Goal: Feedback & Contribution: Submit feedback/report problem

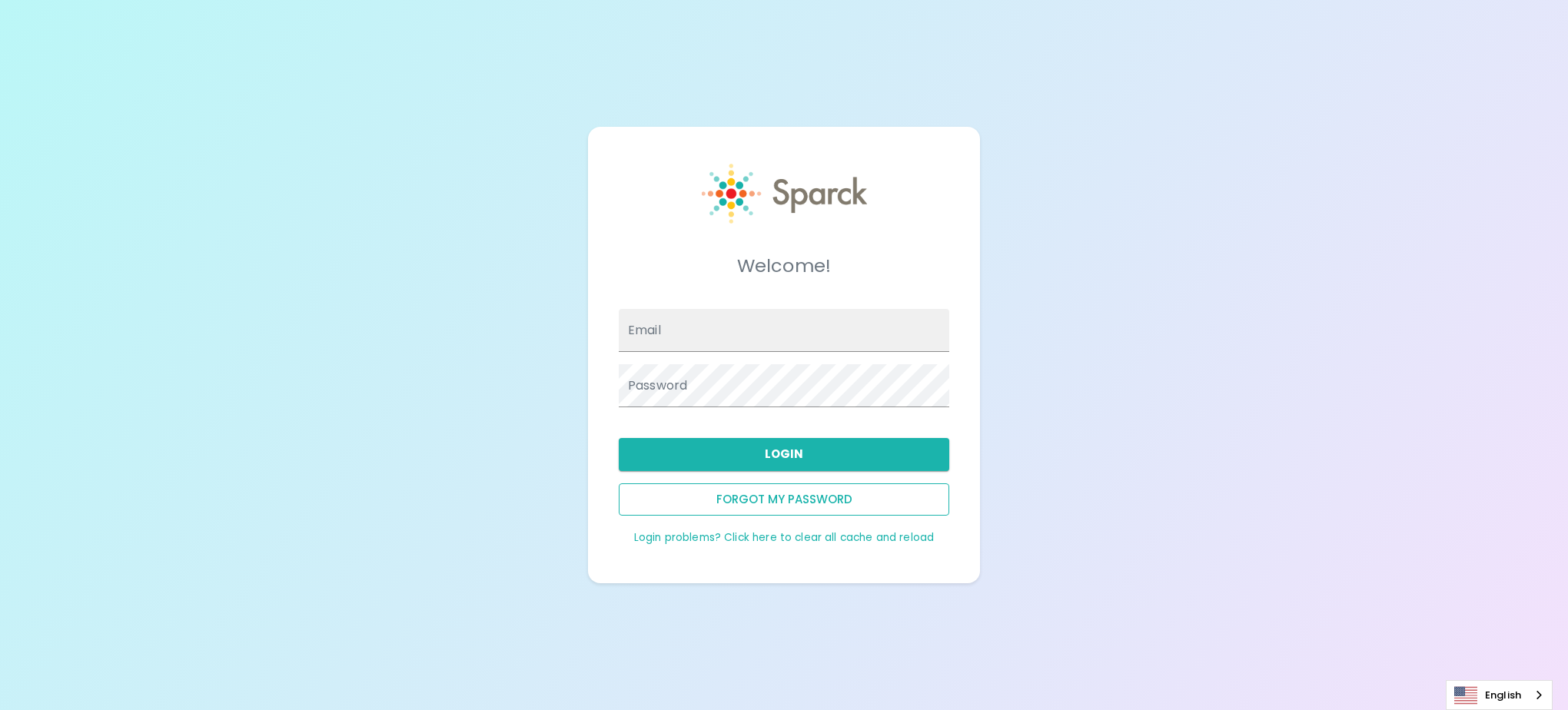
click at [754, 500] on button "Forgot my password" at bounding box center [784, 500] width 331 height 33
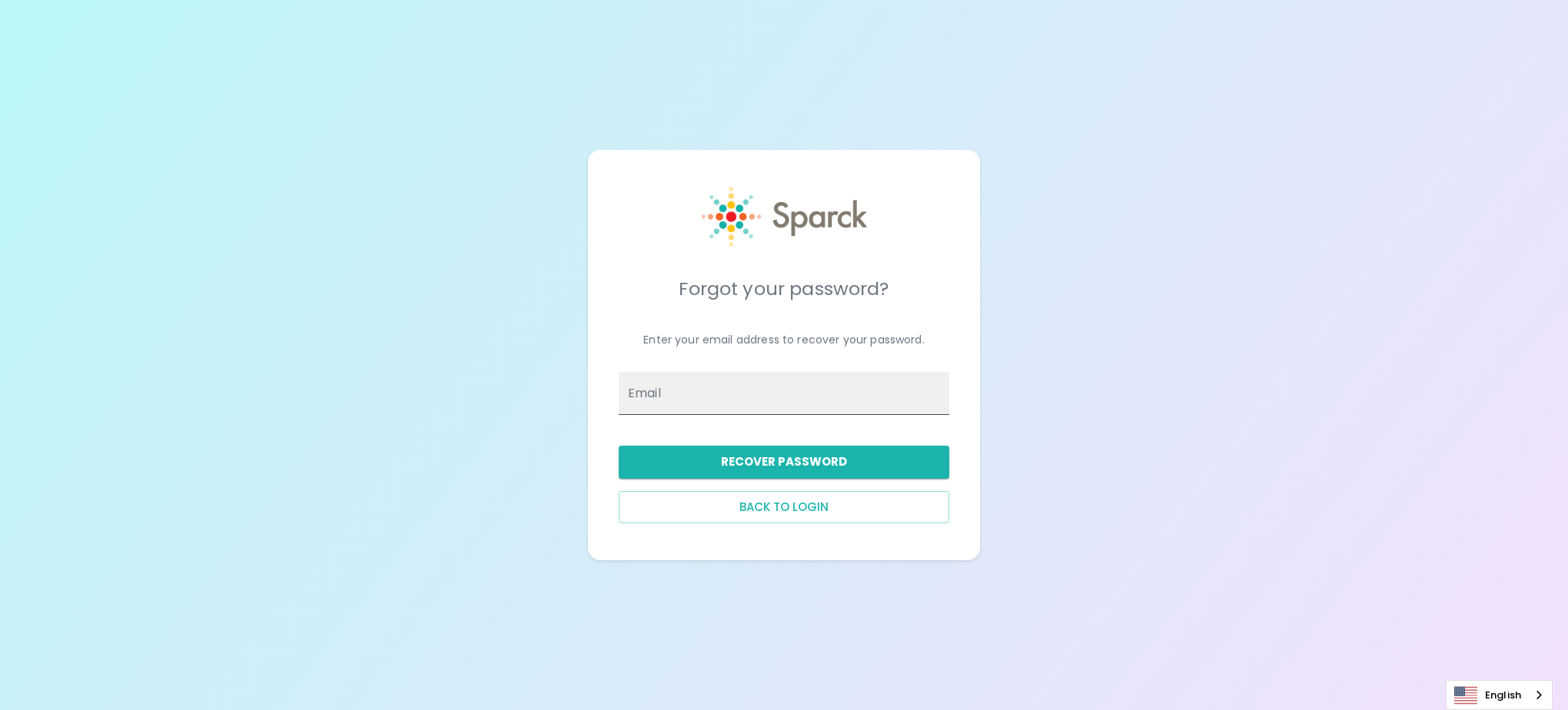
click at [707, 397] on input "Email" at bounding box center [784, 394] width 331 height 43
type input "[PERSON_NAME][EMAIL_ADDRESS][PERSON_NAME][DOMAIN_NAME]"
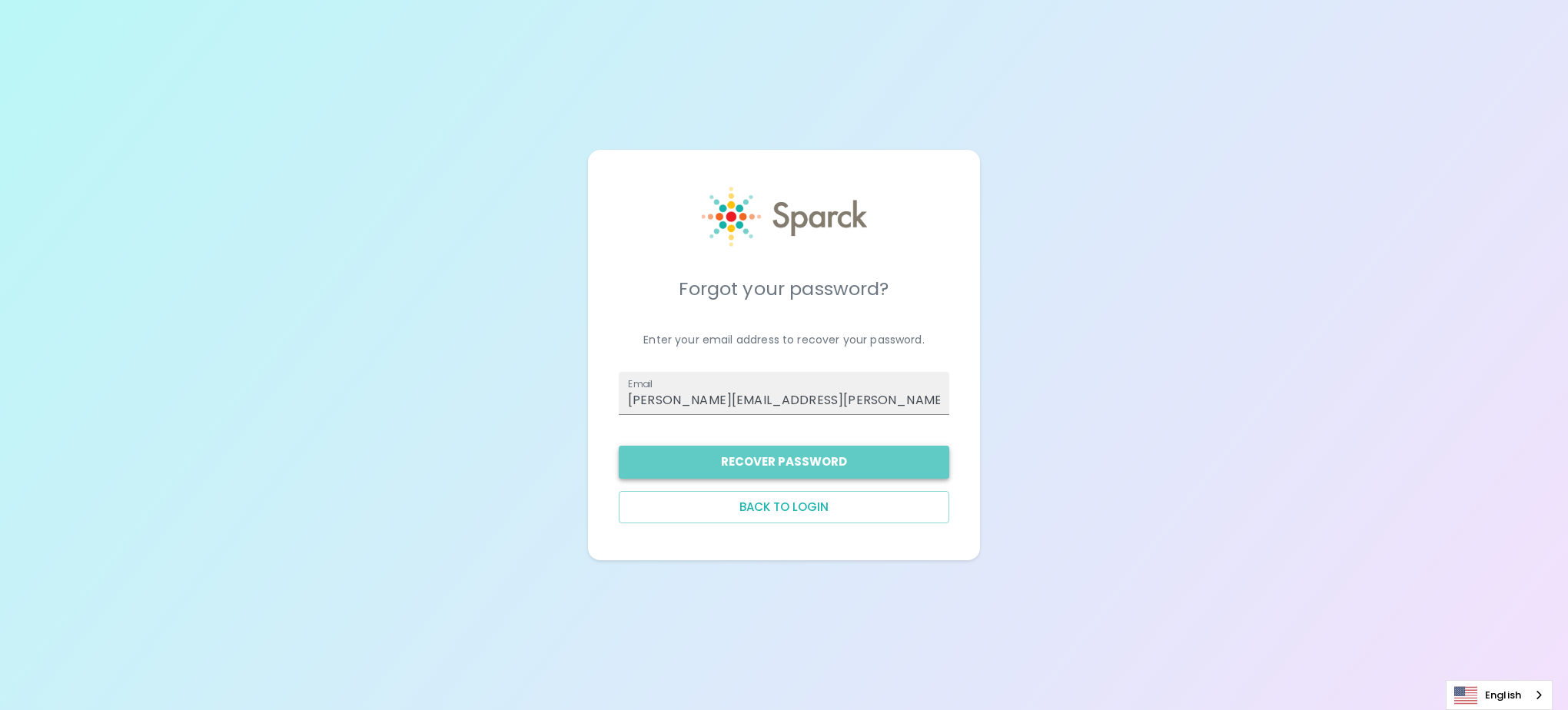
click at [724, 456] on button "Recover Password" at bounding box center [784, 462] width 331 height 33
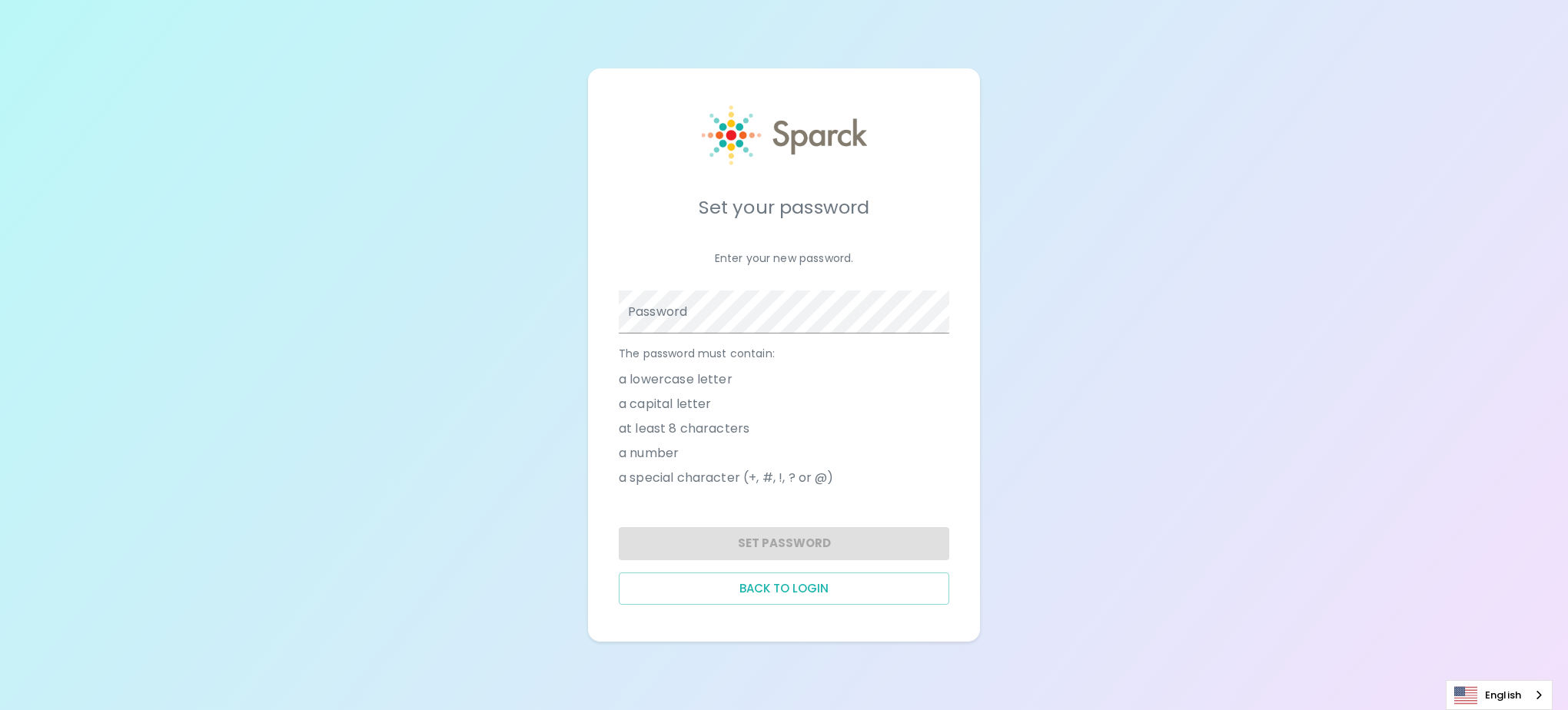
click at [658, 303] on div "Password" at bounding box center [784, 312] width 331 height 43
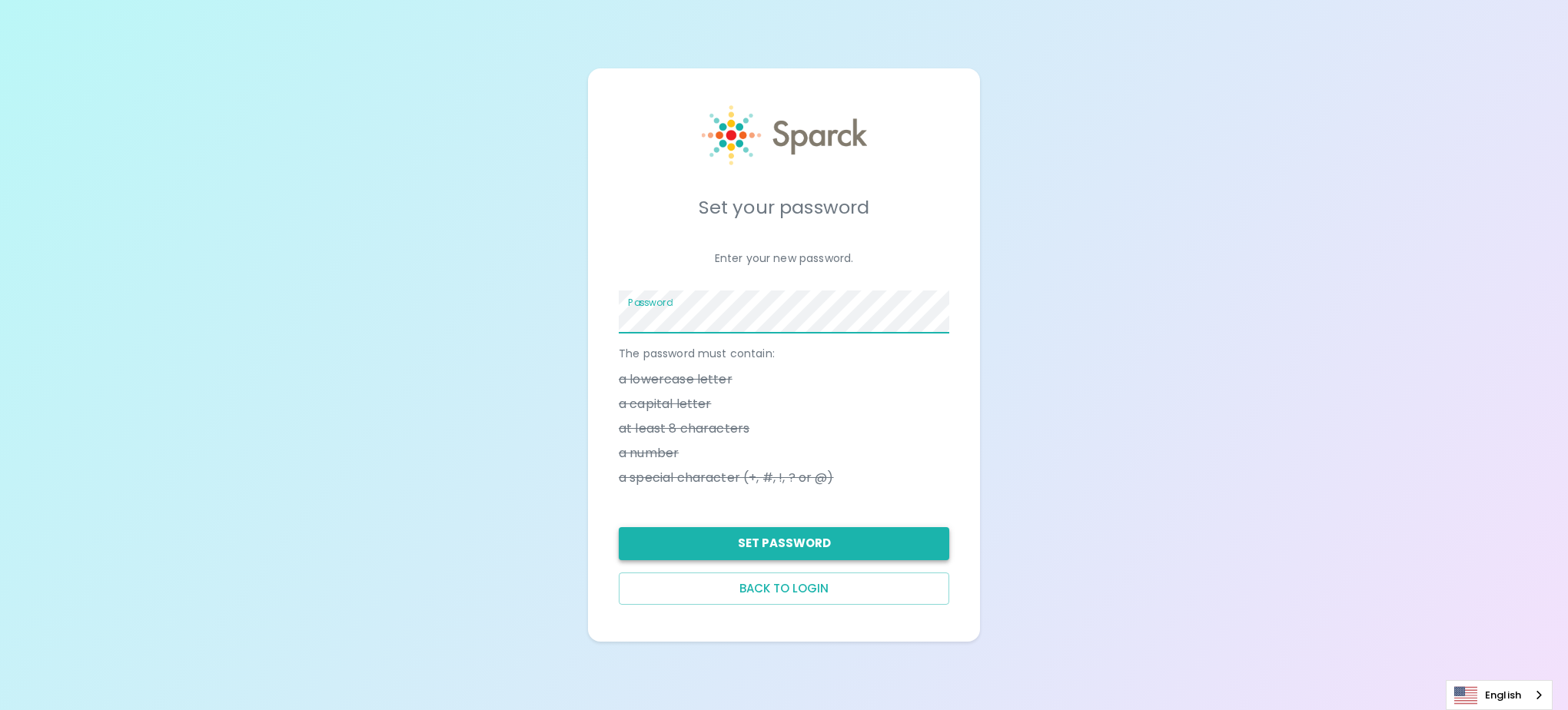
click at [793, 535] on button "Set Password" at bounding box center [784, 543] width 331 height 33
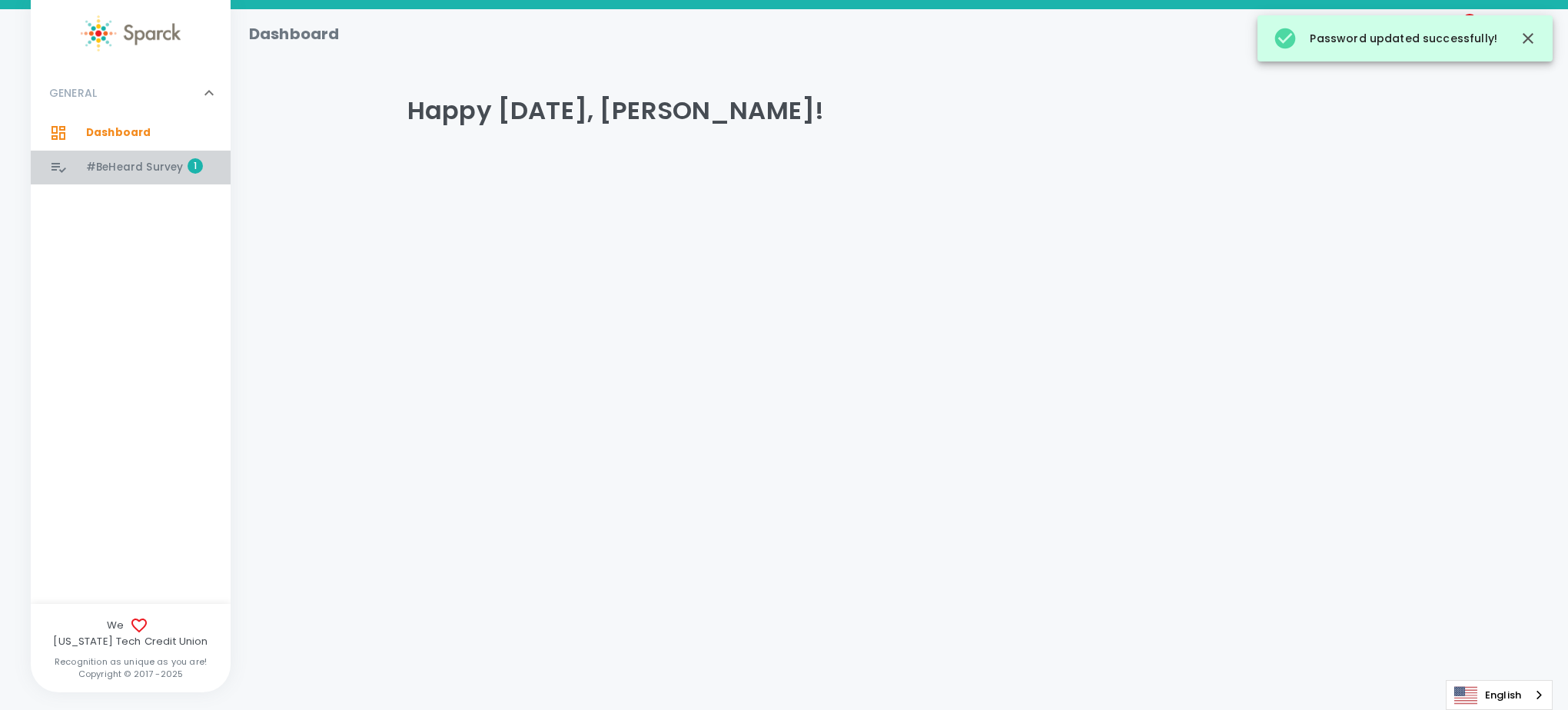
click at [117, 158] on span "#BeHeard Survey 1" at bounding box center [134, 168] width 97 height 22
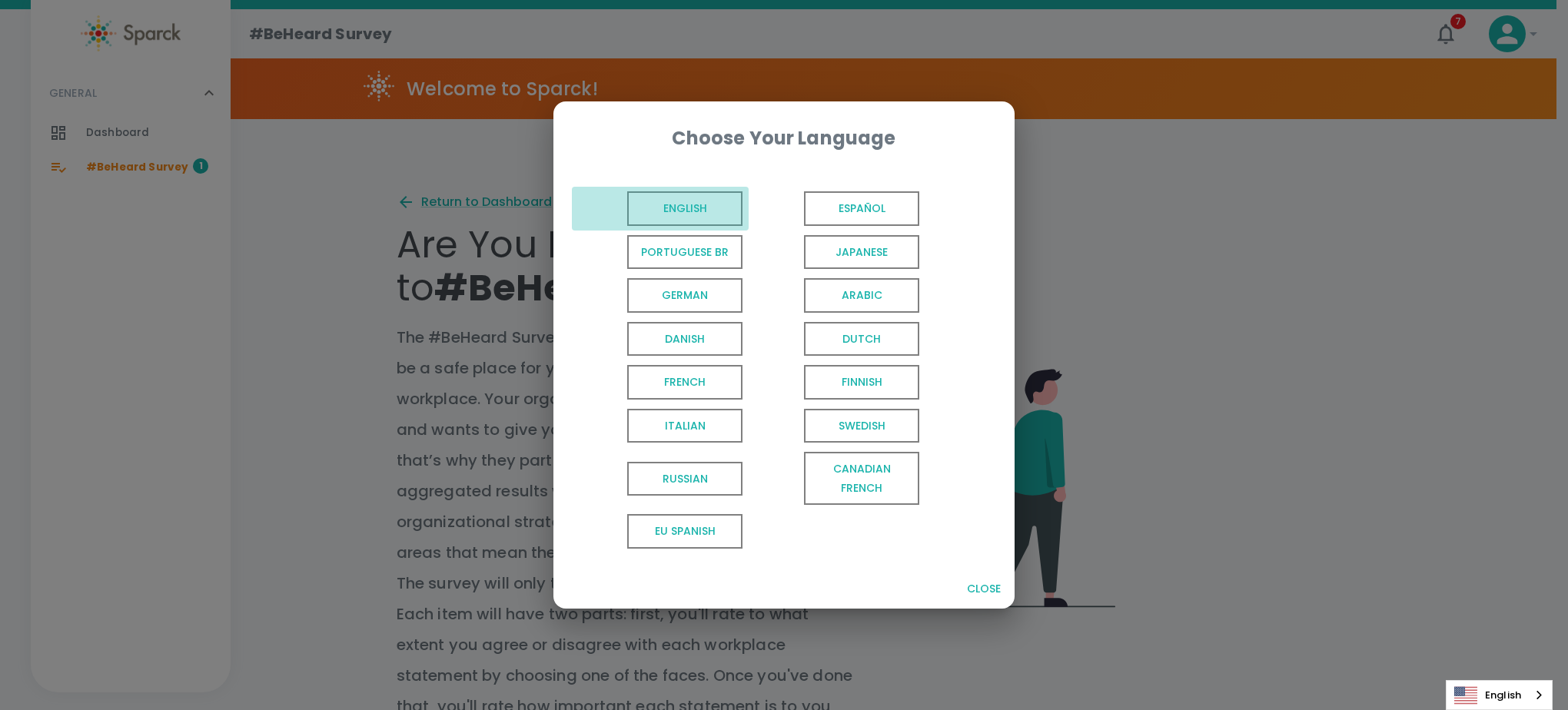
click at [708, 201] on span "English" at bounding box center [684, 208] width 115 height 34
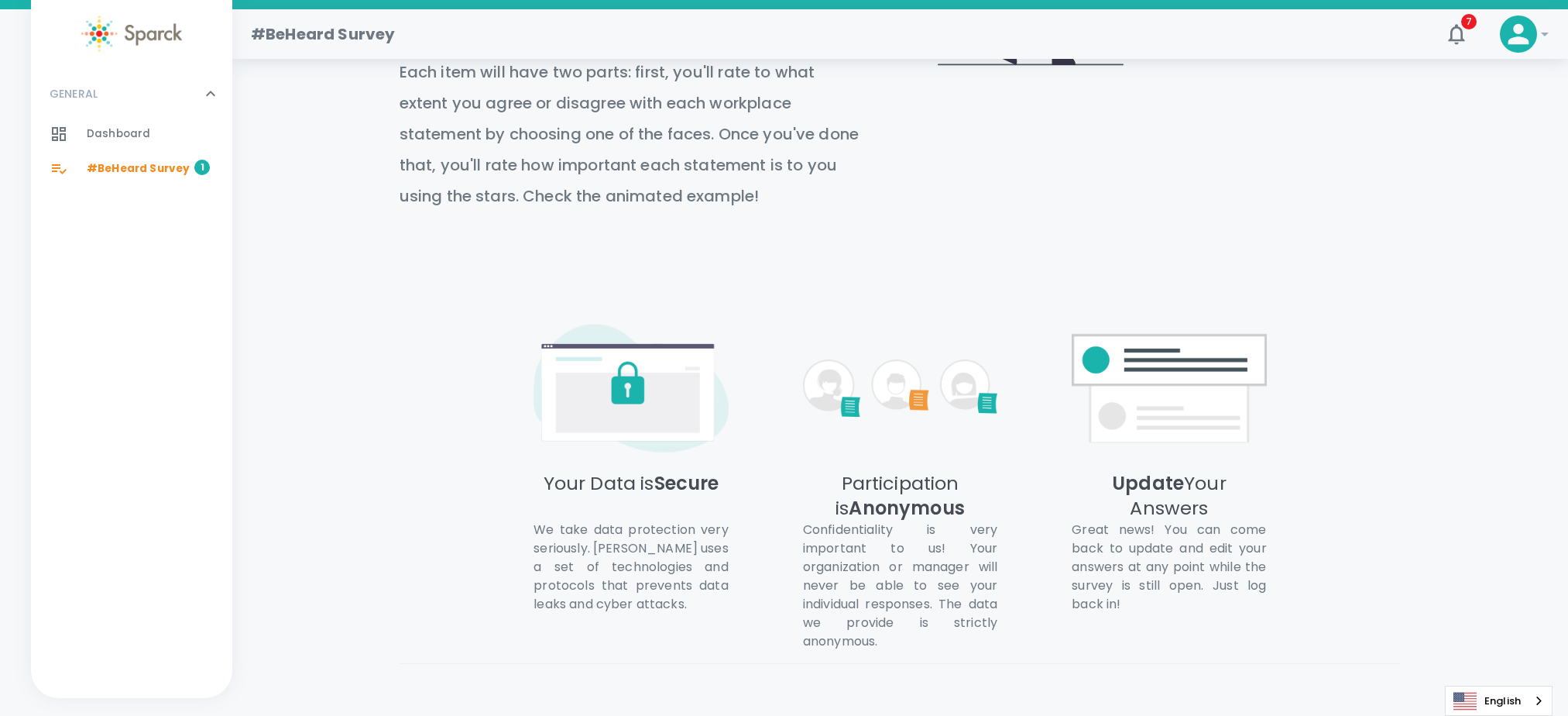
scroll to position [615, 0]
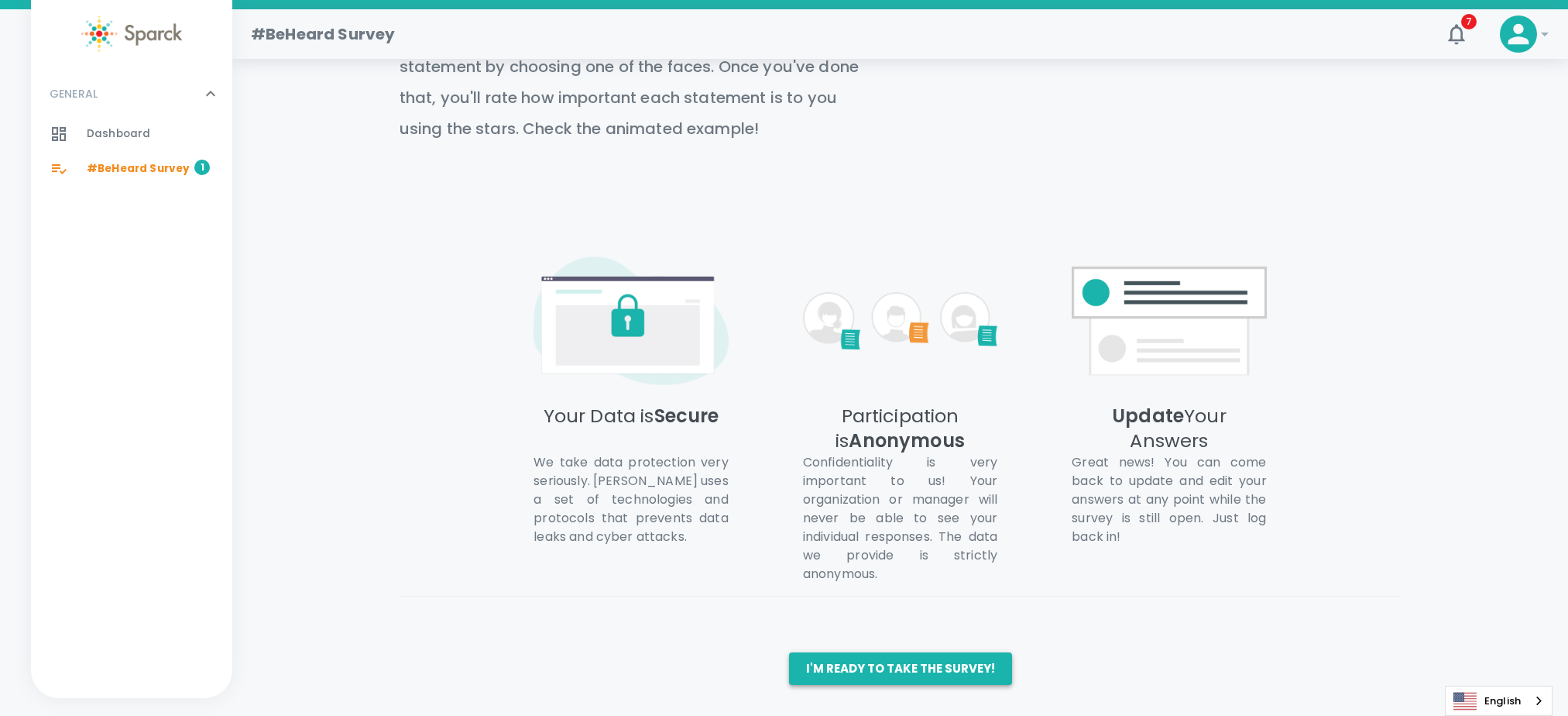
click at [889, 659] on button "I'm ready to take the survey!" at bounding box center [901, 669] width 223 height 33
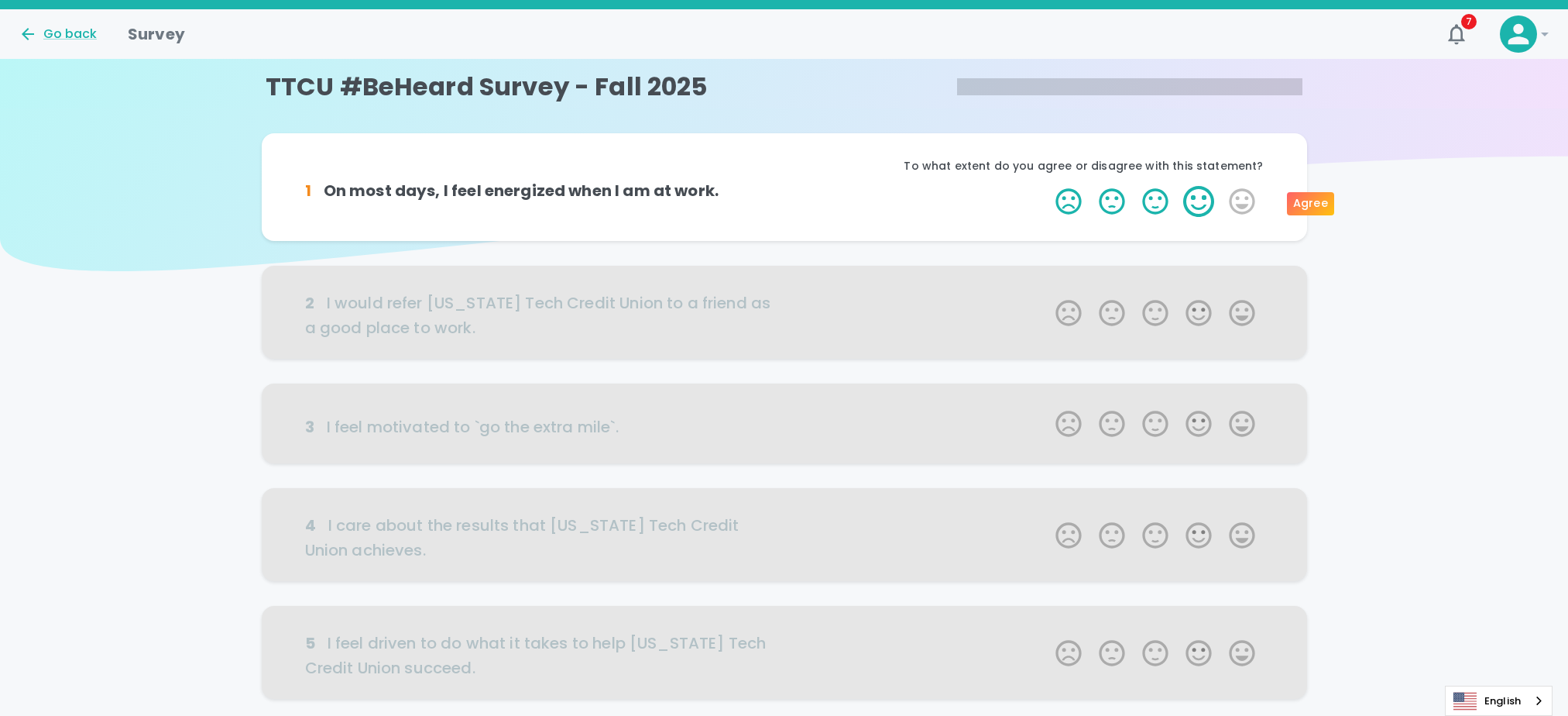
click at [1195, 197] on label "4 Stars" at bounding box center [1199, 202] width 44 height 31
click at [1047, 186] on input "4 Stars" at bounding box center [1046, 185] width 1 height 1
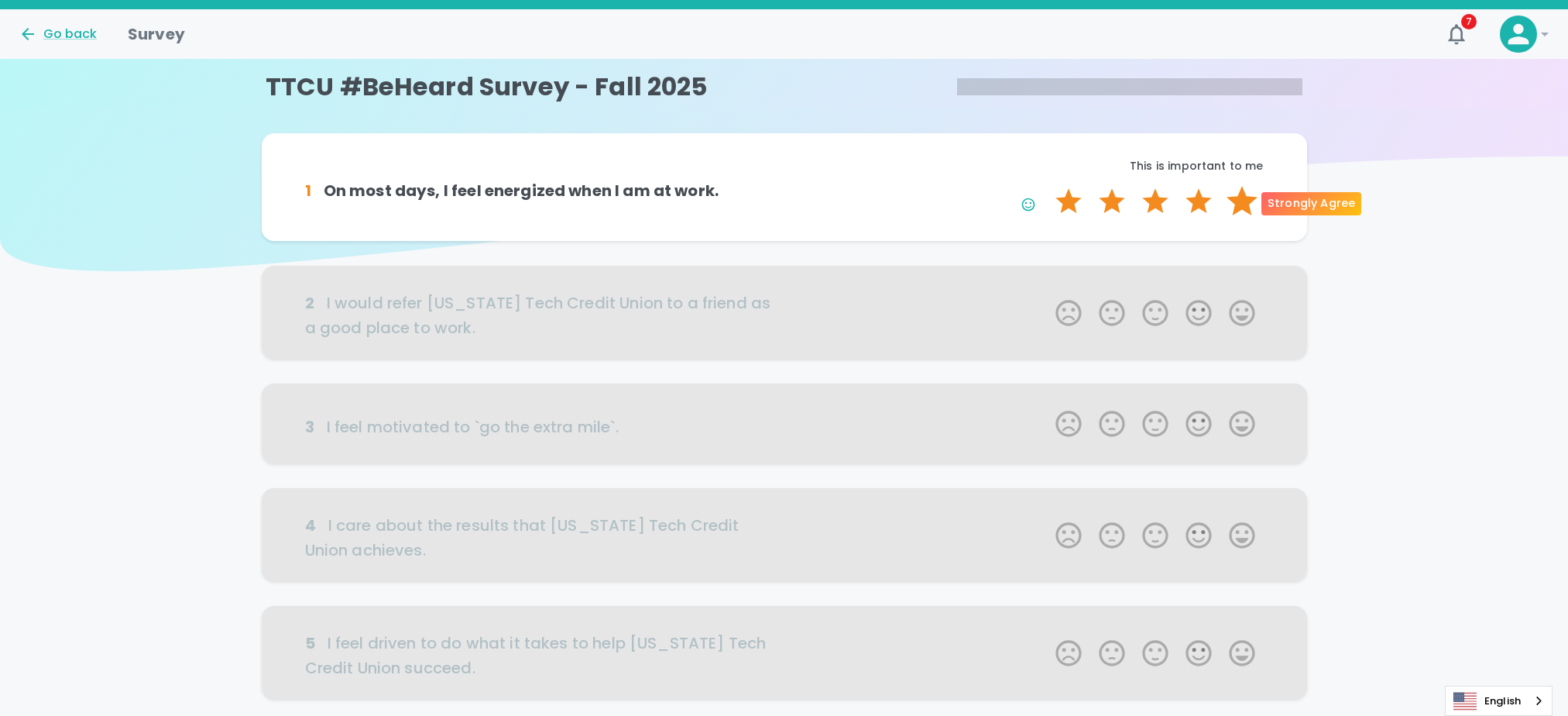
click at [1236, 202] on label "5 Stars" at bounding box center [1242, 202] width 44 height 31
click at [1047, 186] on input "5 Stars" at bounding box center [1046, 185] width 1 height 1
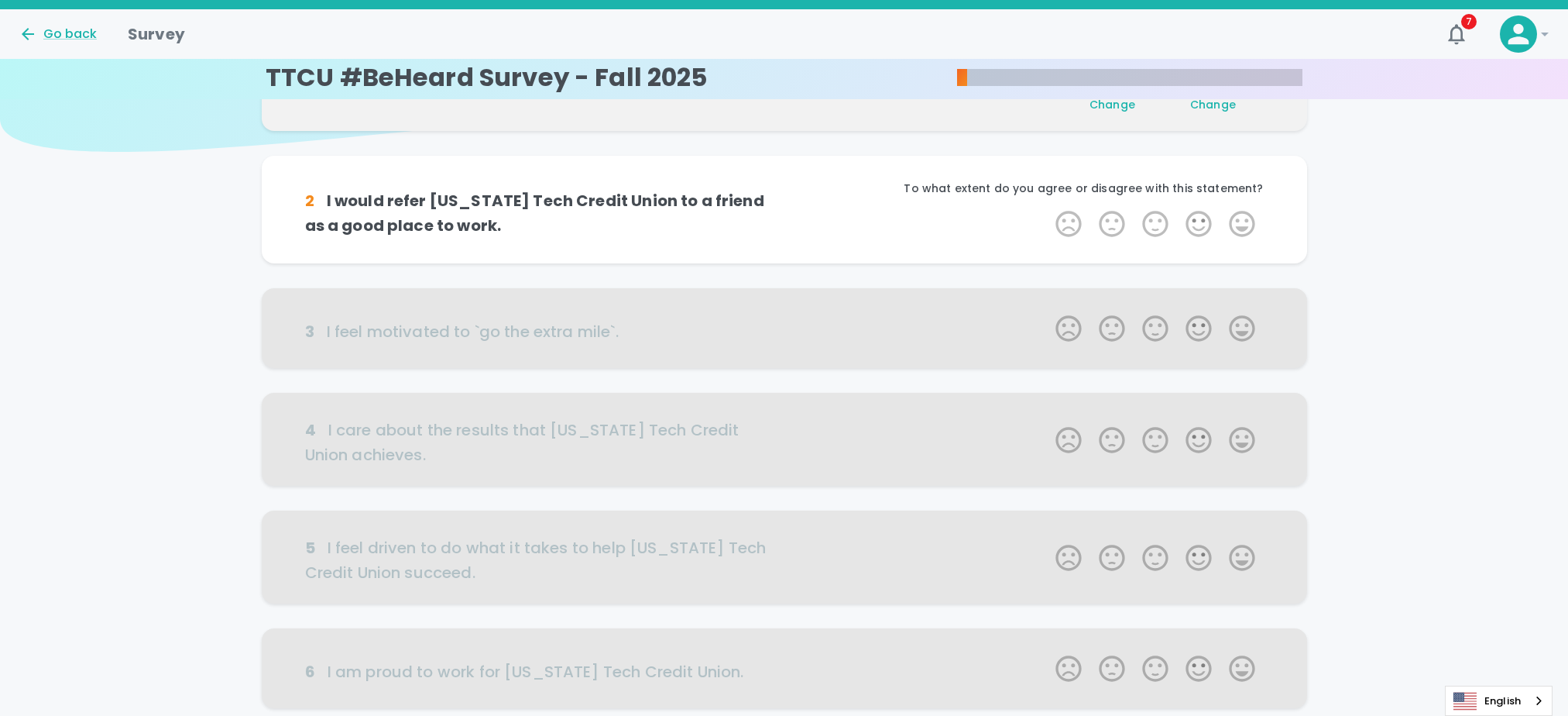
scroll to position [136, 0]
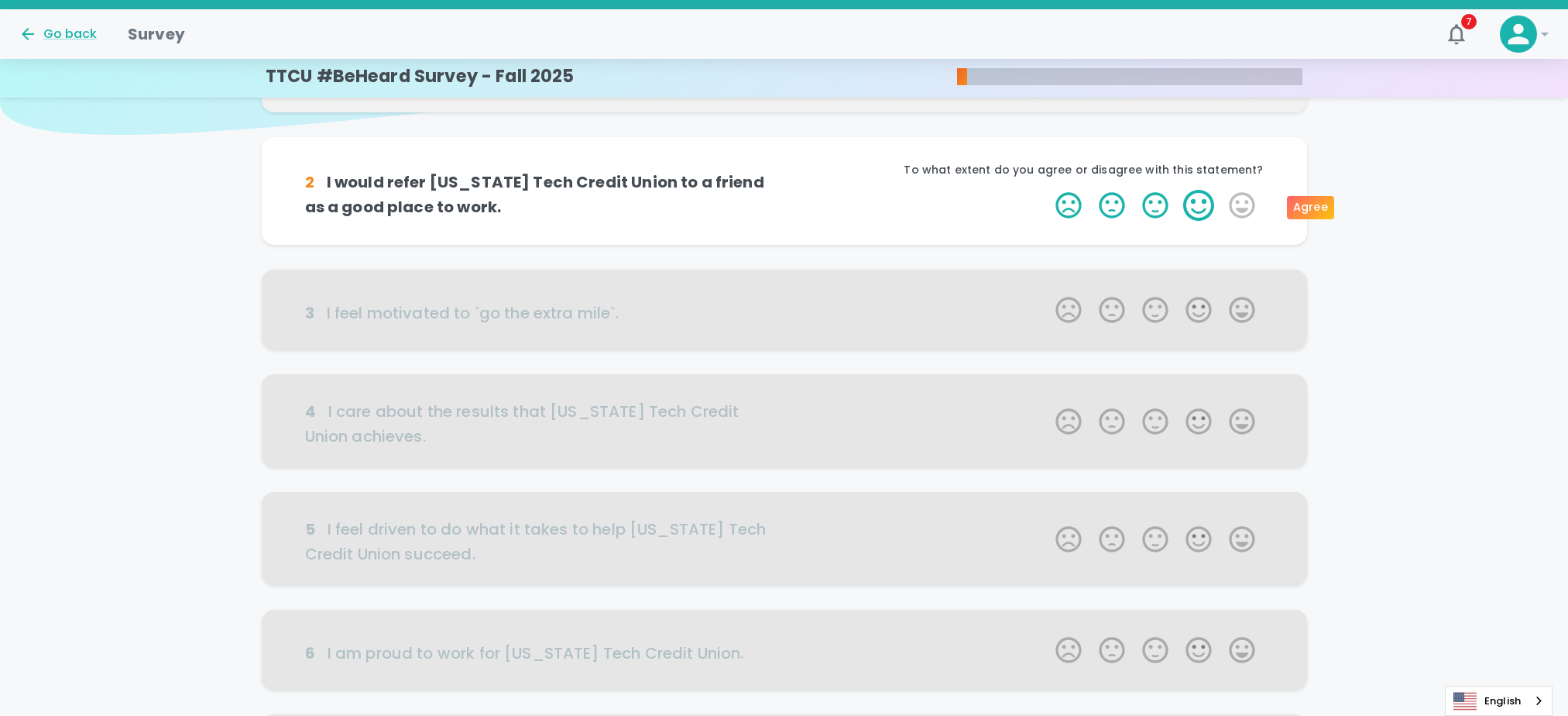
click at [1208, 205] on label "4 Stars" at bounding box center [1199, 205] width 44 height 31
click at [1047, 190] on input "4 Stars" at bounding box center [1046, 189] width 1 height 1
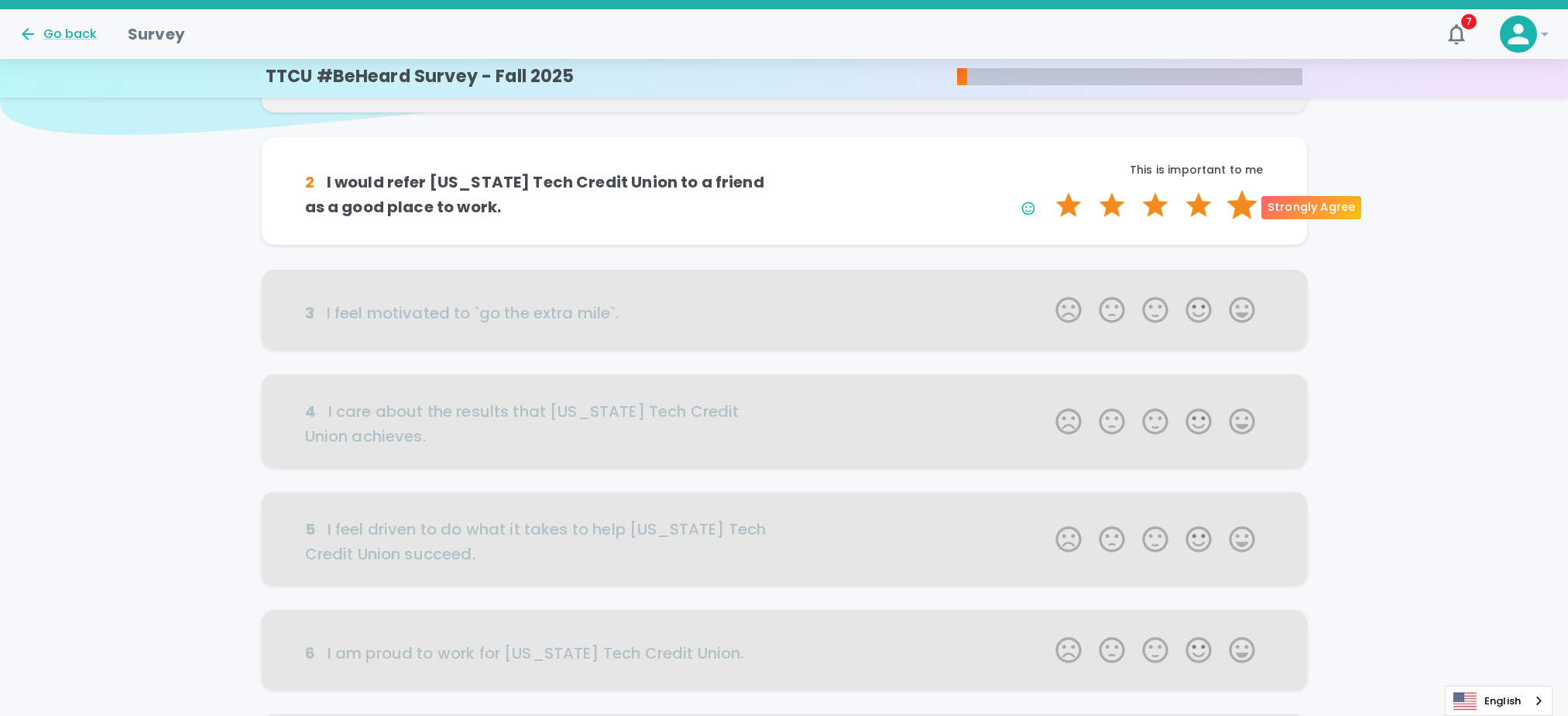
click at [1239, 207] on label "5 Stars" at bounding box center [1242, 205] width 44 height 31
click at [1047, 190] on input "5 Stars" at bounding box center [1046, 189] width 1 height 1
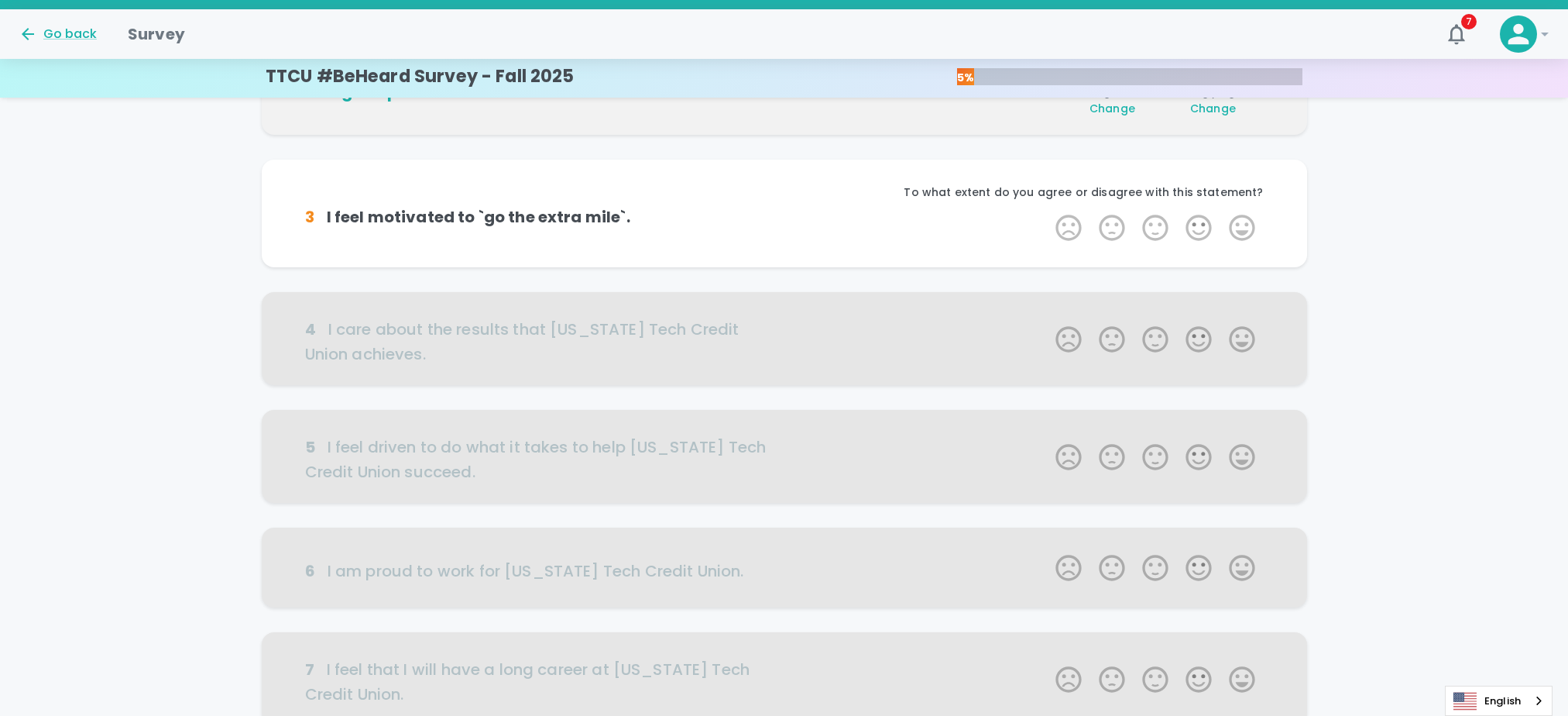
scroll to position [273, 0]
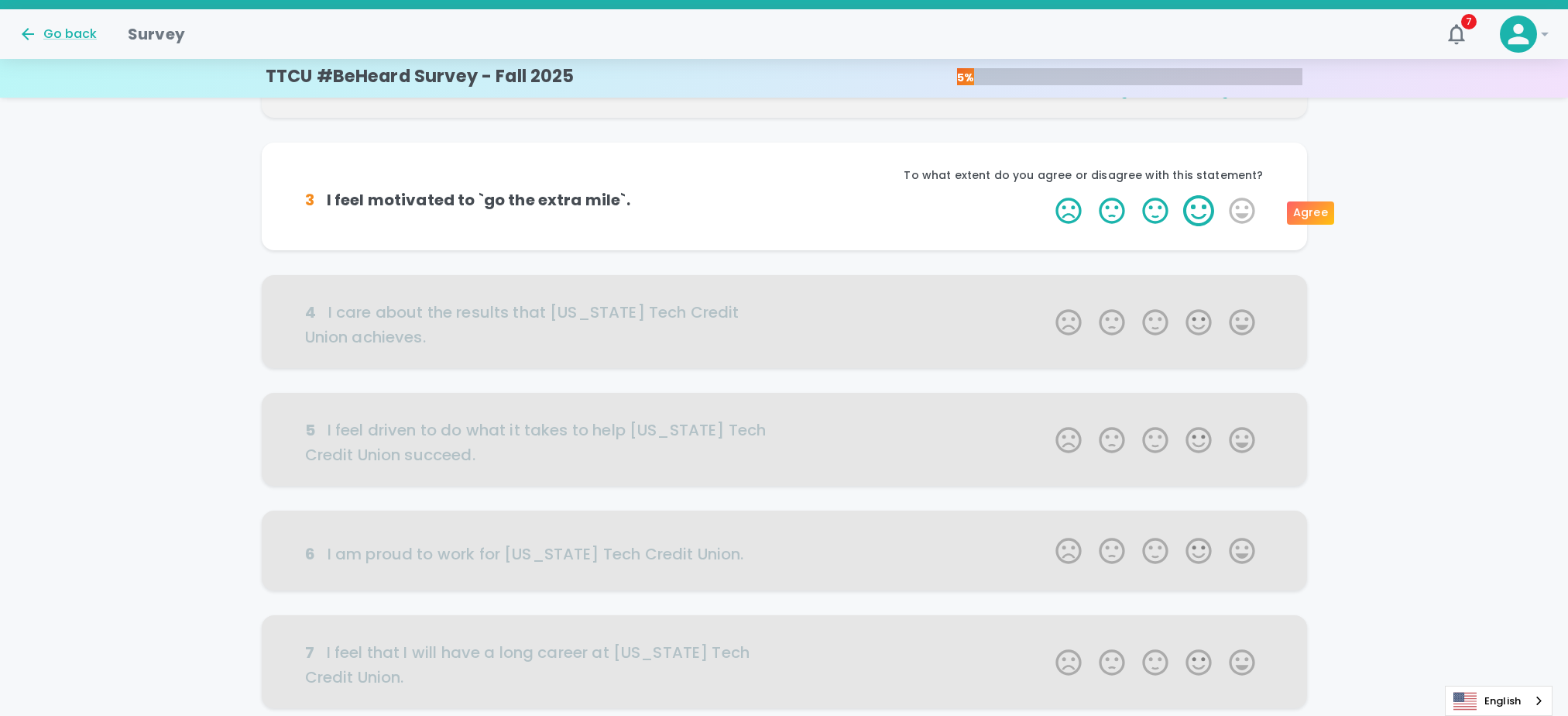
click at [1199, 212] on label "4 Stars" at bounding box center [1199, 211] width 44 height 31
click at [1047, 195] on input "4 Stars" at bounding box center [1046, 195] width 1 height 1
click at [1199, 217] on label "4 Stars" at bounding box center [1199, 211] width 44 height 31
click at [1047, 195] on input "4 Stars" at bounding box center [1046, 195] width 1 height 1
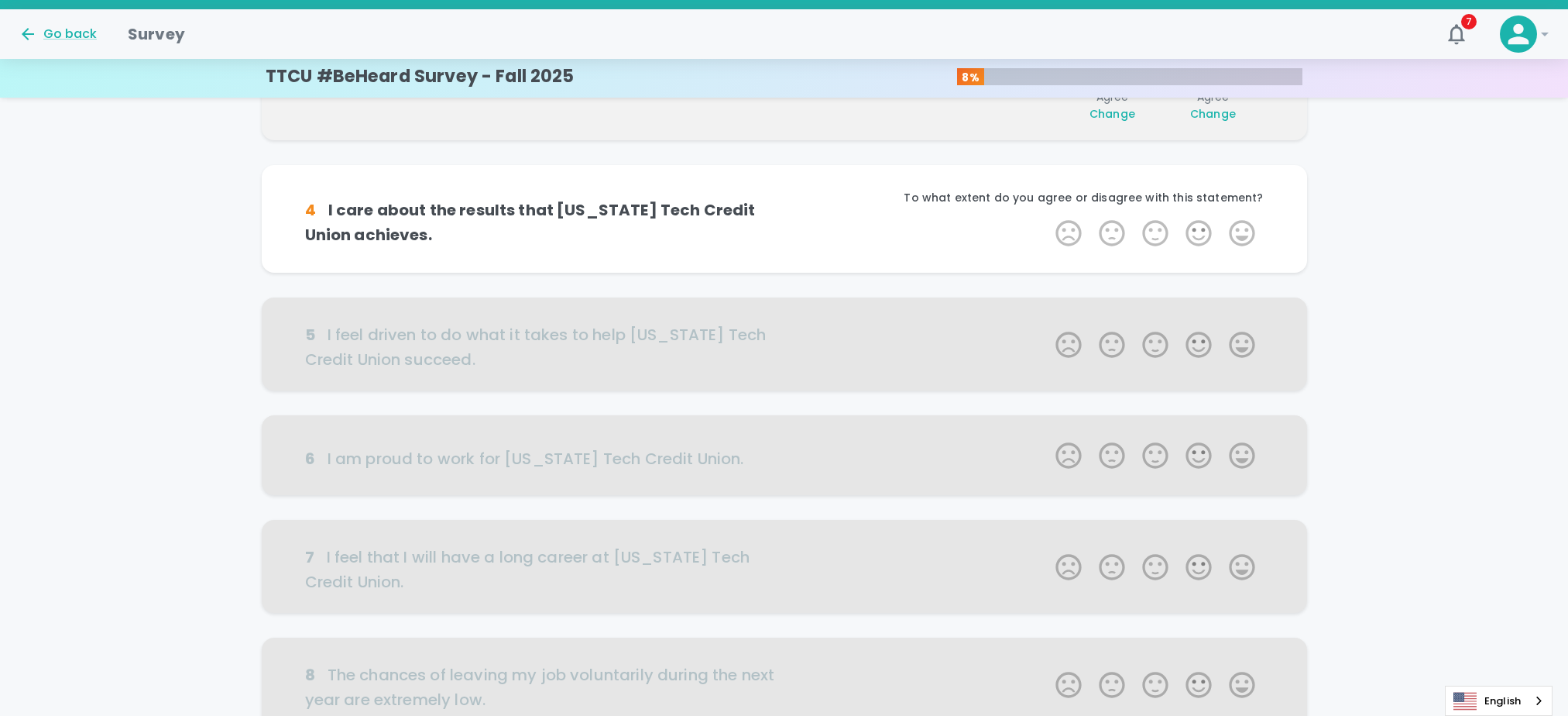
scroll to position [409, 0]
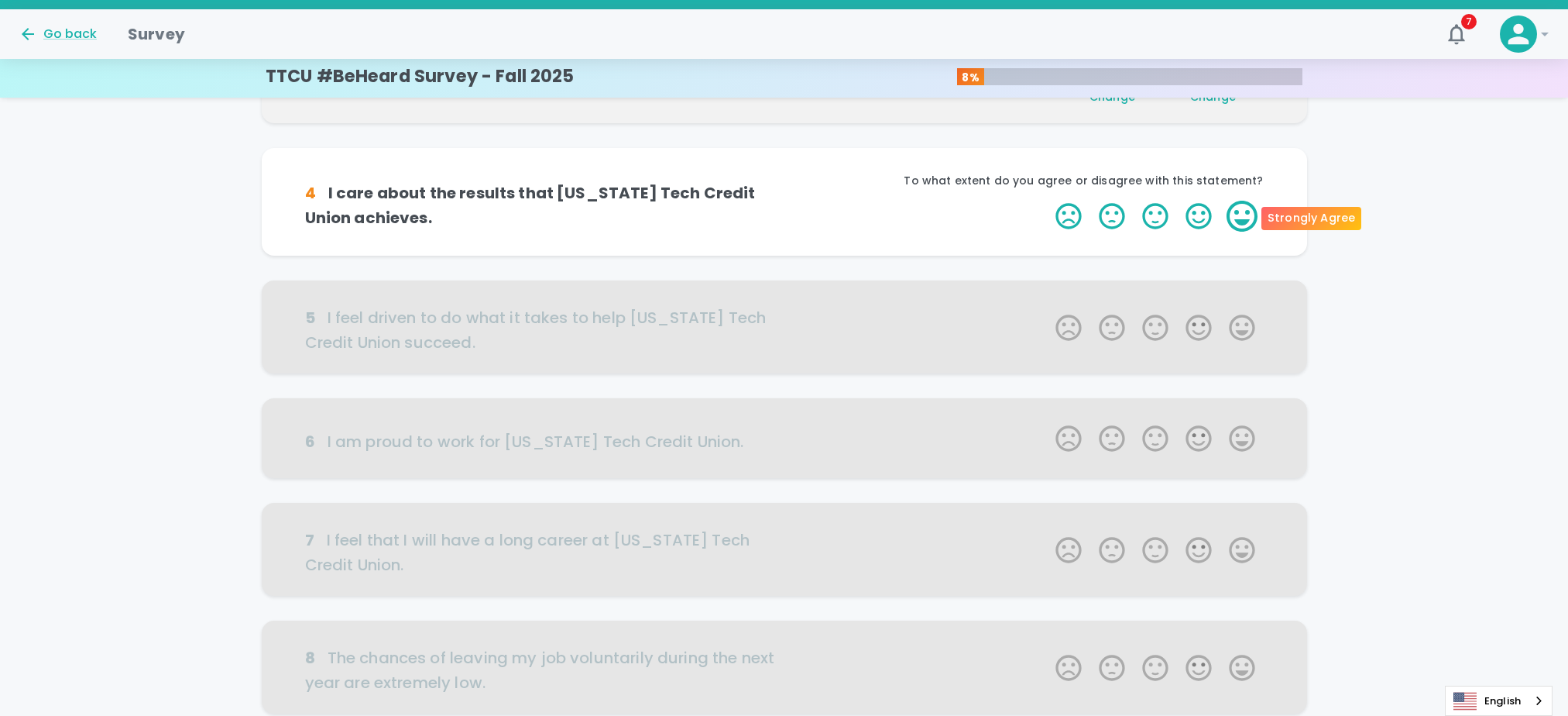
click at [1245, 218] on label "5 Stars" at bounding box center [1242, 216] width 44 height 31
click at [1047, 201] on input "5 Stars" at bounding box center [1046, 200] width 1 height 1
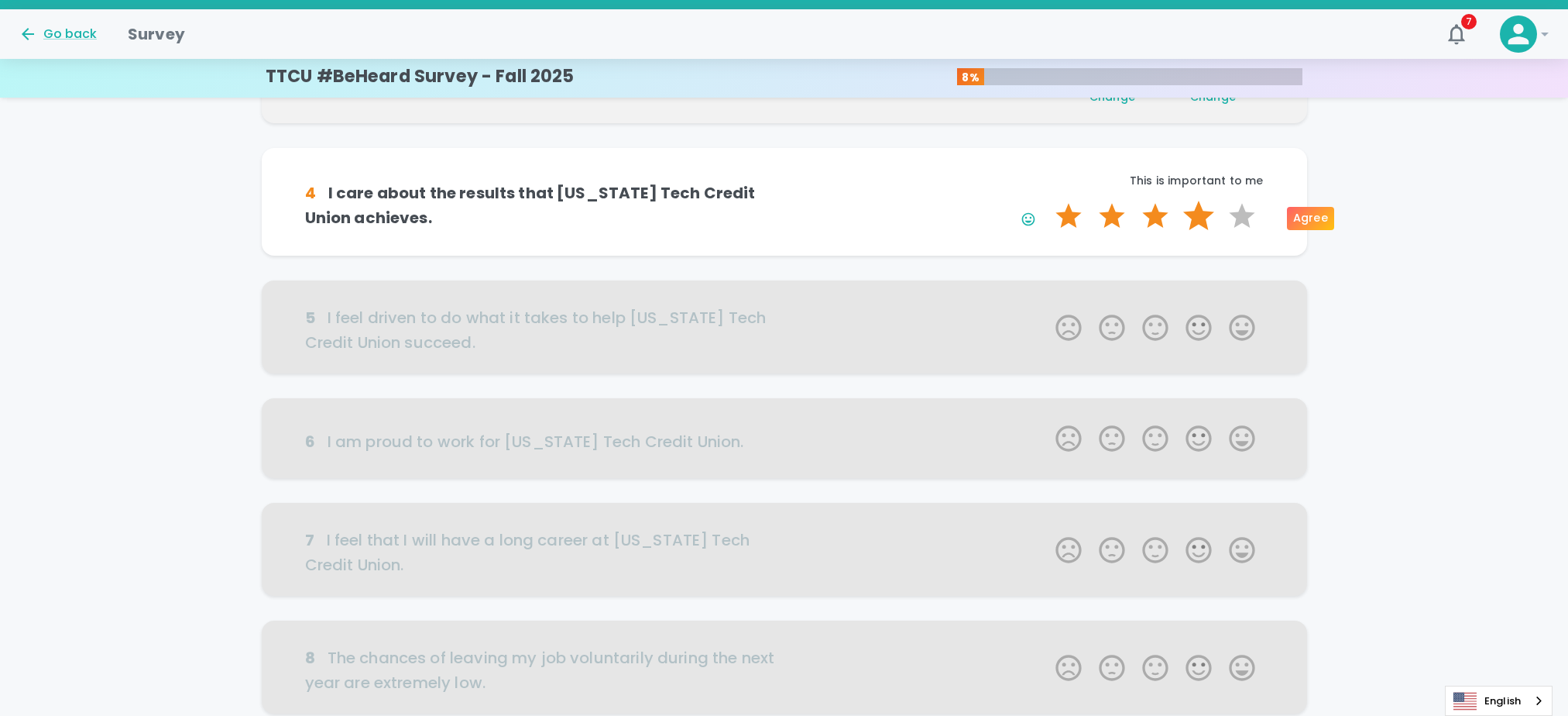
click at [1207, 217] on label "4 Stars" at bounding box center [1199, 216] width 44 height 31
click at [1047, 201] on input "4 Stars" at bounding box center [1046, 200] width 1 height 1
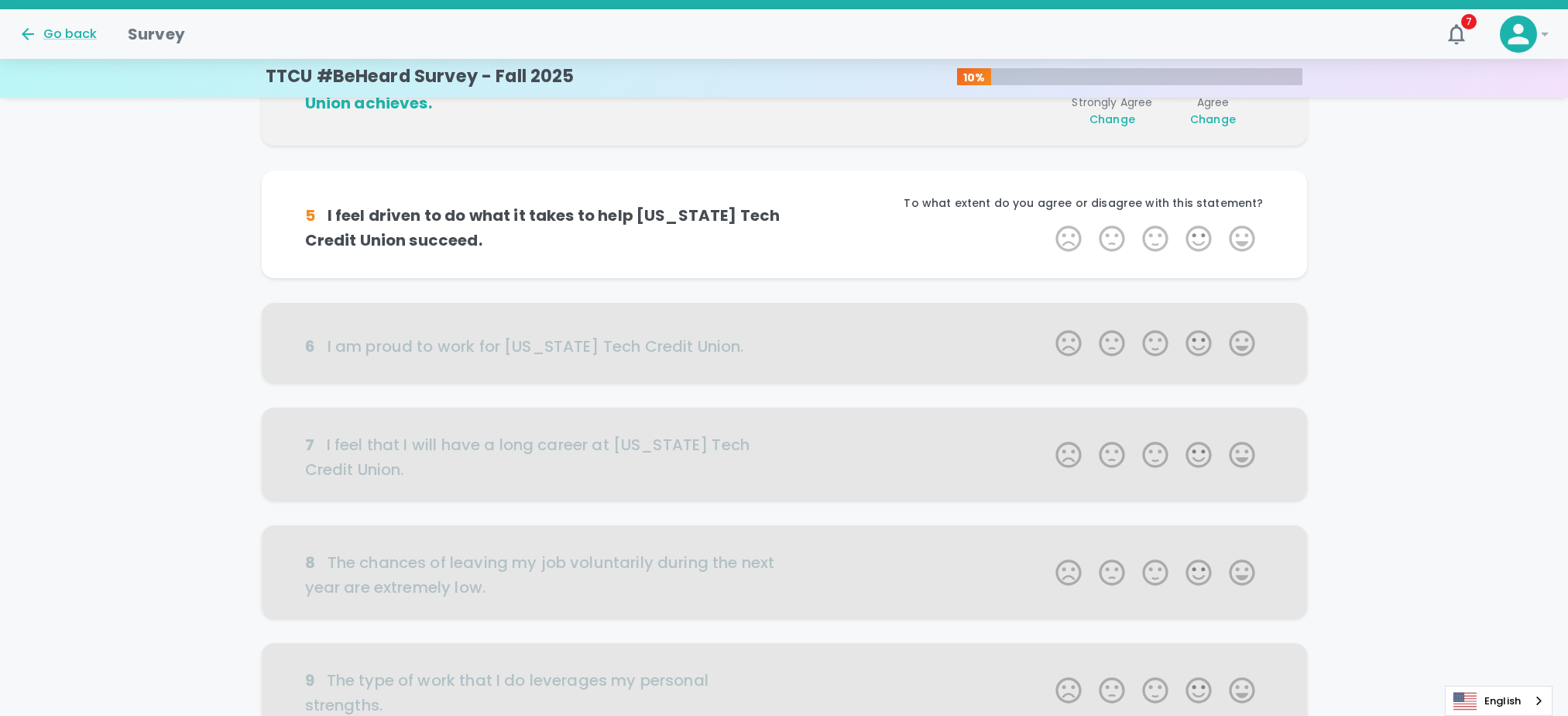
scroll to position [545, 0]
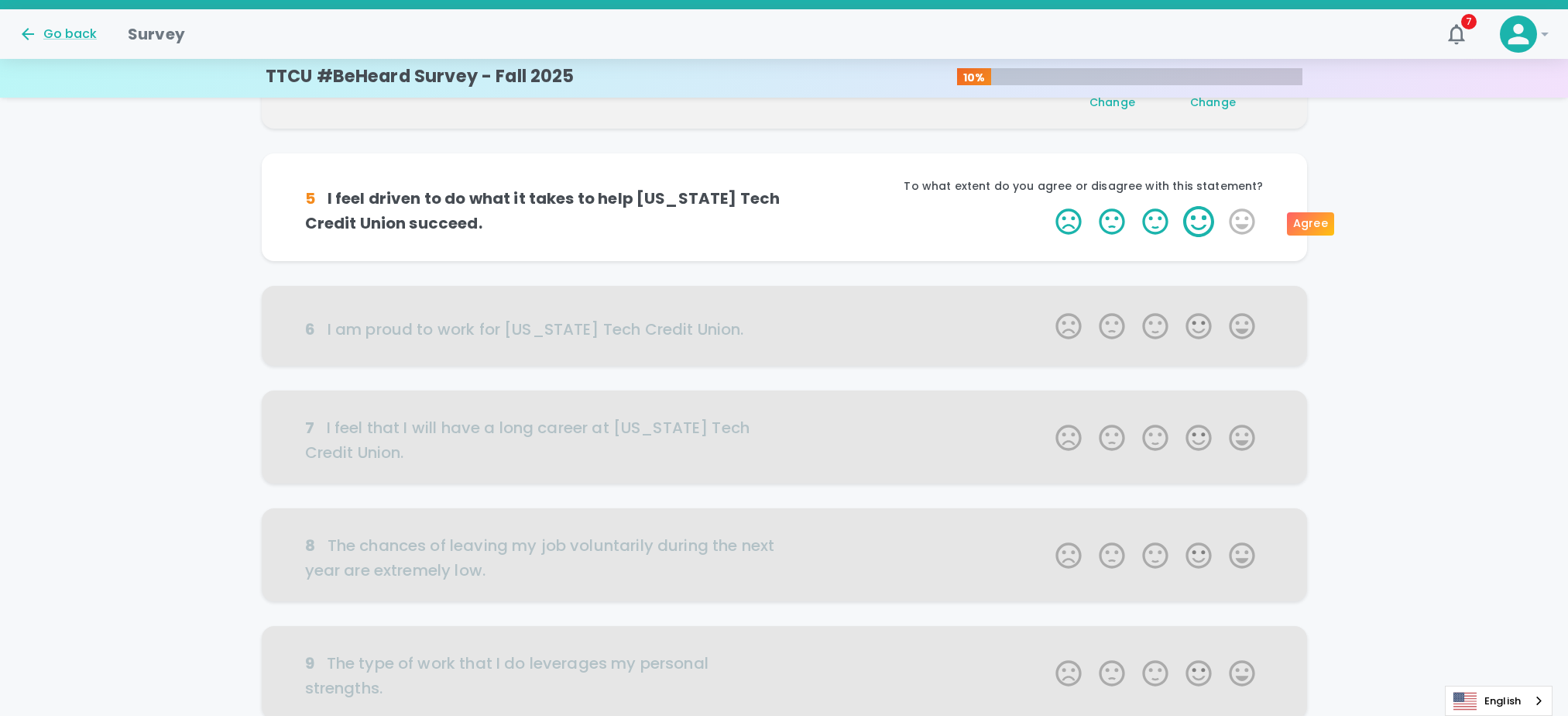
click at [1194, 222] on label "4 Stars" at bounding box center [1199, 222] width 44 height 31
click at [1047, 206] on input "4 Stars" at bounding box center [1046, 205] width 1 height 1
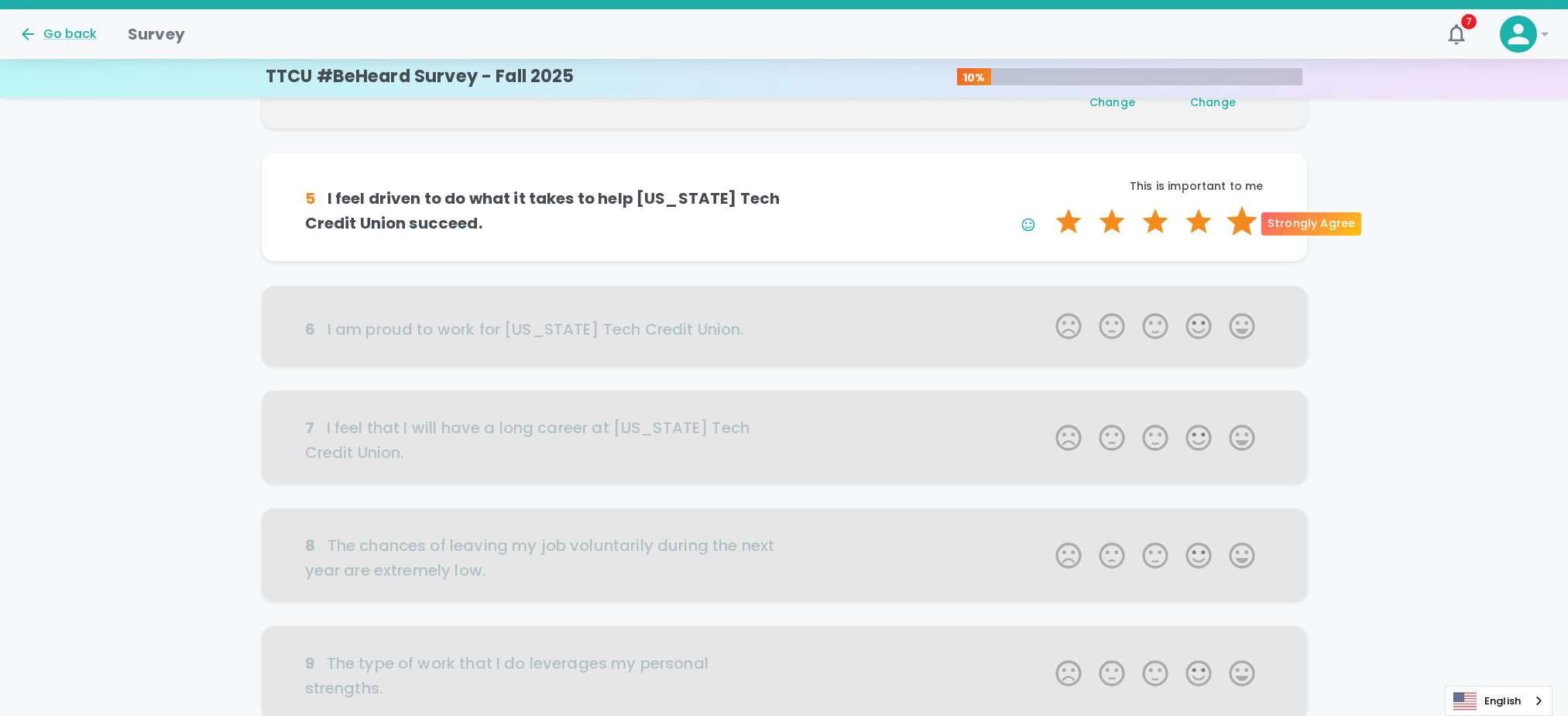
click at [1249, 222] on label "5 Stars" at bounding box center [1242, 222] width 44 height 31
click at [1047, 206] on input "5 Stars" at bounding box center [1046, 205] width 1 height 1
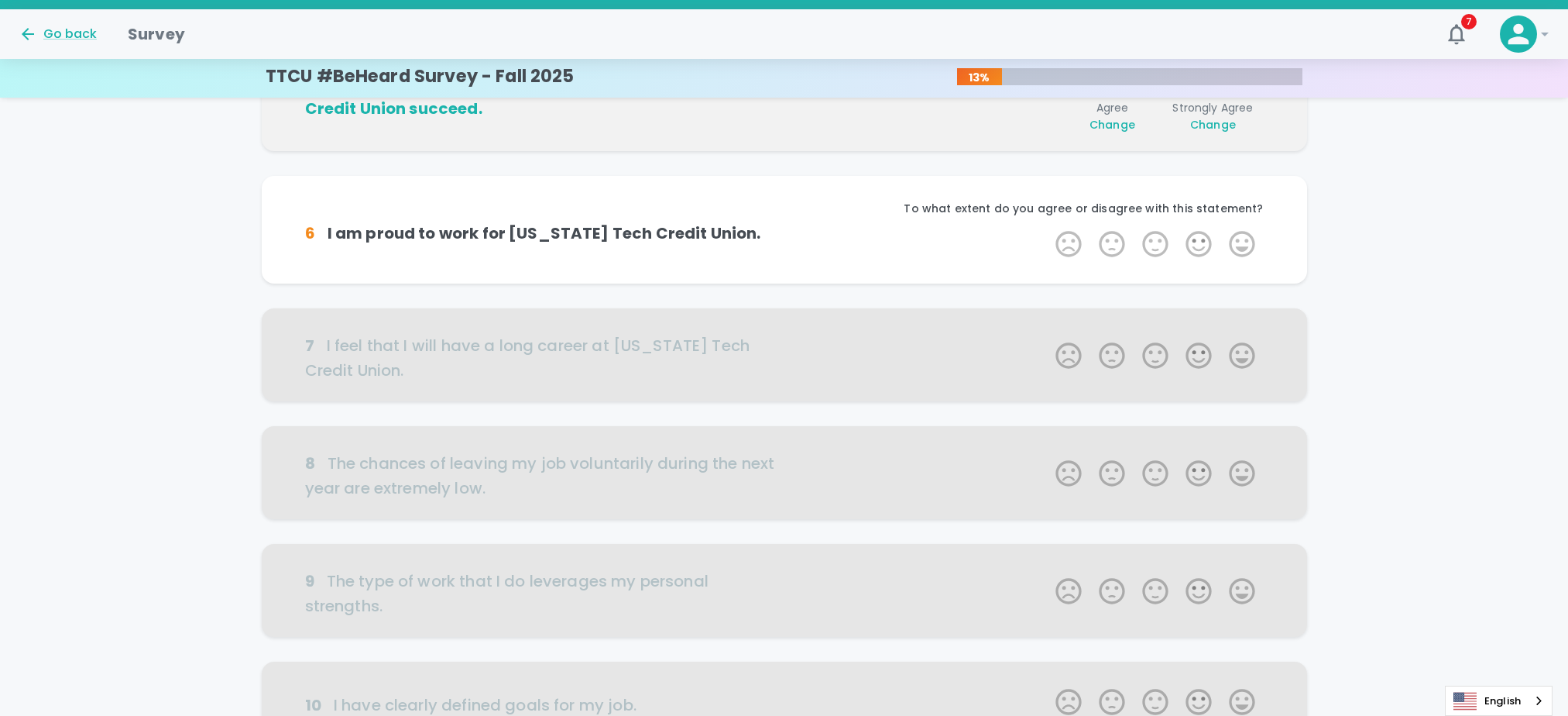
scroll to position [682, 0]
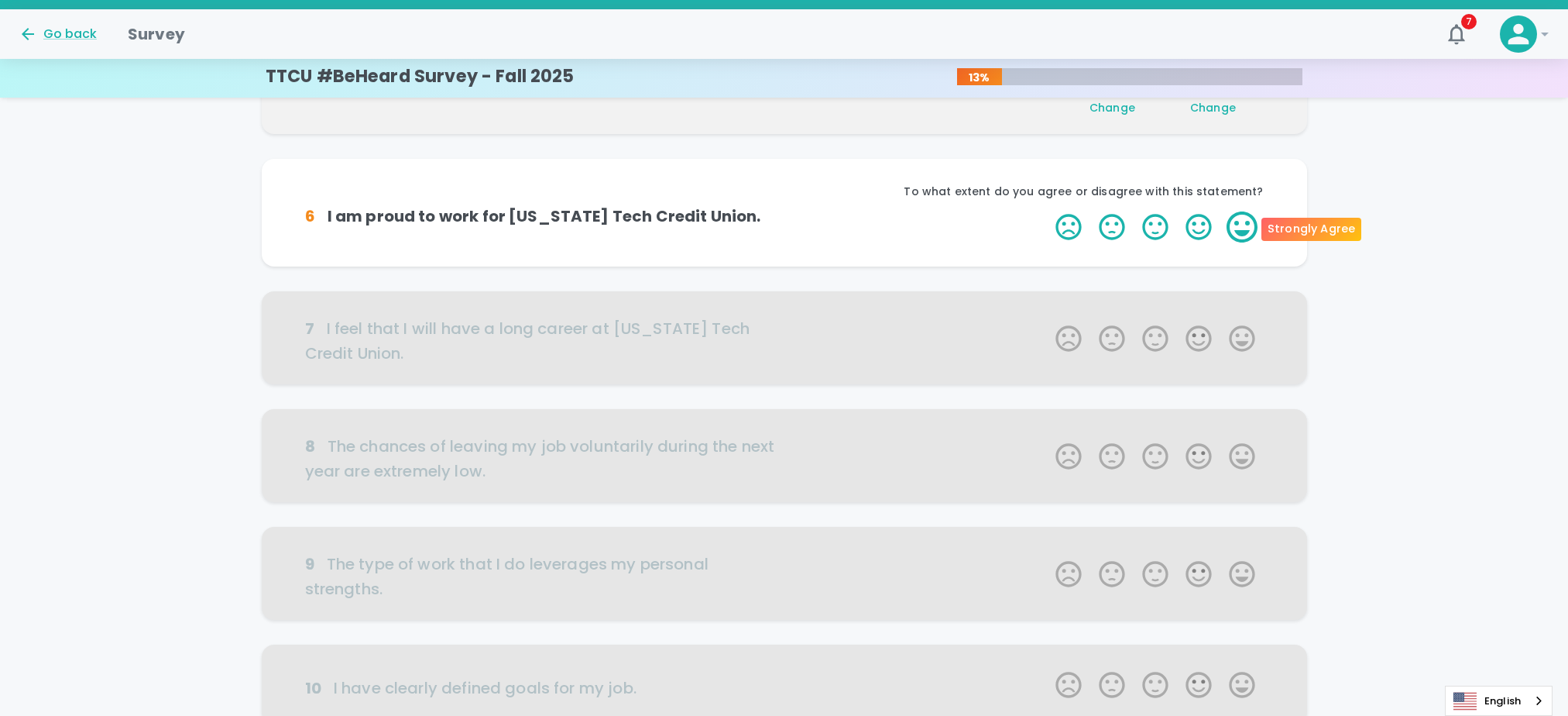
click at [1234, 224] on label "5 Stars" at bounding box center [1242, 227] width 44 height 31
click at [1047, 212] on input "5 Stars" at bounding box center [1046, 211] width 1 height 1
click at [1234, 224] on label "5 Stars" at bounding box center [1242, 227] width 44 height 31
click at [1047, 212] on input "5 Stars" at bounding box center [1046, 211] width 1 height 1
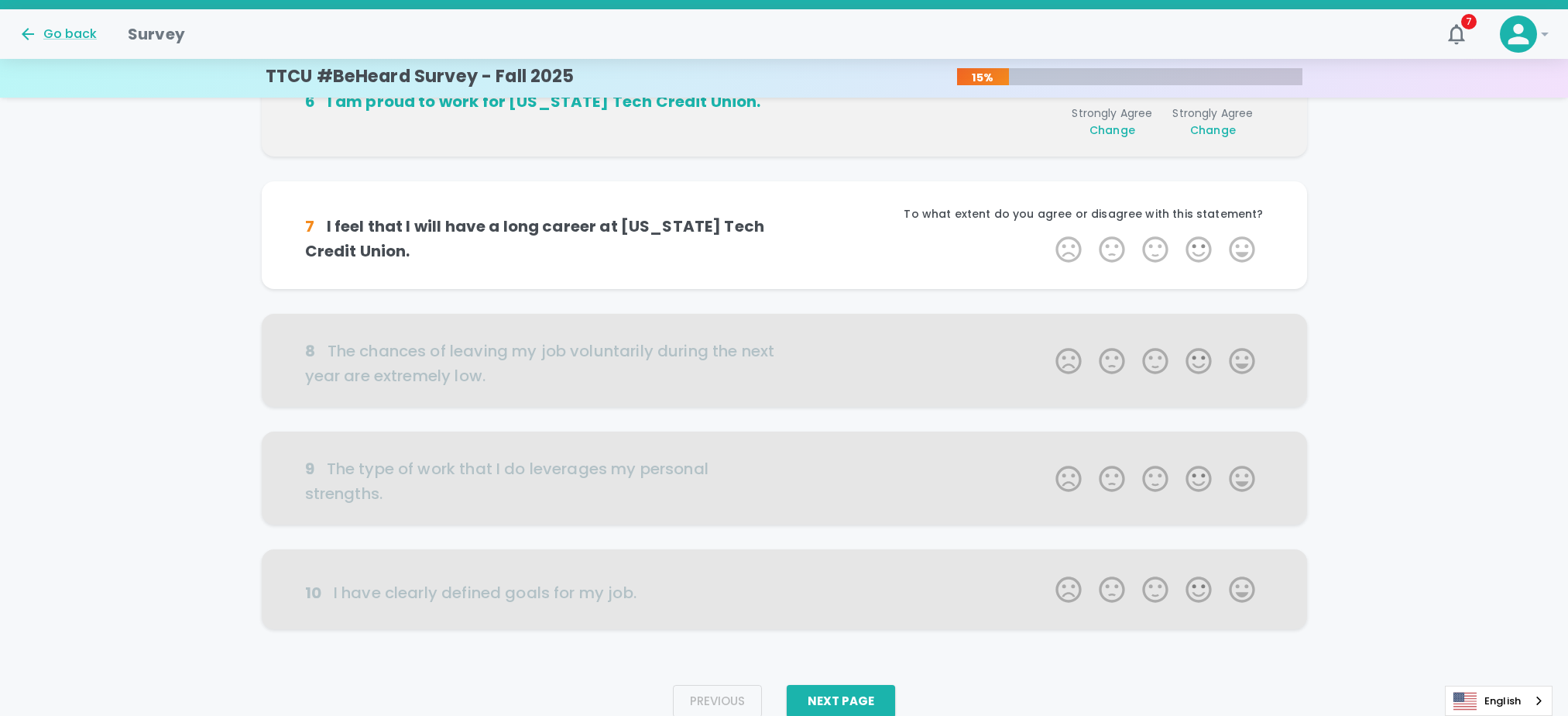
scroll to position [818, 0]
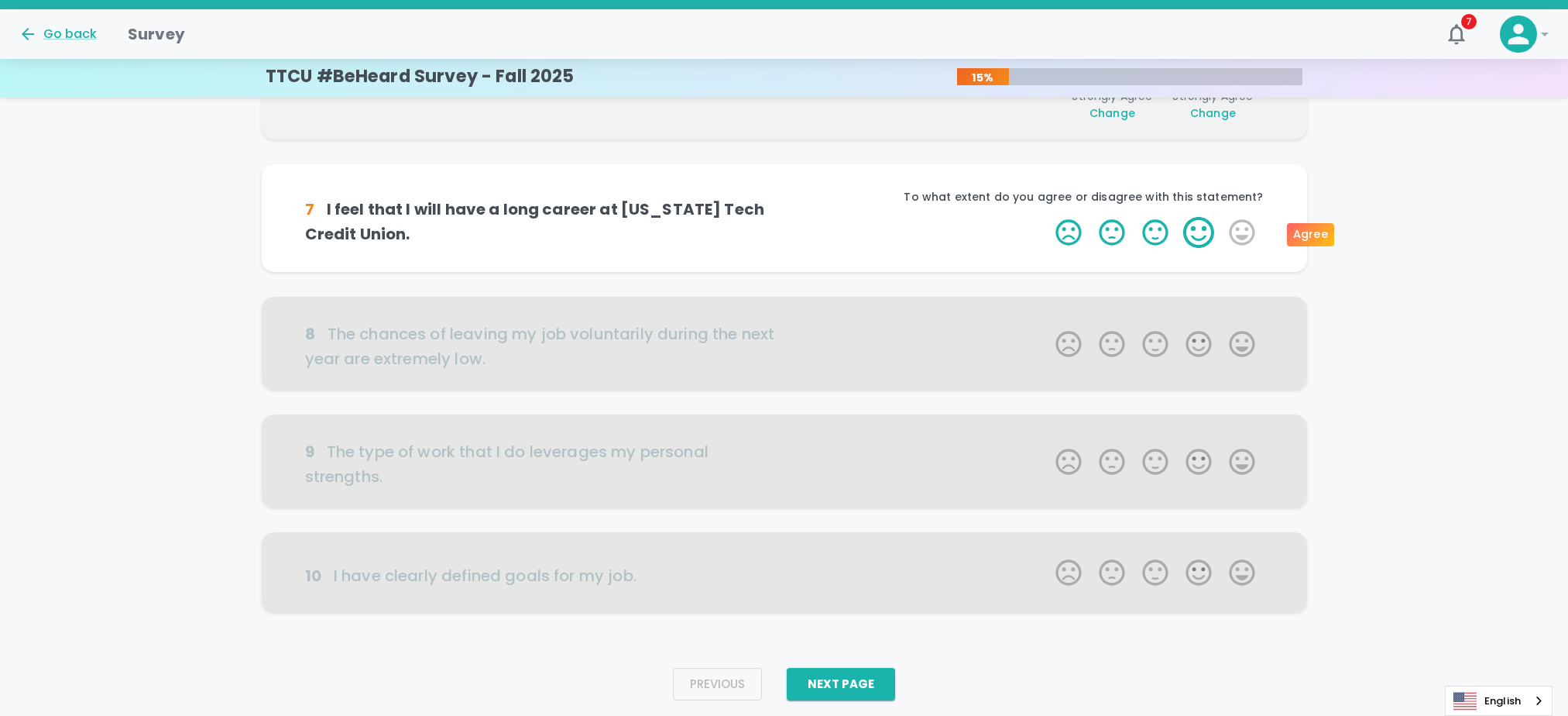
click at [1192, 233] on label "4 Stars" at bounding box center [1199, 233] width 44 height 31
click at [1047, 217] on input "4 Stars" at bounding box center [1046, 216] width 1 height 1
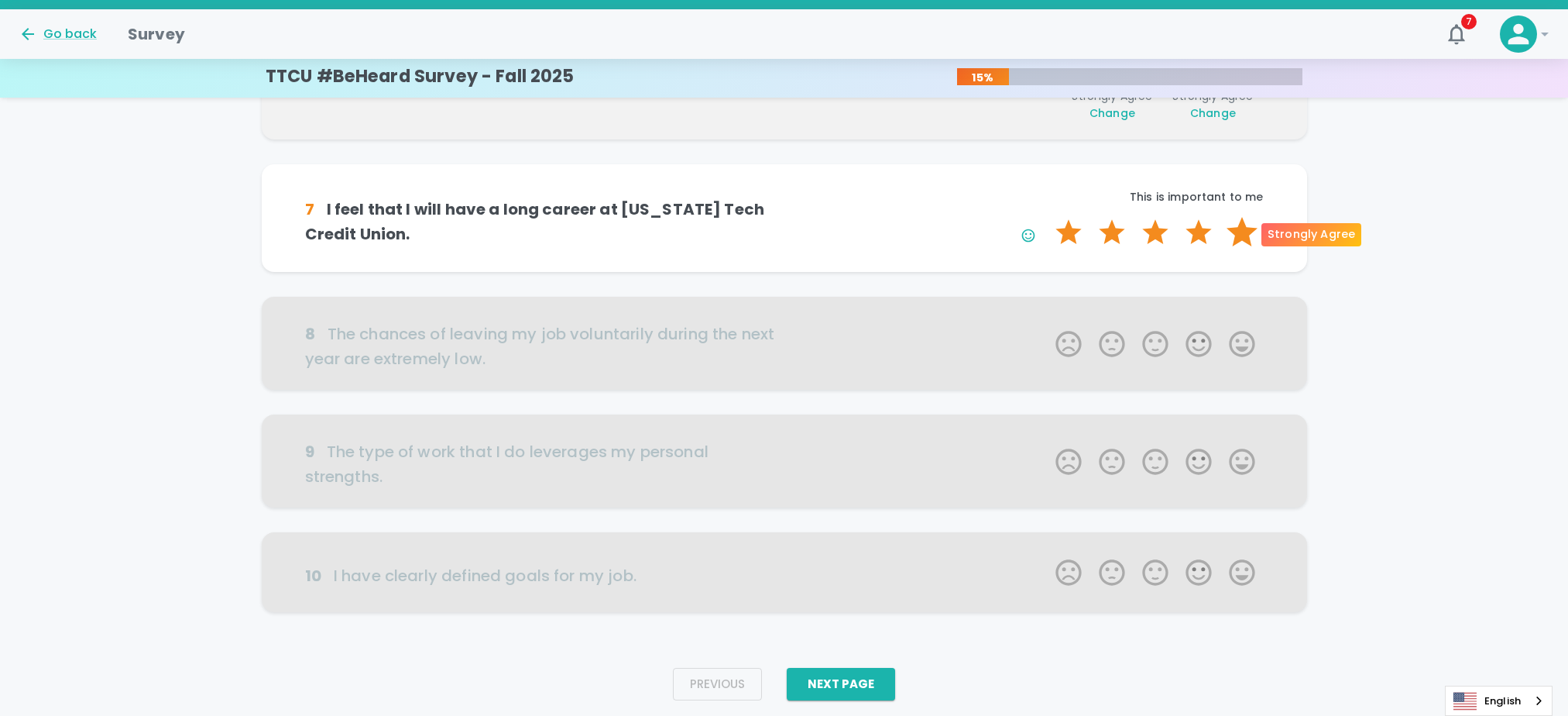
click at [1237, 233] on label "5 Stars" at bounding box center [1242, 233] width 44 height 31
click at [1047, 217] on input "5 Stars" at bounding box center [1046, 216] width 1 height 1
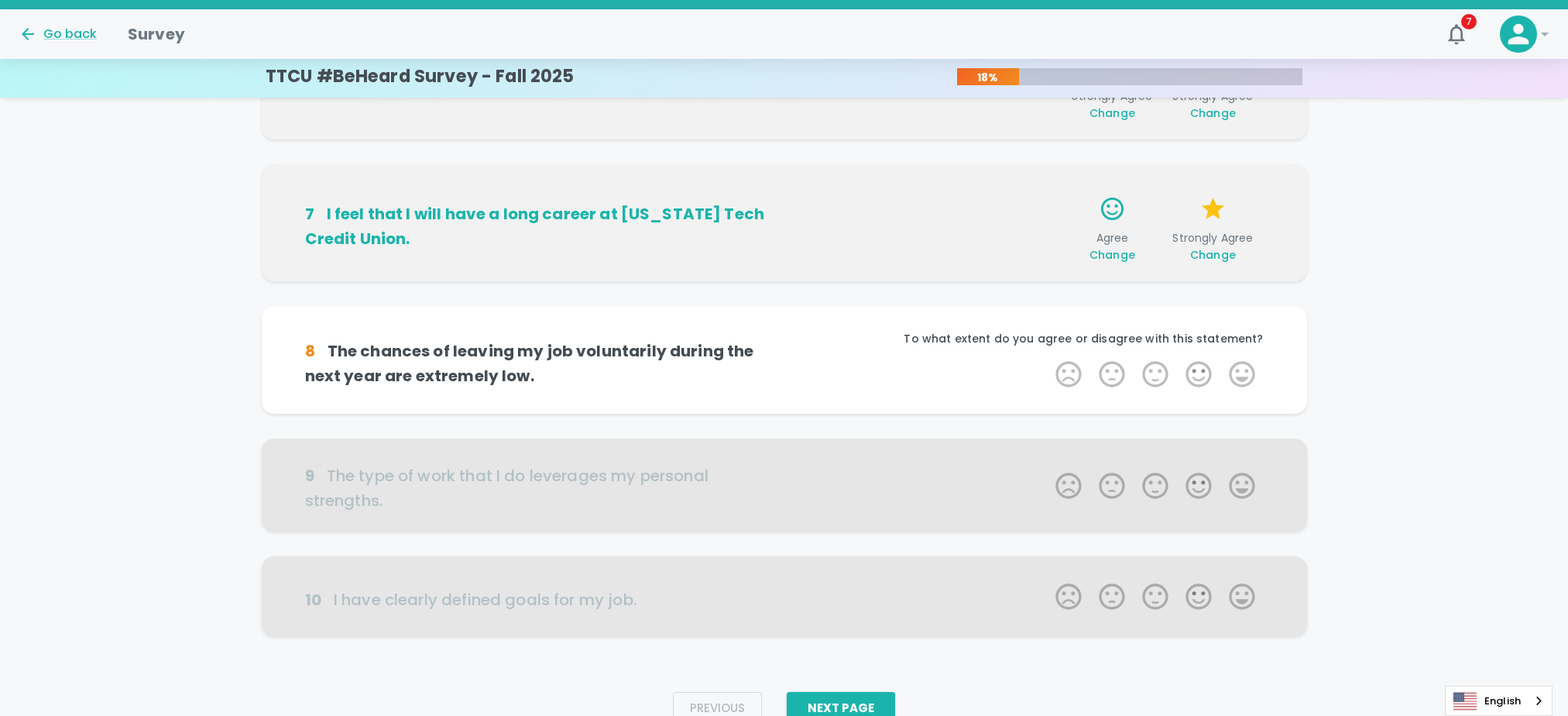
scroll to position [865, 0]
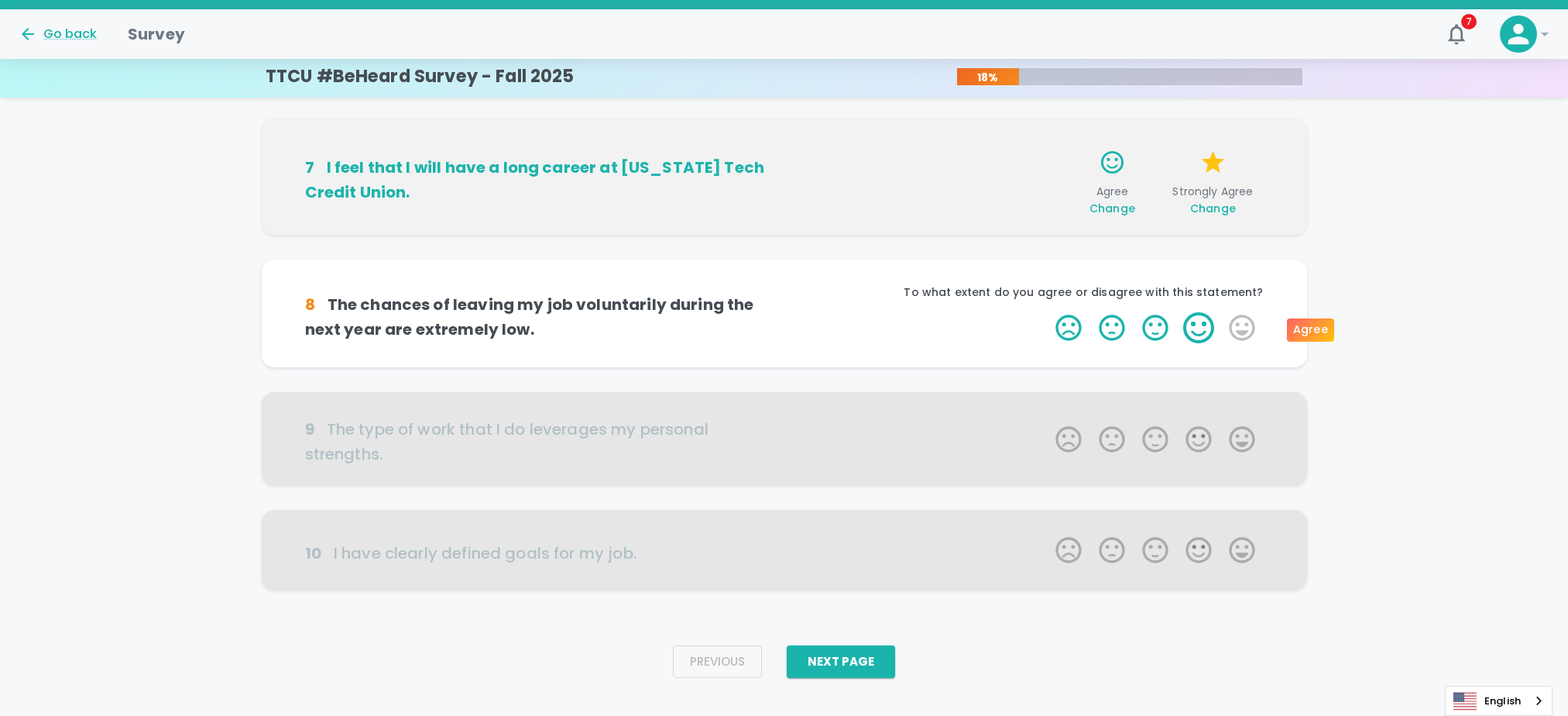
click at [1210, 323] on label "4 Stars" at bounding box center [1199, 328] width 44 height 31
click at [1047, 312] on input "4 Stars" at bounding box center [1046, 311] width 1 height 1
click at [1204, 326] on label "4 Stars" at bounding box center [1199, 328] width 44 height 31
click at [1047, 312] on input "4 Stars" at bounding box center [1046, 311] width 1 height 1
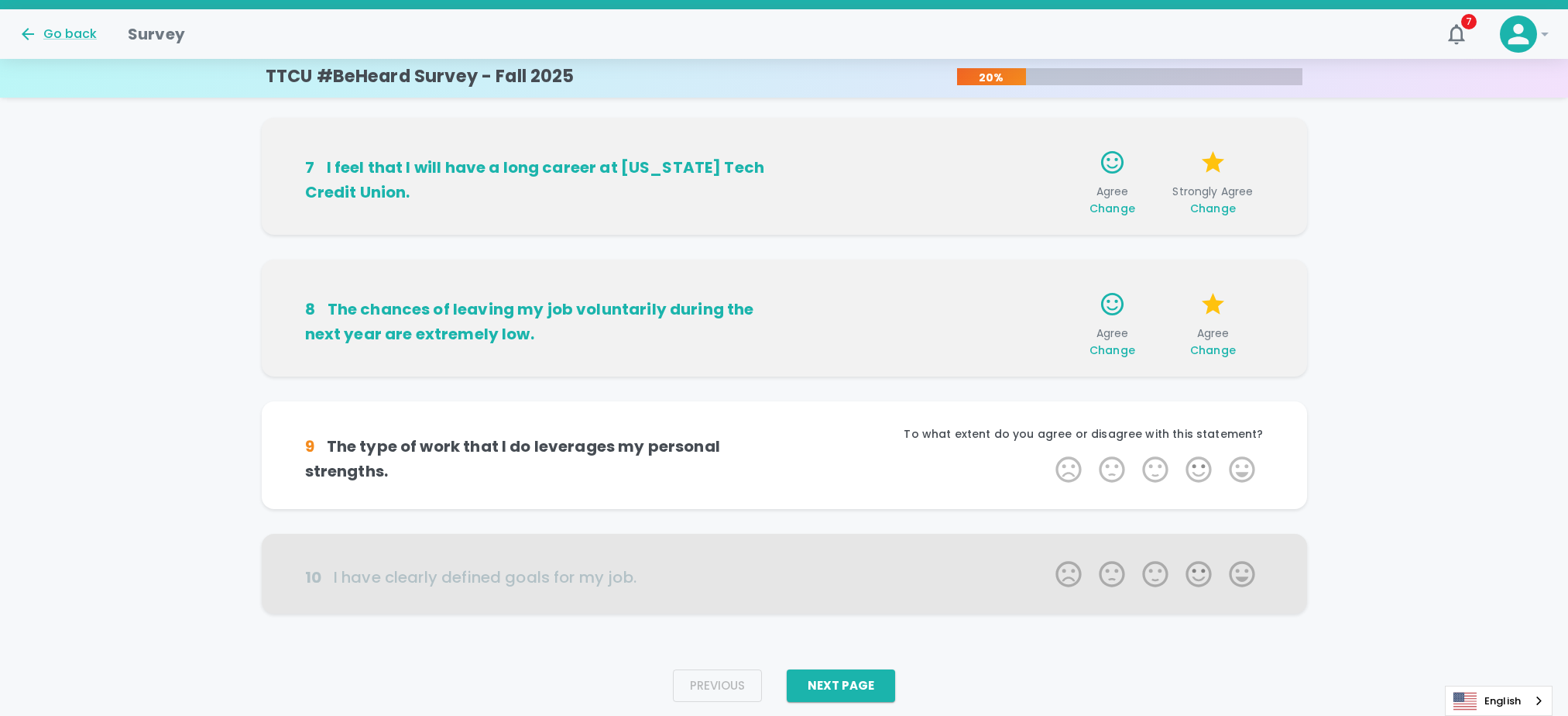
scroll to position [889, 0]
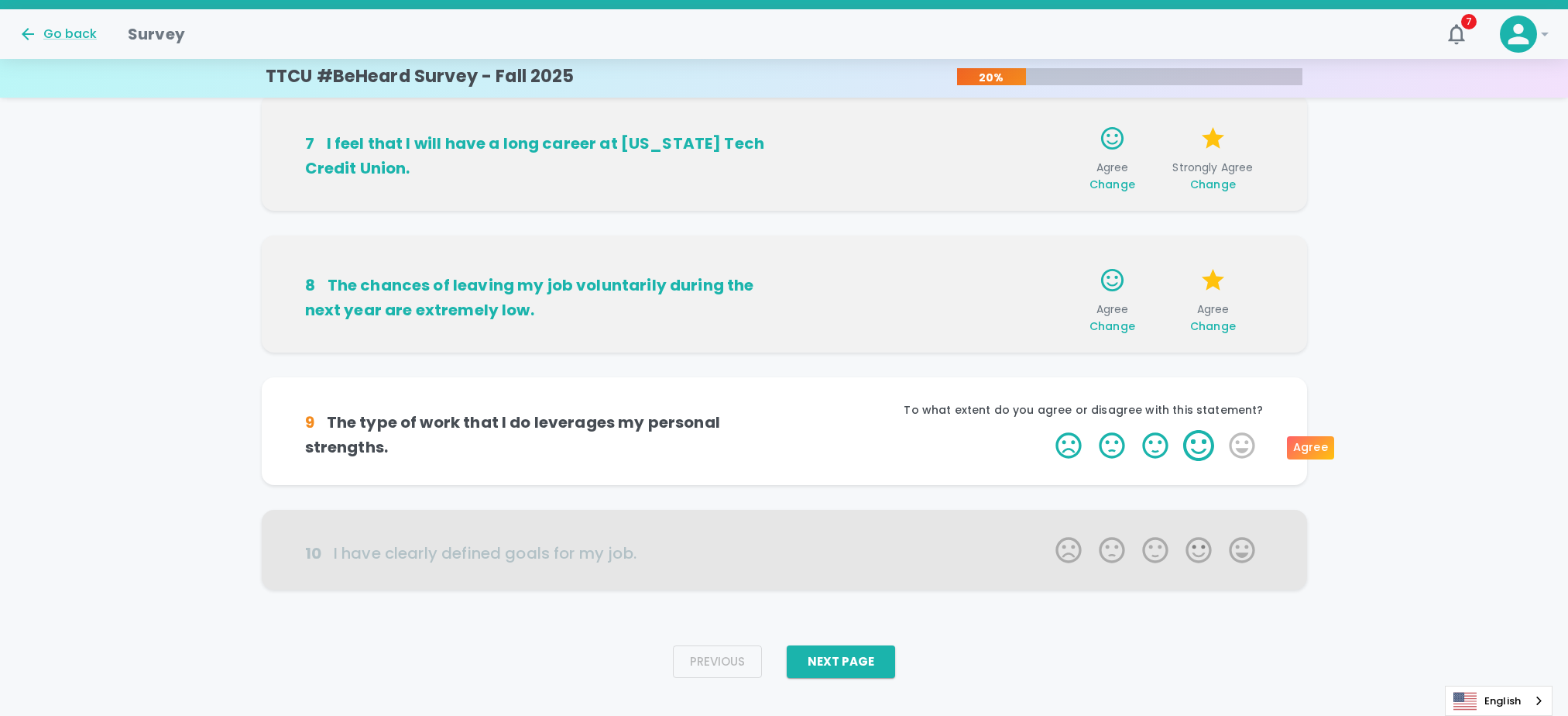
click at [1202, 441] on label "4 Stars" at bounding box center [1199, 446] width 44 height 31
click at [1047, 430] on input "4 Stars" at bounding box center [1046, 429] width 1 height 1
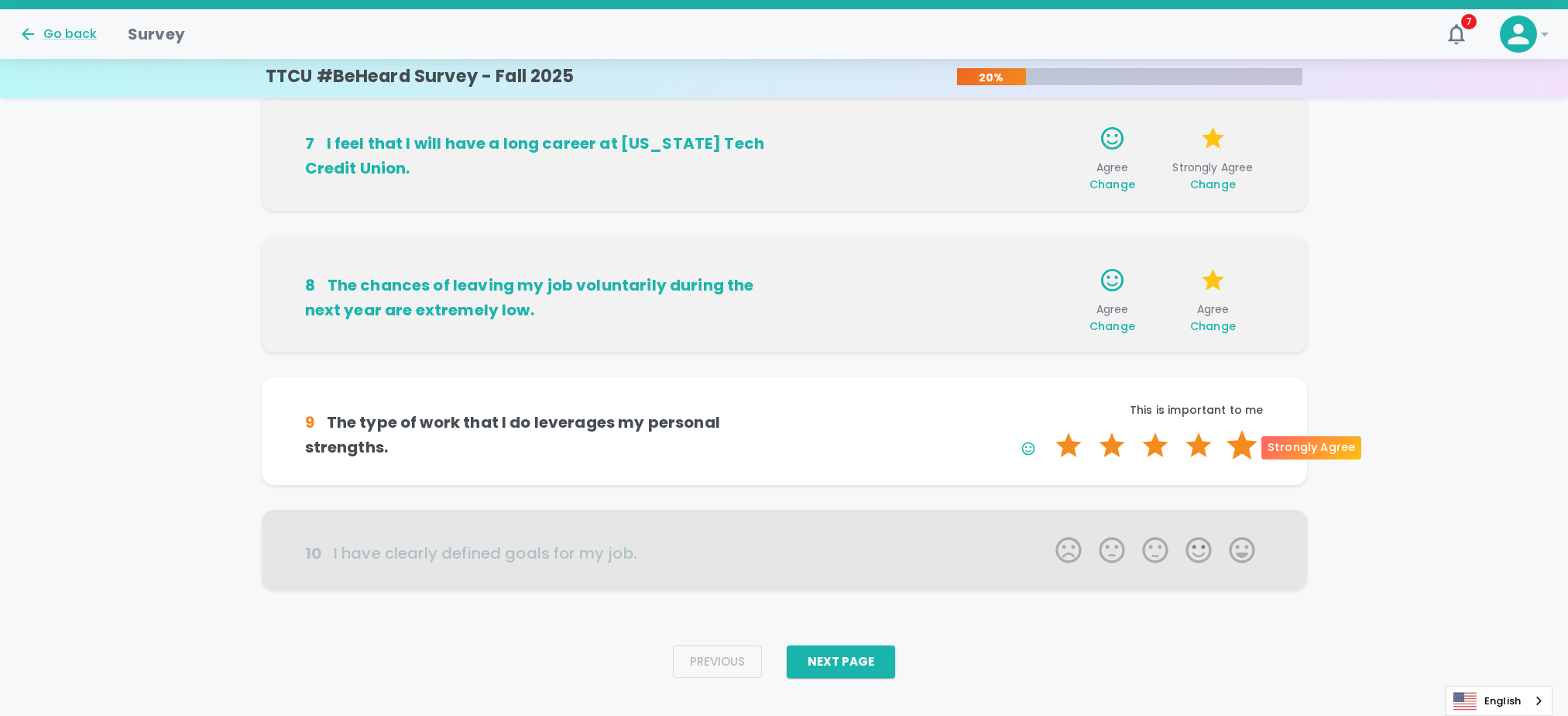
click at [1245, 448] on label "5 Stars" at bounding box center [1242, 446] width 44 height 31
click at [1047, 430] on input "5 Stars" at bounding box center [1046, 429] width 1 height 1
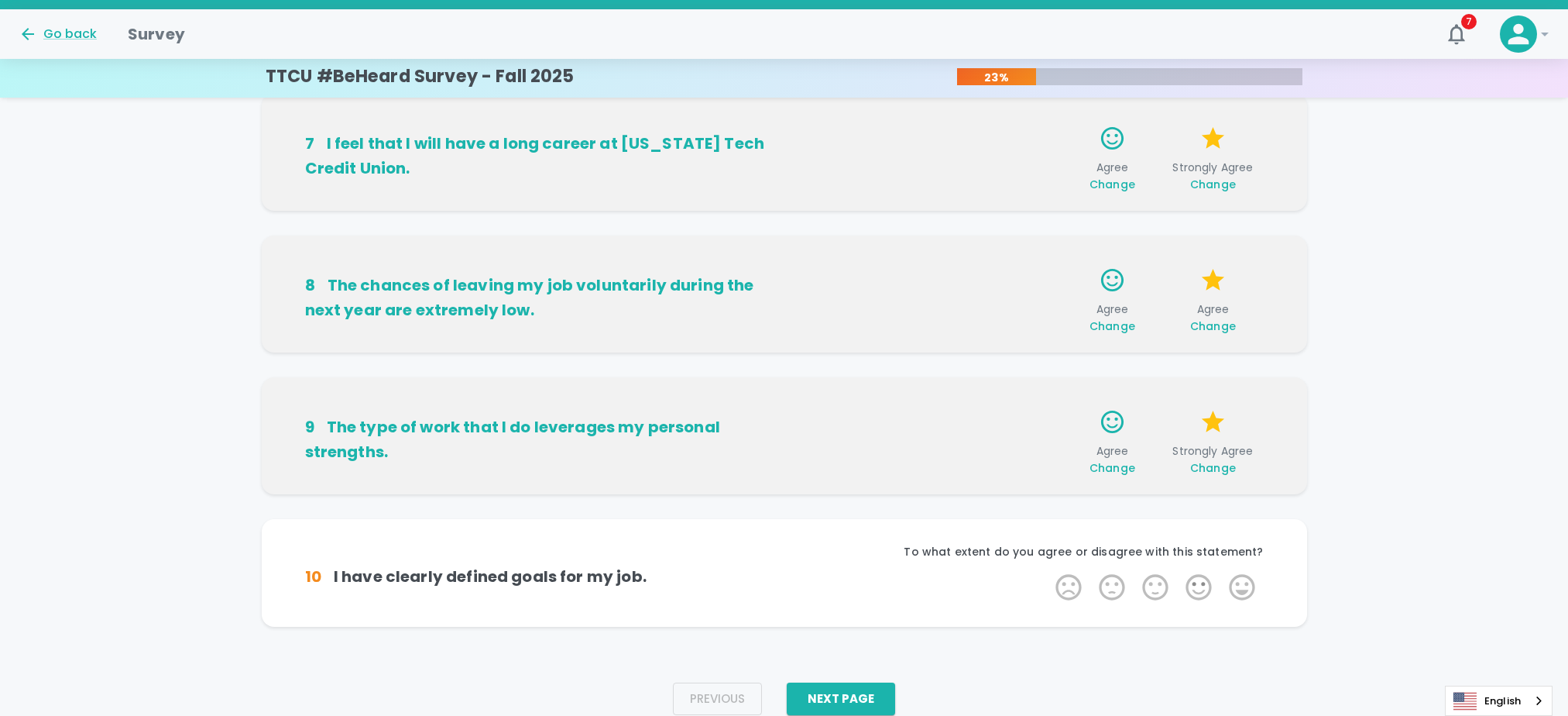
scroll to position [913, 0]
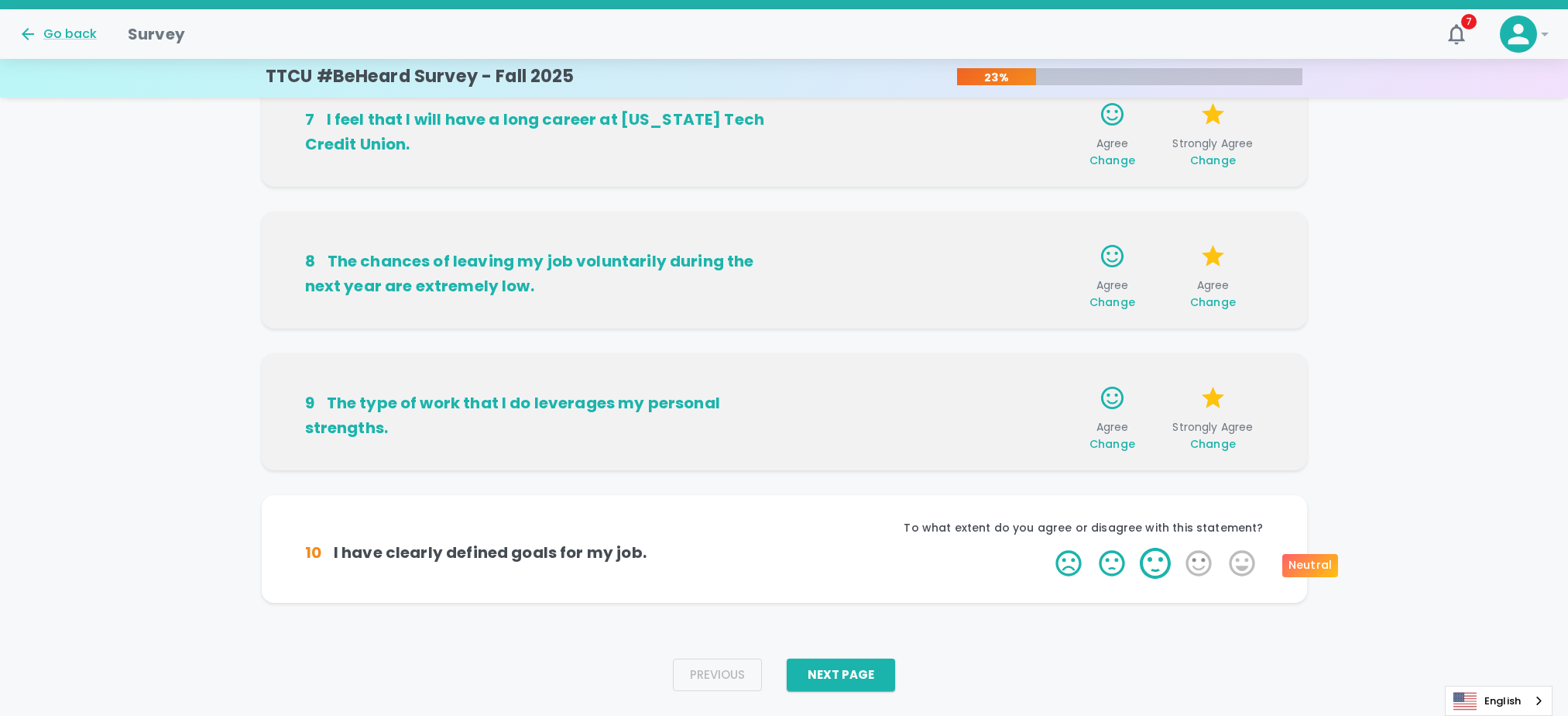
click at [1168, 563] on label "3 Stars" at bounding box center [1155, 563] width 44 height 31
click at [1047, 548] on input "3 Stars" at bounding box center [1046, 547] width 1 height 1
click at [879, 670] on button "Next Page" at bounding box center [841, 675] width 109 height 33
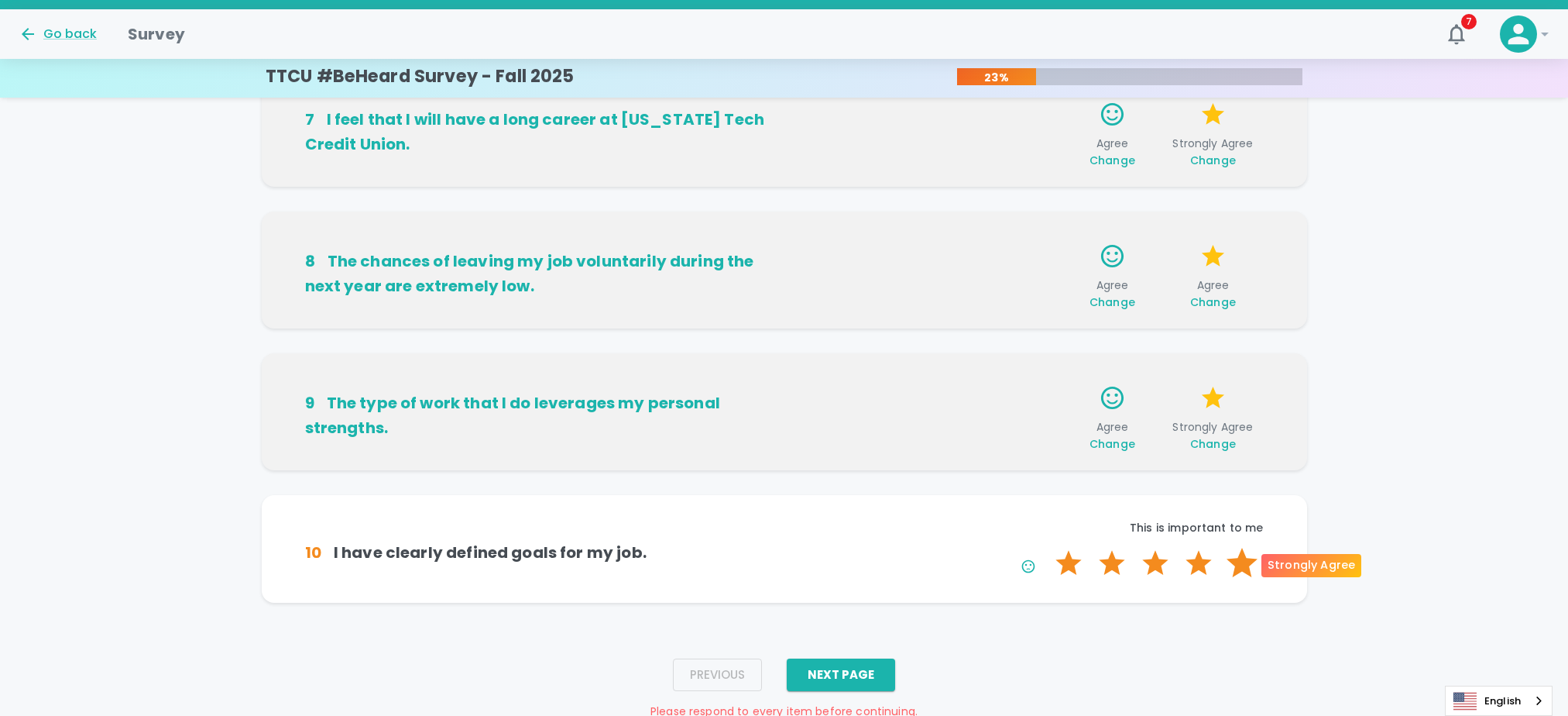
click at [1244, 558] on label "5 Stars" at bounding box center [1242, 563] width 44 height 31
click at [1047, 548] on input "5 Stars" at bounding box center [1046, 547] width 1 height 1
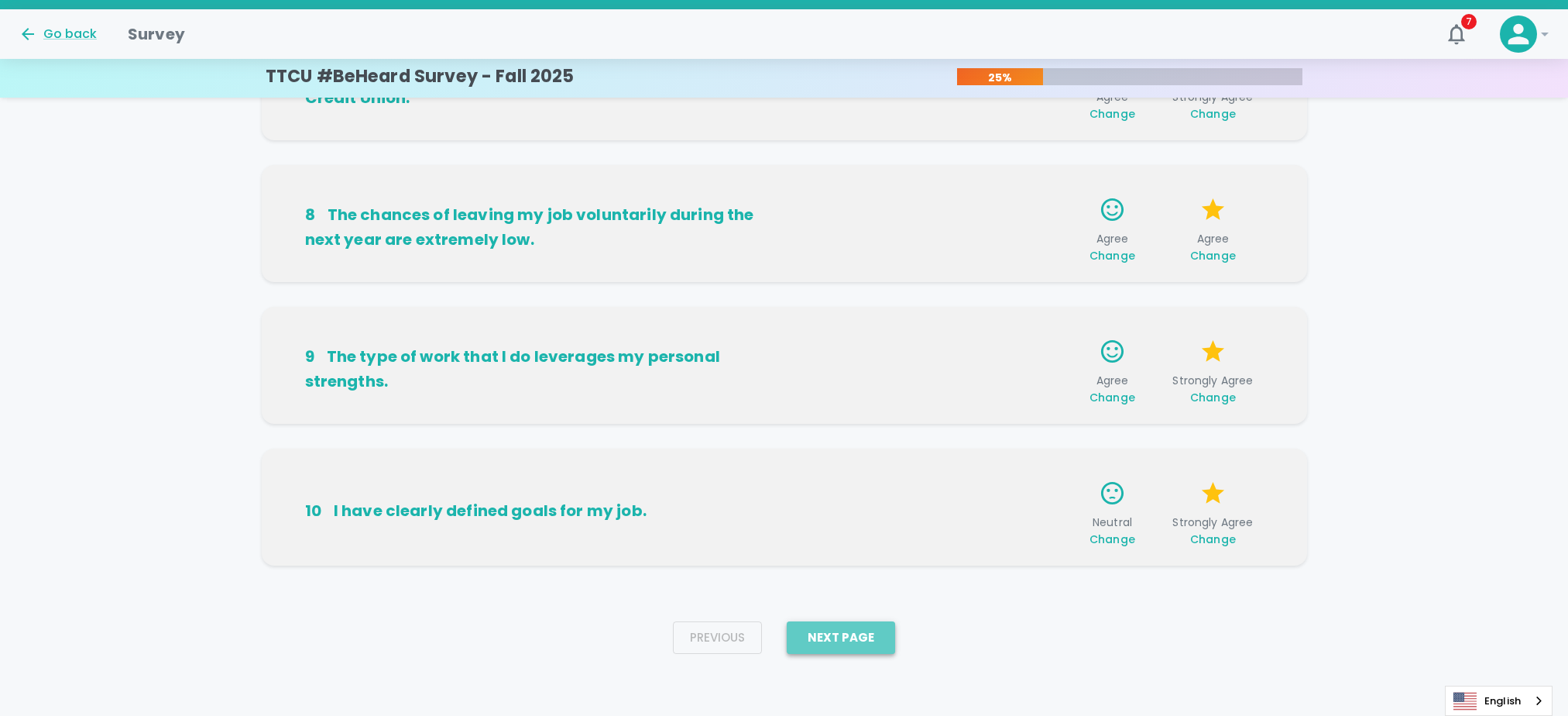
click at [852, 636] on button "Next Page" at bounding box center [841, 637] width 109 height 33
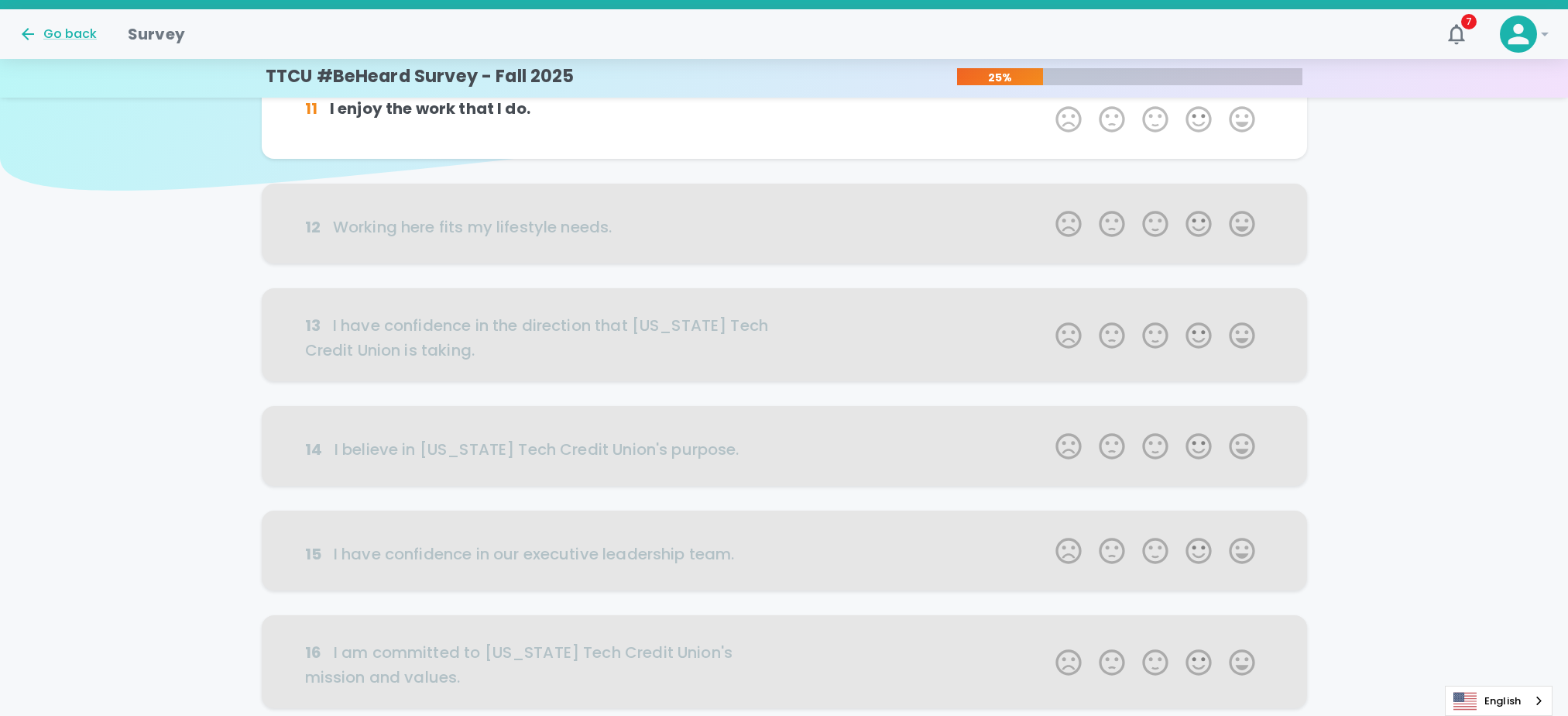
scroll to position [0, 0]
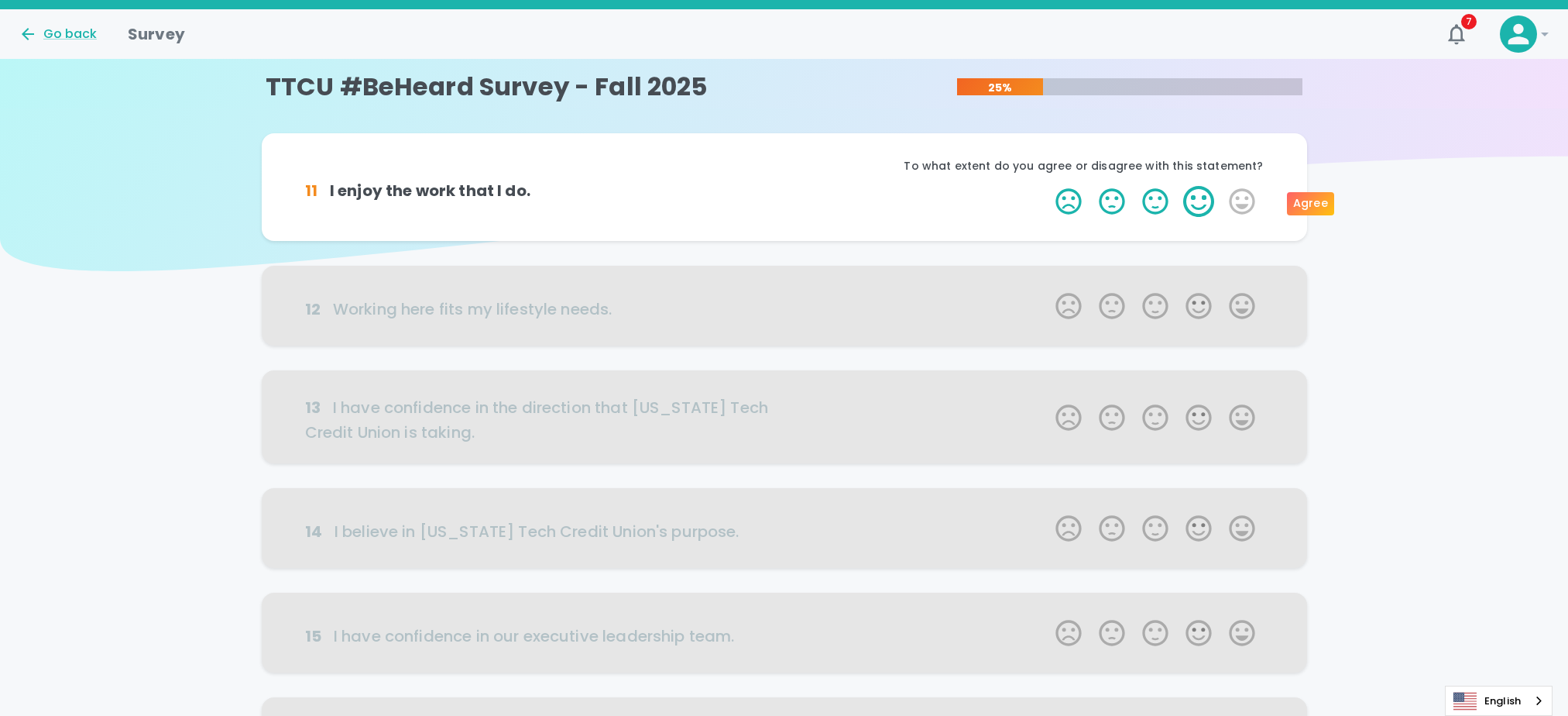
click at [1210, 202] on label "4 Stars" at bounding box center [1199, 202] width 44 height 31
click at [1047, 186] on input "4 Stars" at bounding box center [1046, 185] width 1 height 1
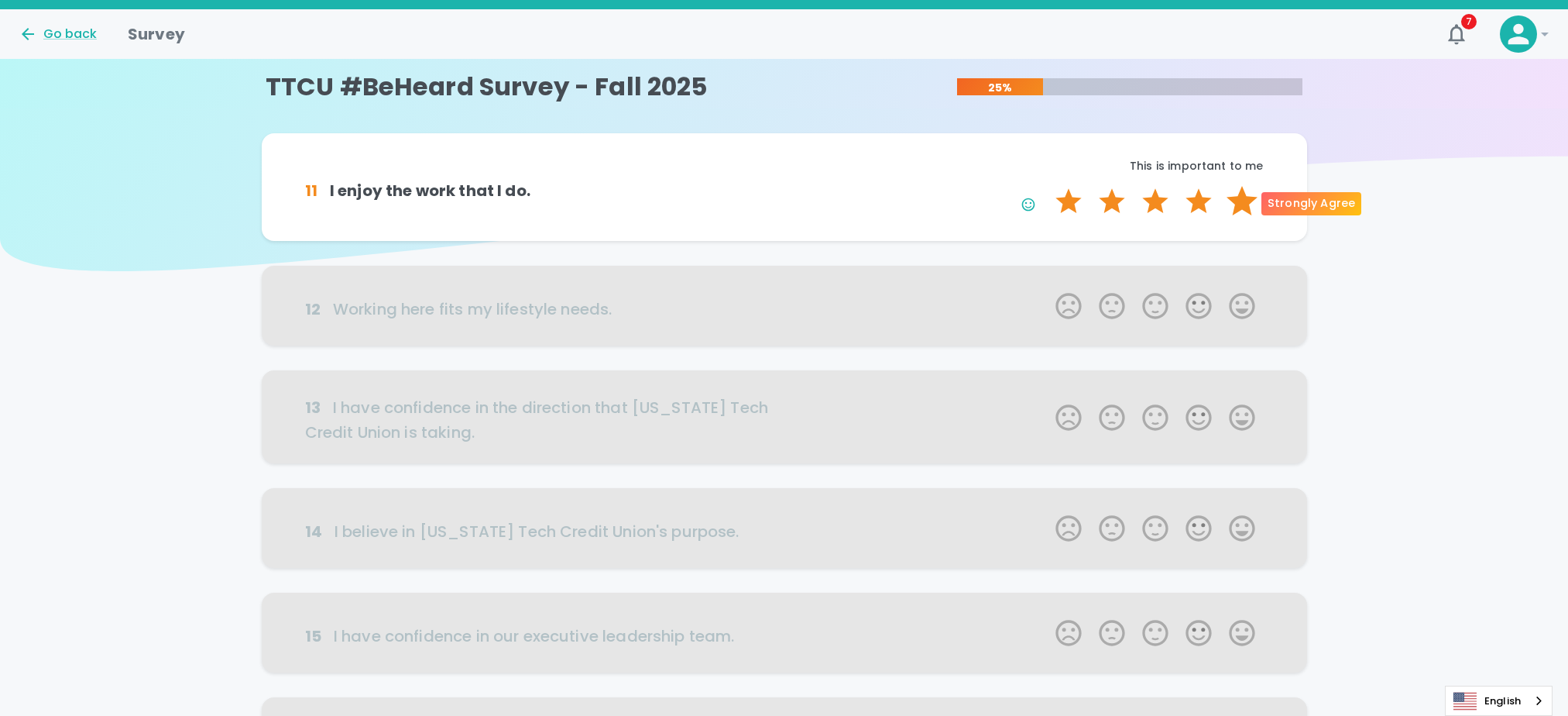
click at [1242, 198] on label "5 Stars" at bounding box center [1242, 202] width 44 height 31
click at [1047, 186] on input "5 Stars" at bounding box center [1046, 185] width 1 height 1
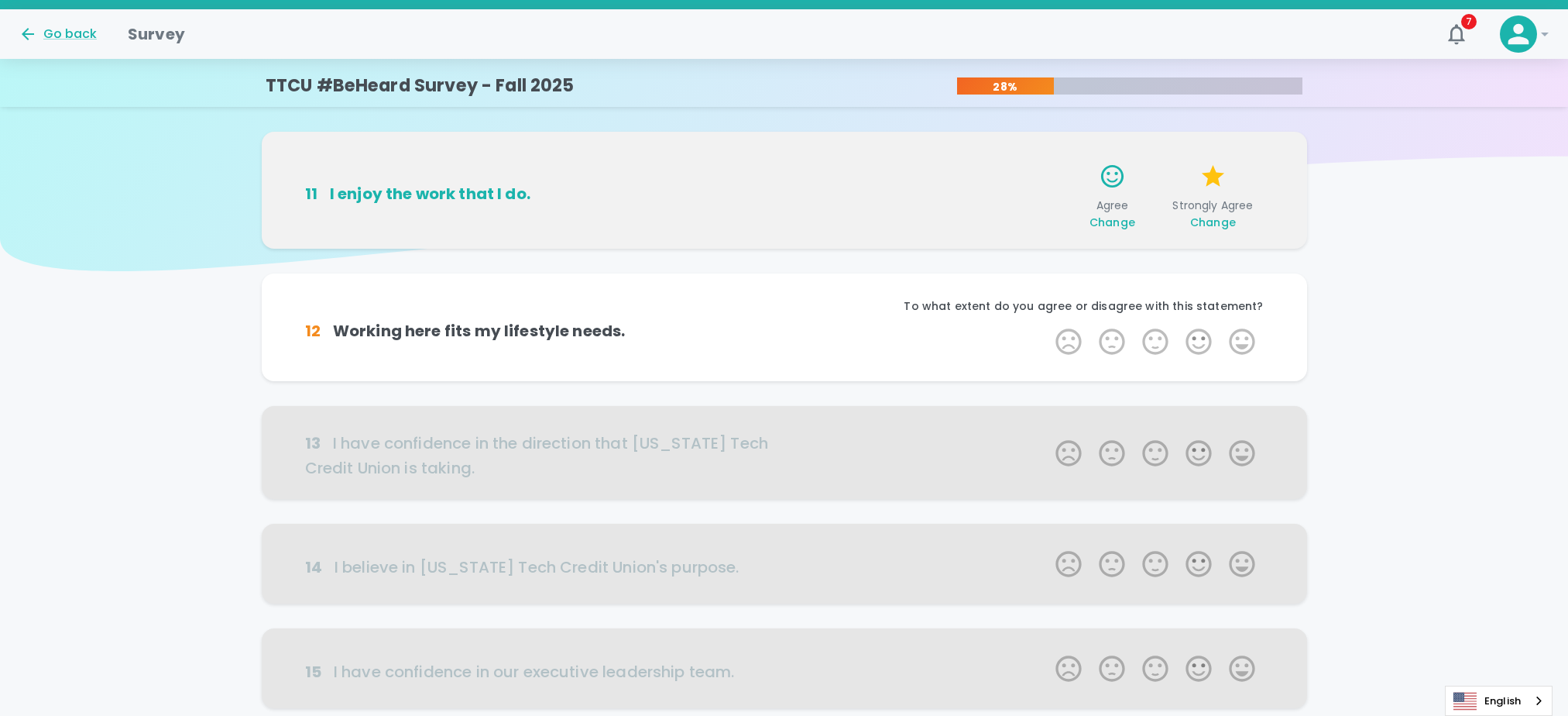
scroll to position [136, 0]
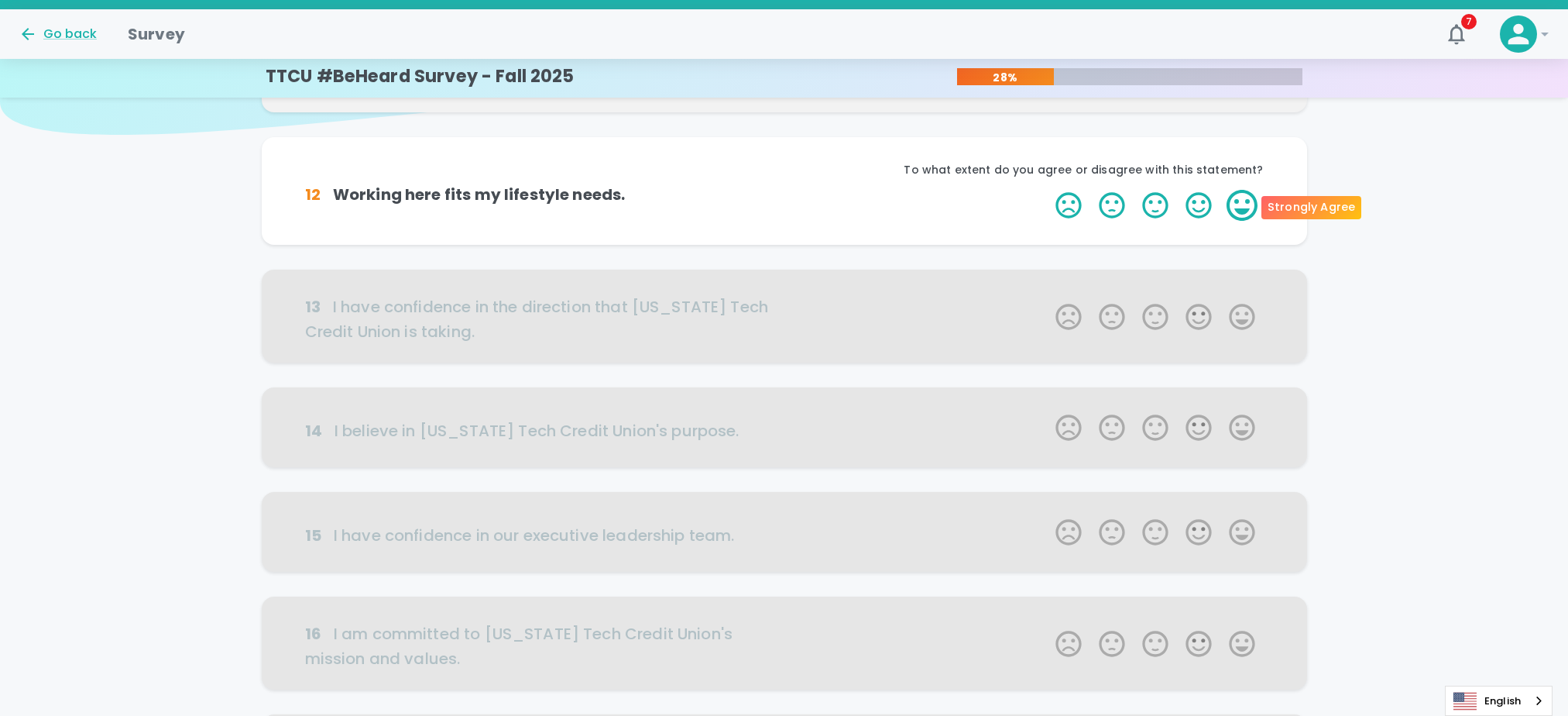
click at [1243, 204] on label "5 Stars" at bounding box center [1242, 205] width 44 height 31
click at [1047, 190] on input "5 Stars" at bounding box center [1046, 189] width 1 height 1
click at [1243, 204] on label "5 Stars" at bounding box center [1242, 205] width 44 height 31
click at [1047, 190] on input "5 Stars" at bounding box center [1046, 189] width 1 height 1
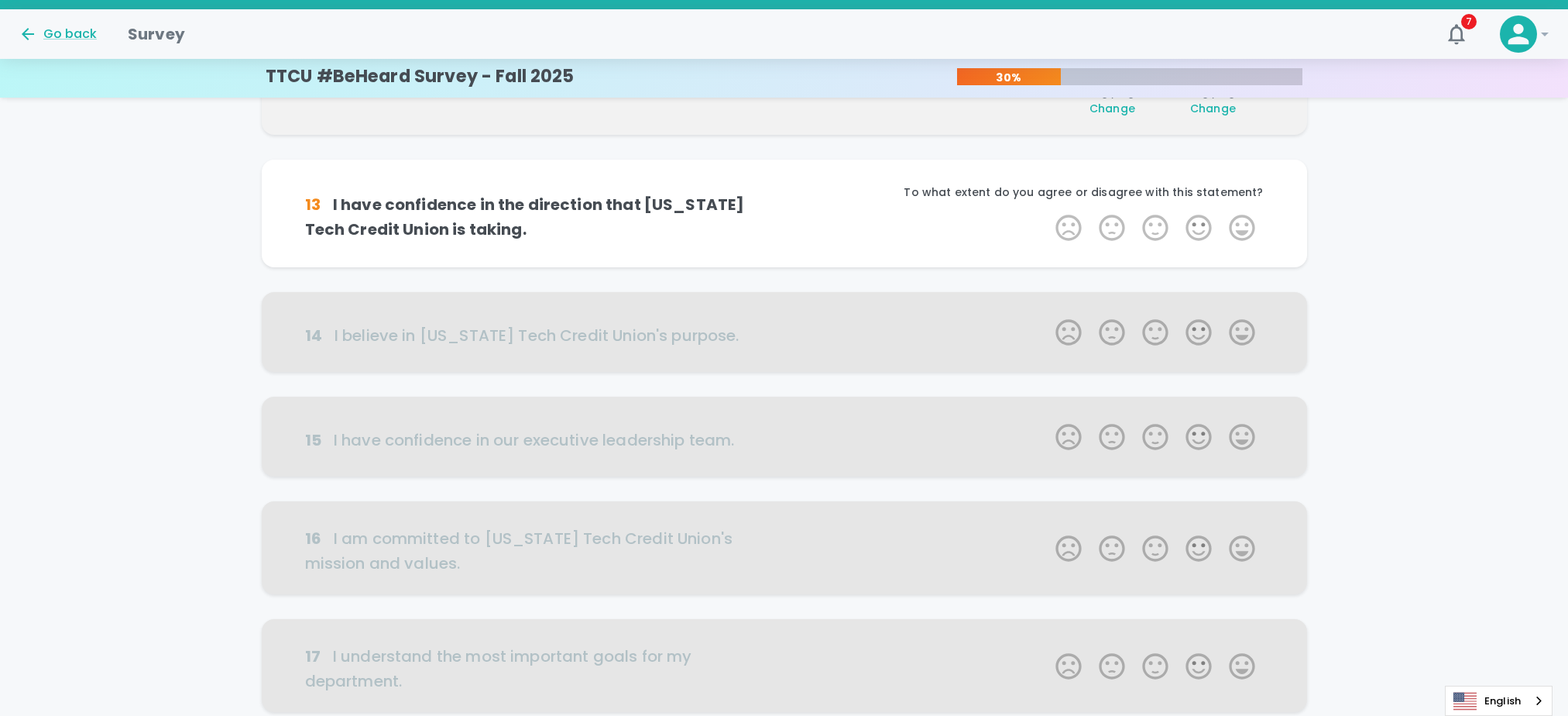
scroll to position [273, 0]
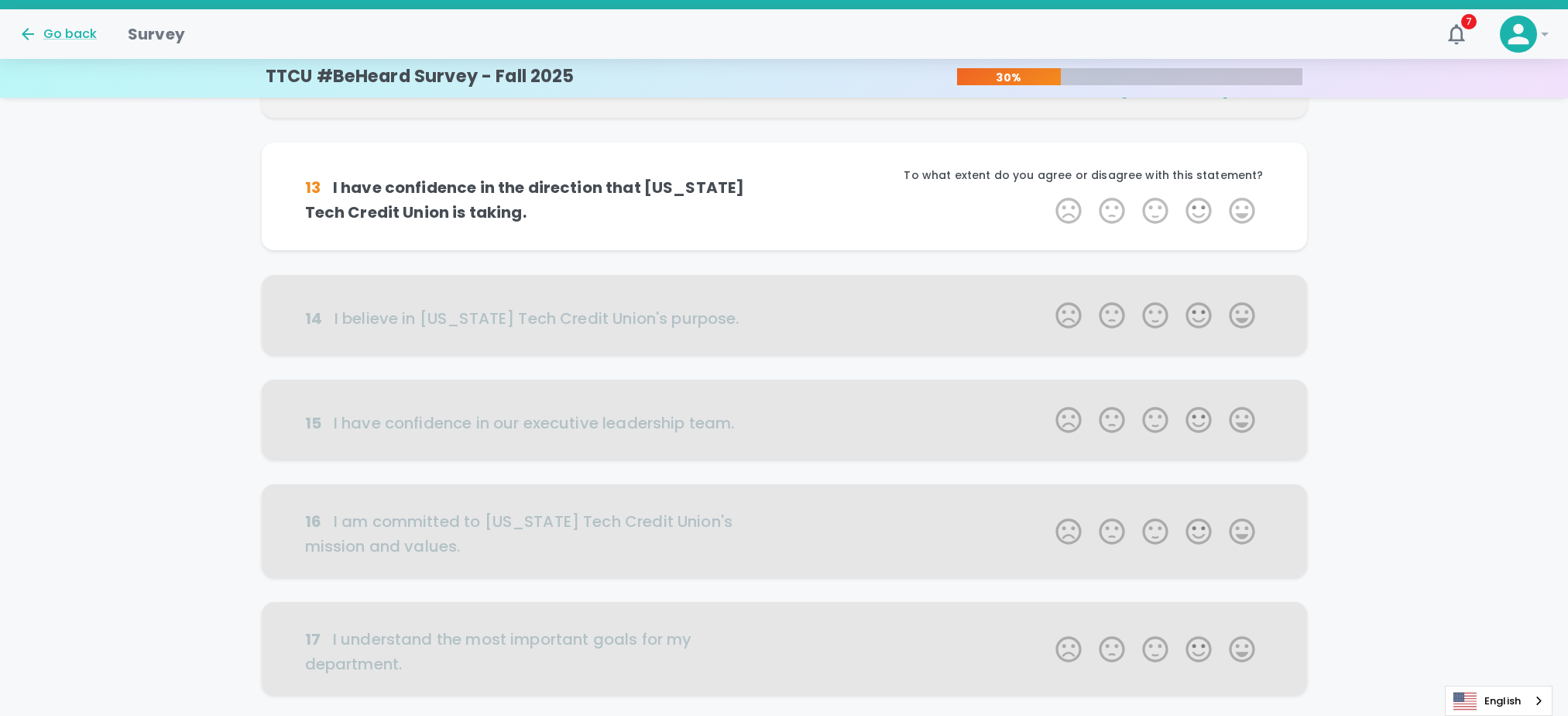
click at [1243, 204] on label "5 Stars" at bounding box center [1242, 211] width 44 height 31
click at [1047, 195] on input "5 Stars" at bounding box center [1046, 195] width 1 height 1
click at [1243, 204] on label "5 Stars" at bounding box center [1242, 211] width 44 height 31
click at [1047, 195] on input "5 Stars" at bounding box center [1046, 195] width 1 height 1
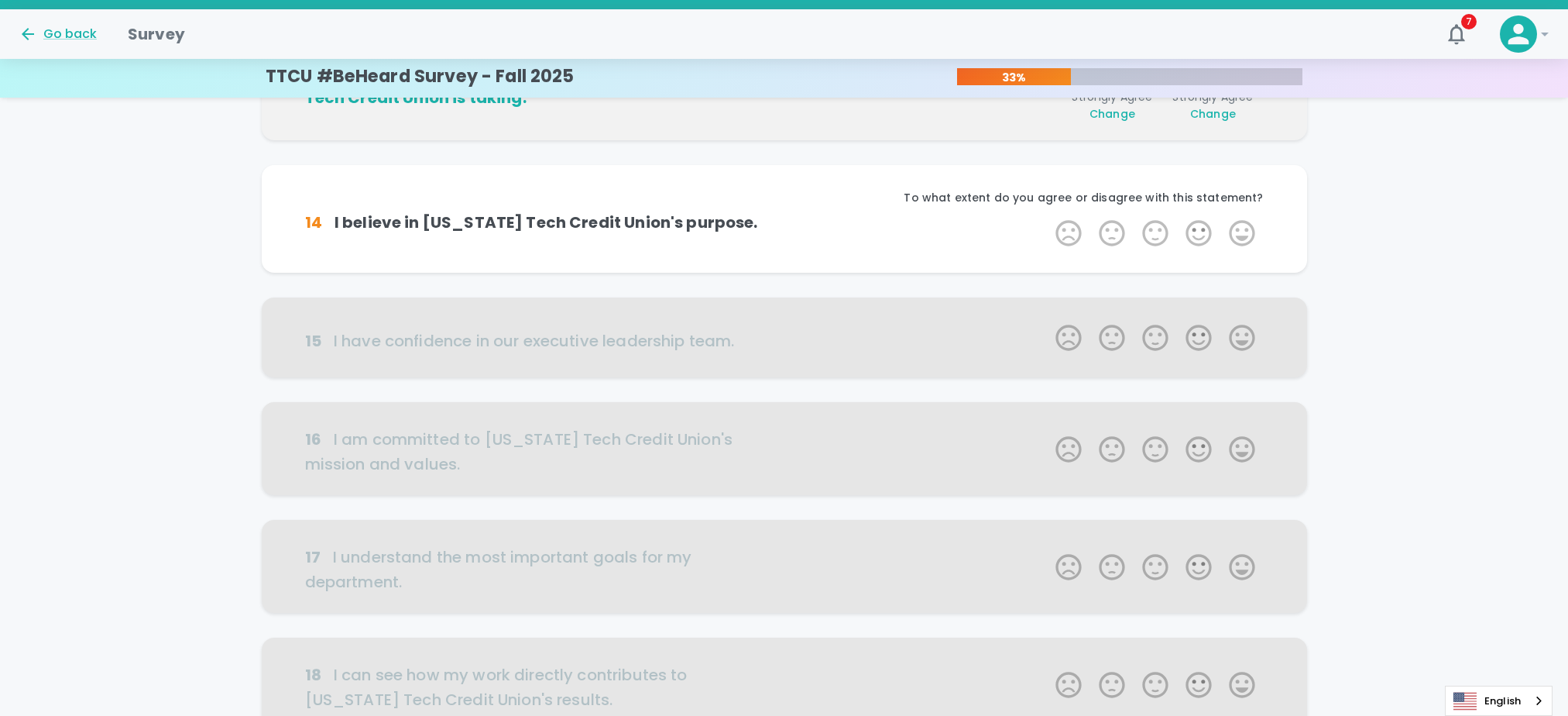
scroll to position [409, 0]
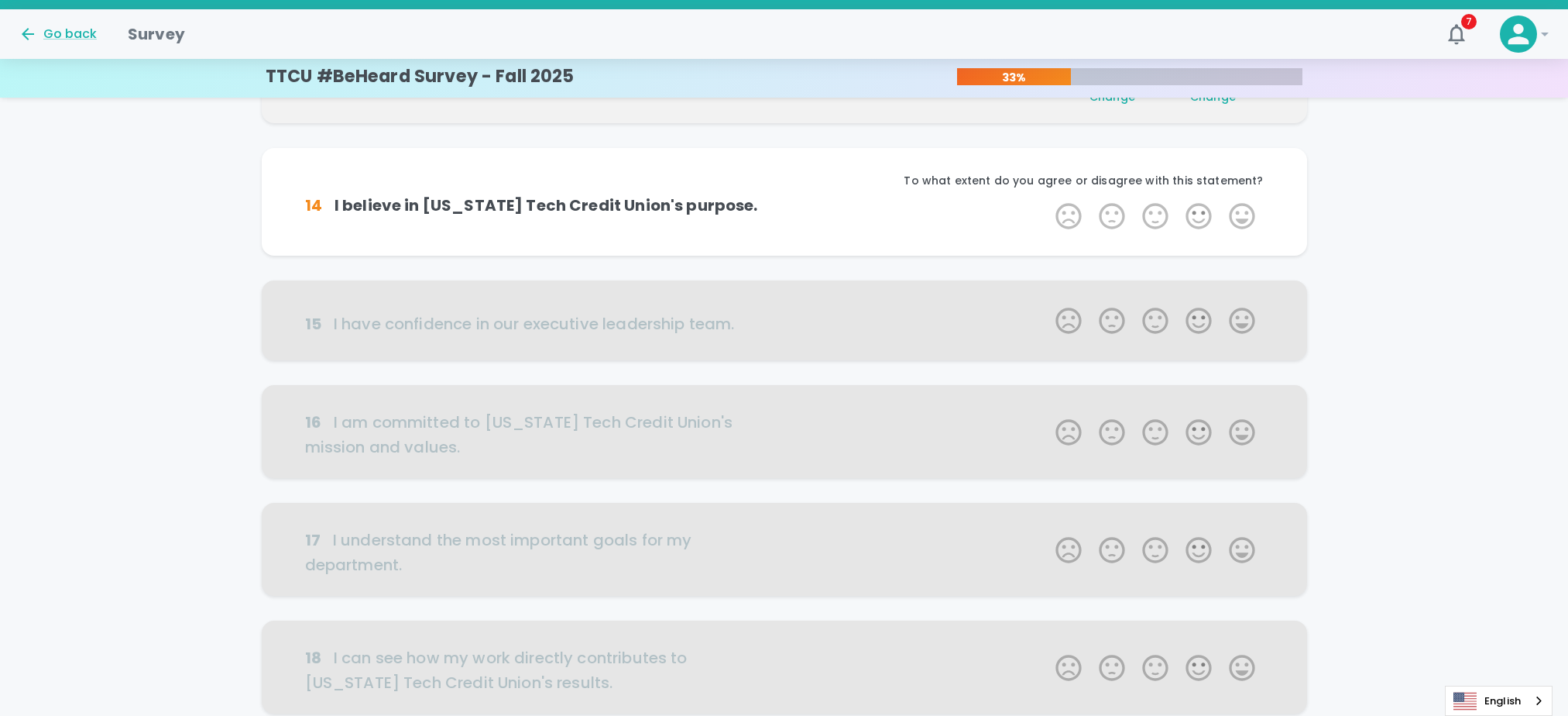
click at [1243, 204] on label "5 Stars" at bounding box center [1242, 216] width 44 height 31
click at [1047, 201] on input "5 Stars" at bounding box center [1046, 200] width 1 height 1
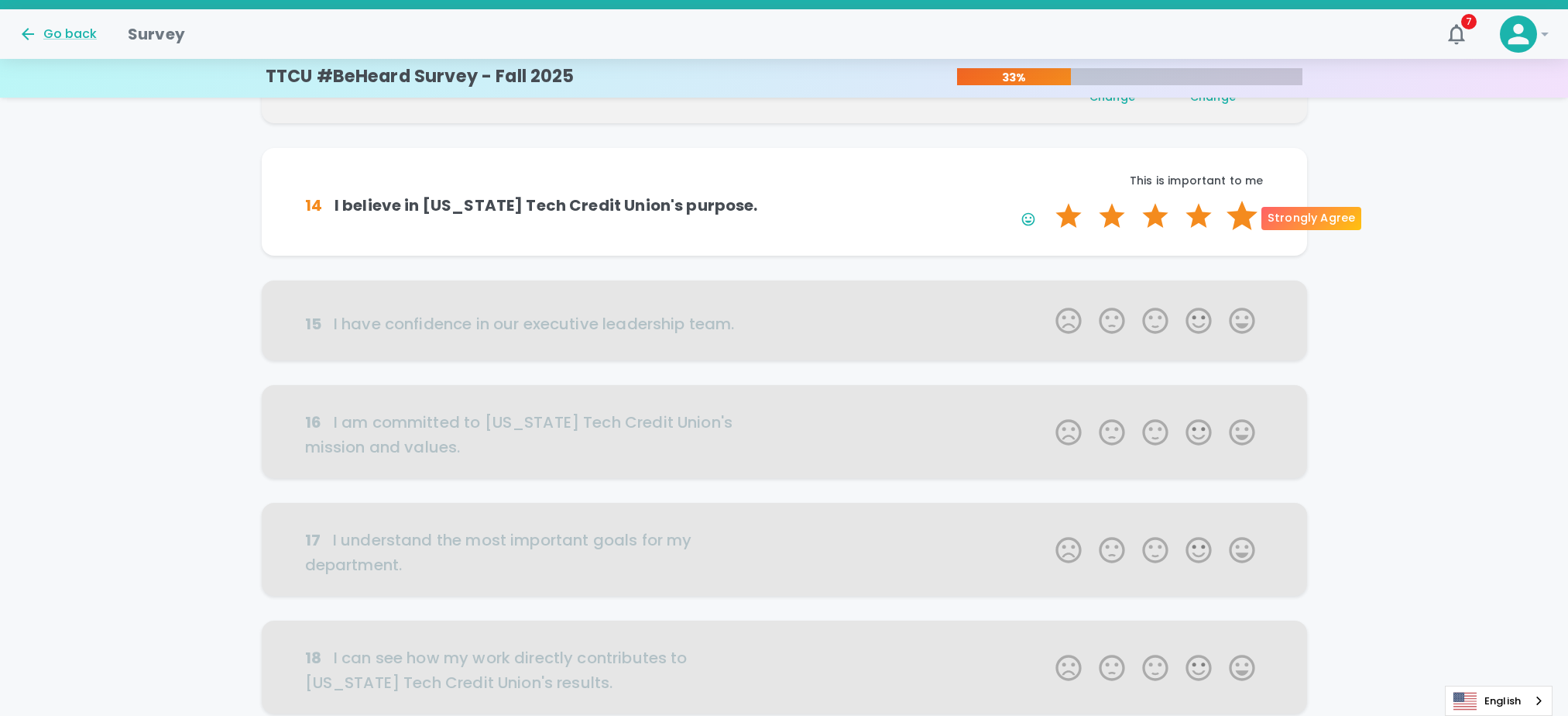
click at [1244, 208] on label "5 Stars" at bounding box center [1242, 216] width 44 height 31
click at [1047, 201] on input "5 Stars" at bounding box center [1046, 200] width 1 height 1
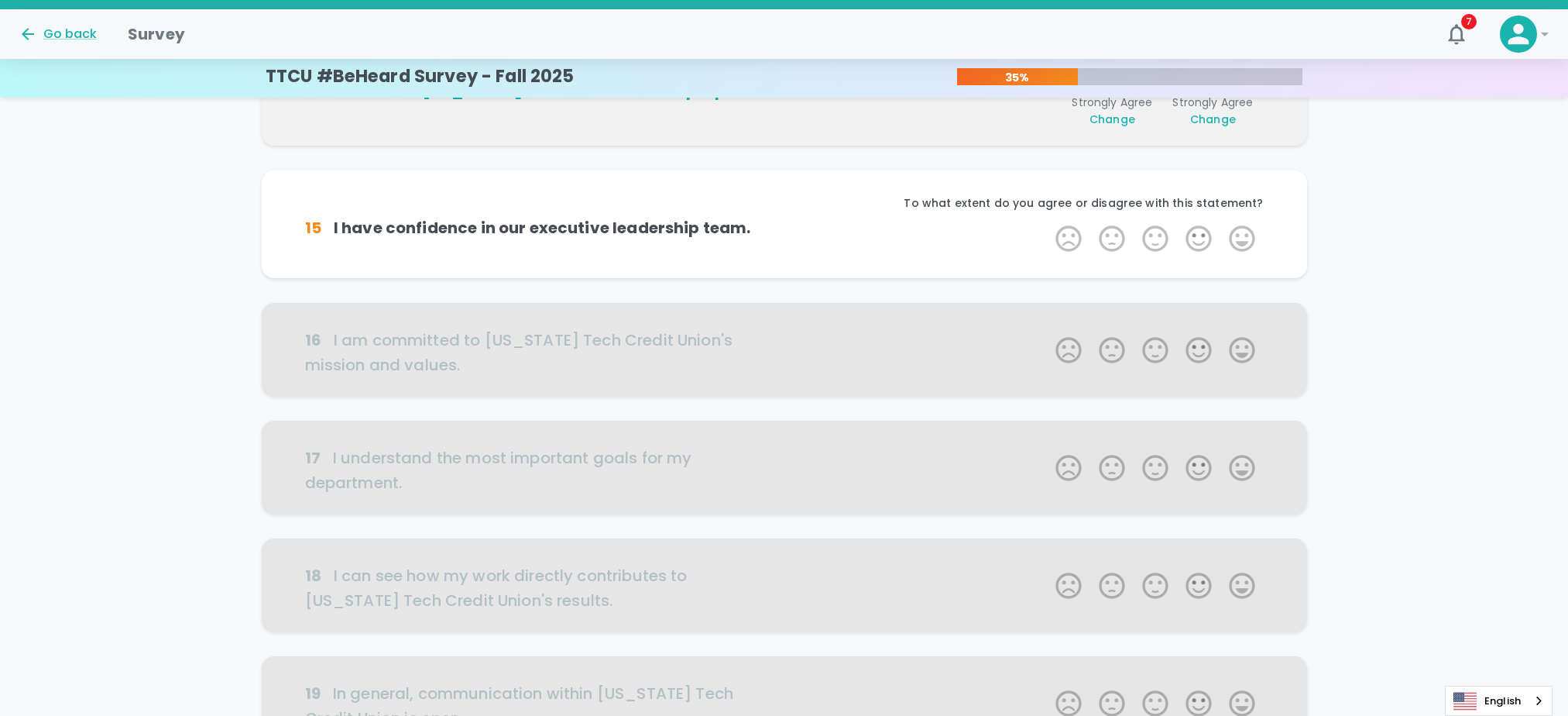
scroll to position [545, 0]
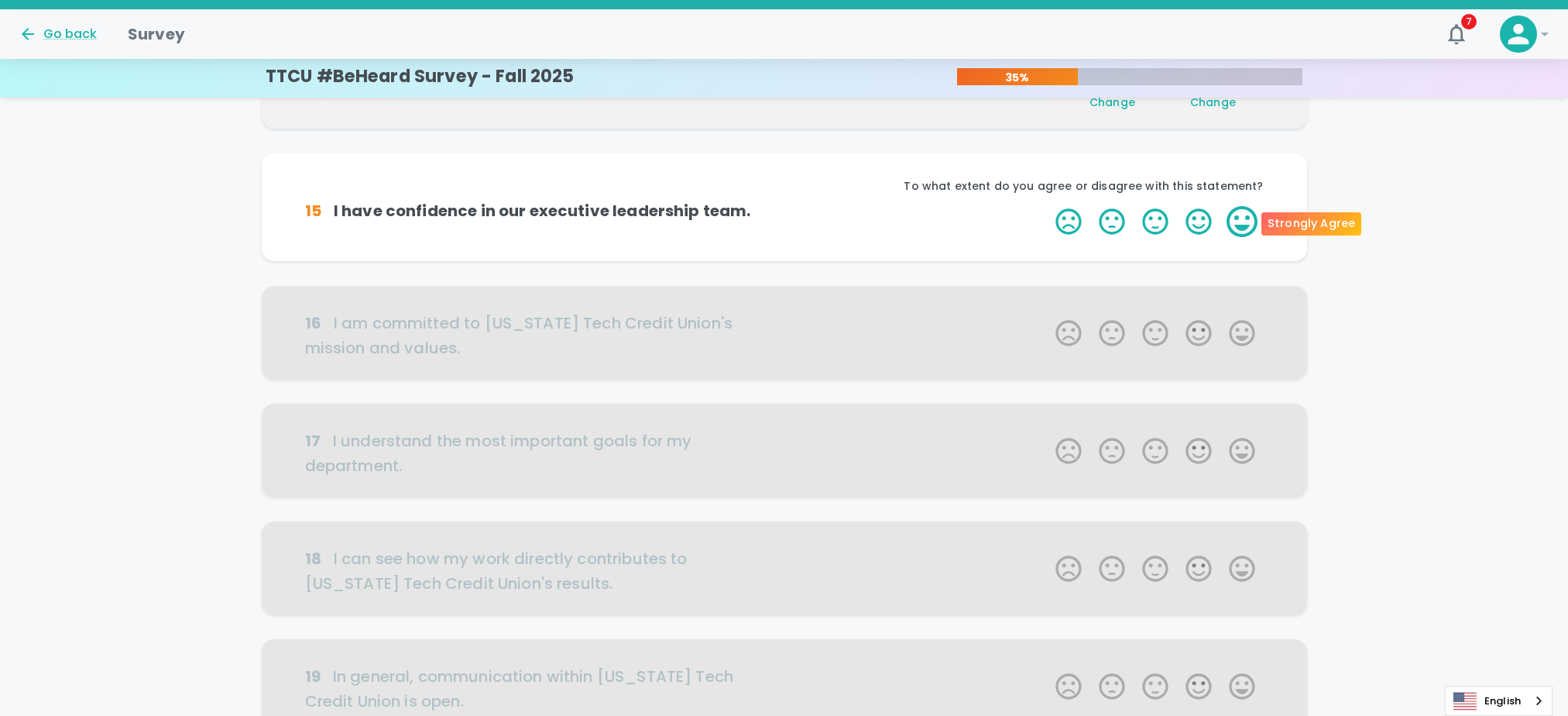
click at [1244, 212] on label "5 Stars" at bounding box center [1242, 222] width 44 height 31
click at [1047, 206] on input "5 Stars" at bounding box center [1046, 205] width 1 height 1
click at [1244, 212] on label "5 Stars" at bounding box center [1242, 222] width 44 height 31
click at [1047, 206] on input "5 Stars" at bounding box center [1046, 205] width 1 height 1
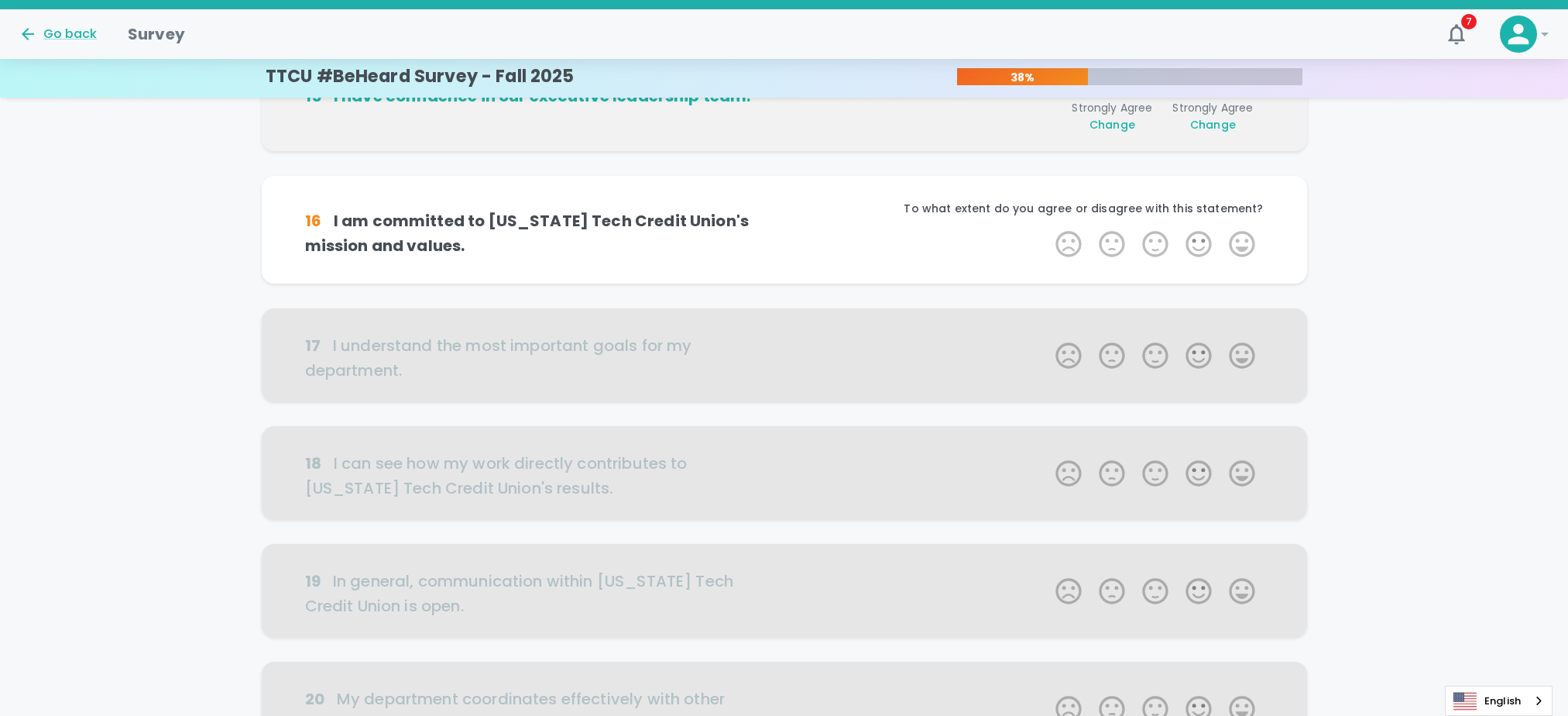
scroll to position [682, 0]
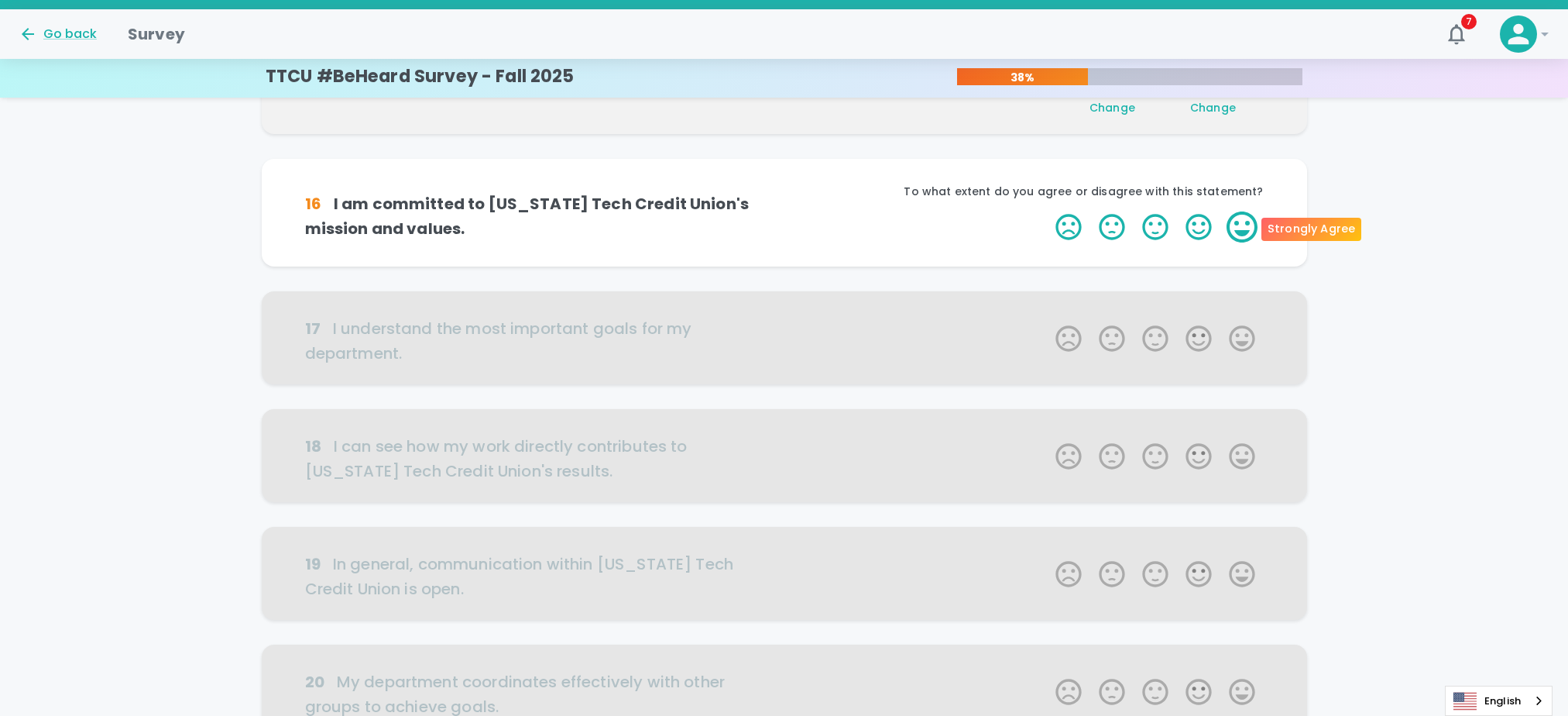
click at [1244, 221] on label "5 Stars" at bounding box center [1242, 227] width 44 height 31
click at [1047, 212] on input "5 Stars" at bounding box center [1046, 211] width 1 height 1
click at [1244, 221] on label "5 Stars" at bounding box center [1242, 227] width 44 height 31
click at [1047, 212] on input "5 Stars" at bounding box center [1046, 211] width 1 height 1
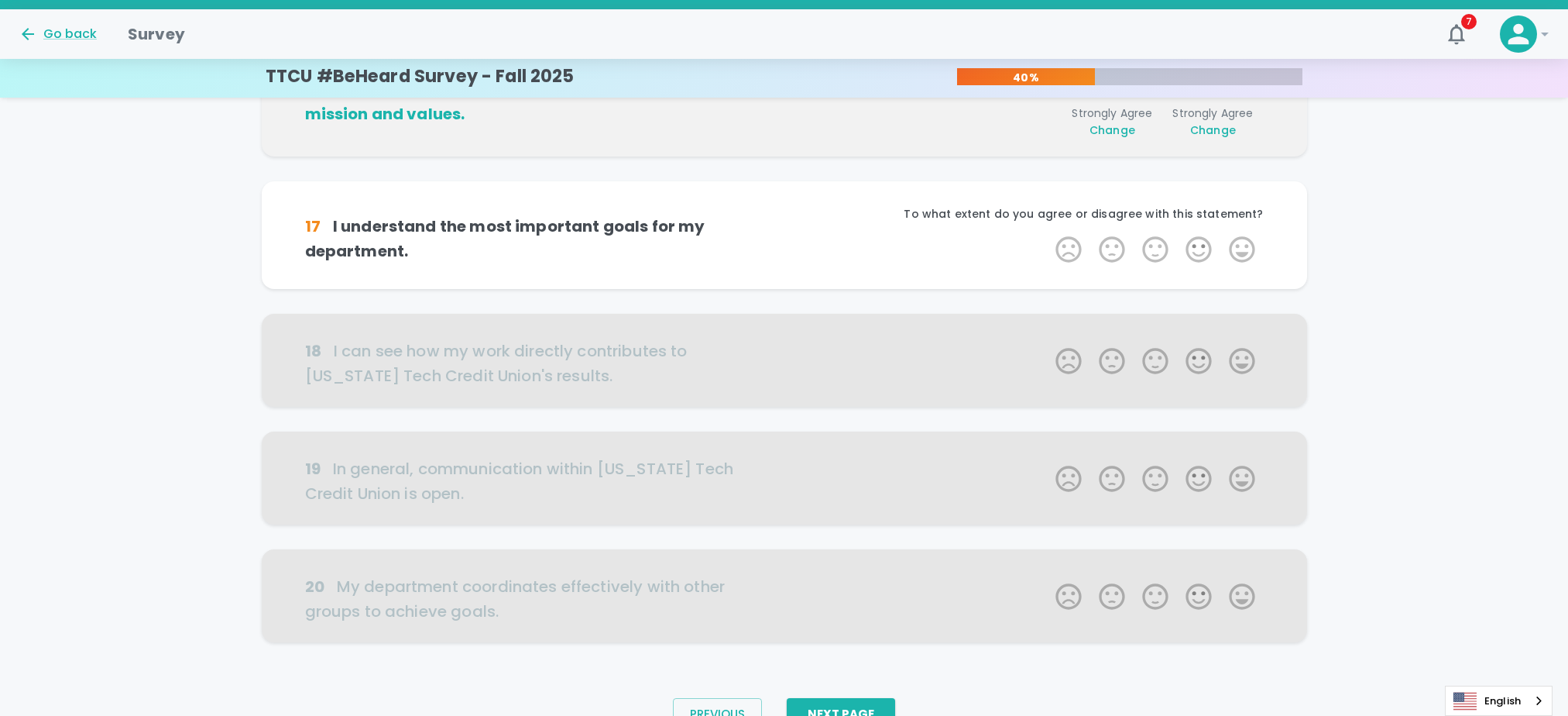
scroll to position [818, 0]
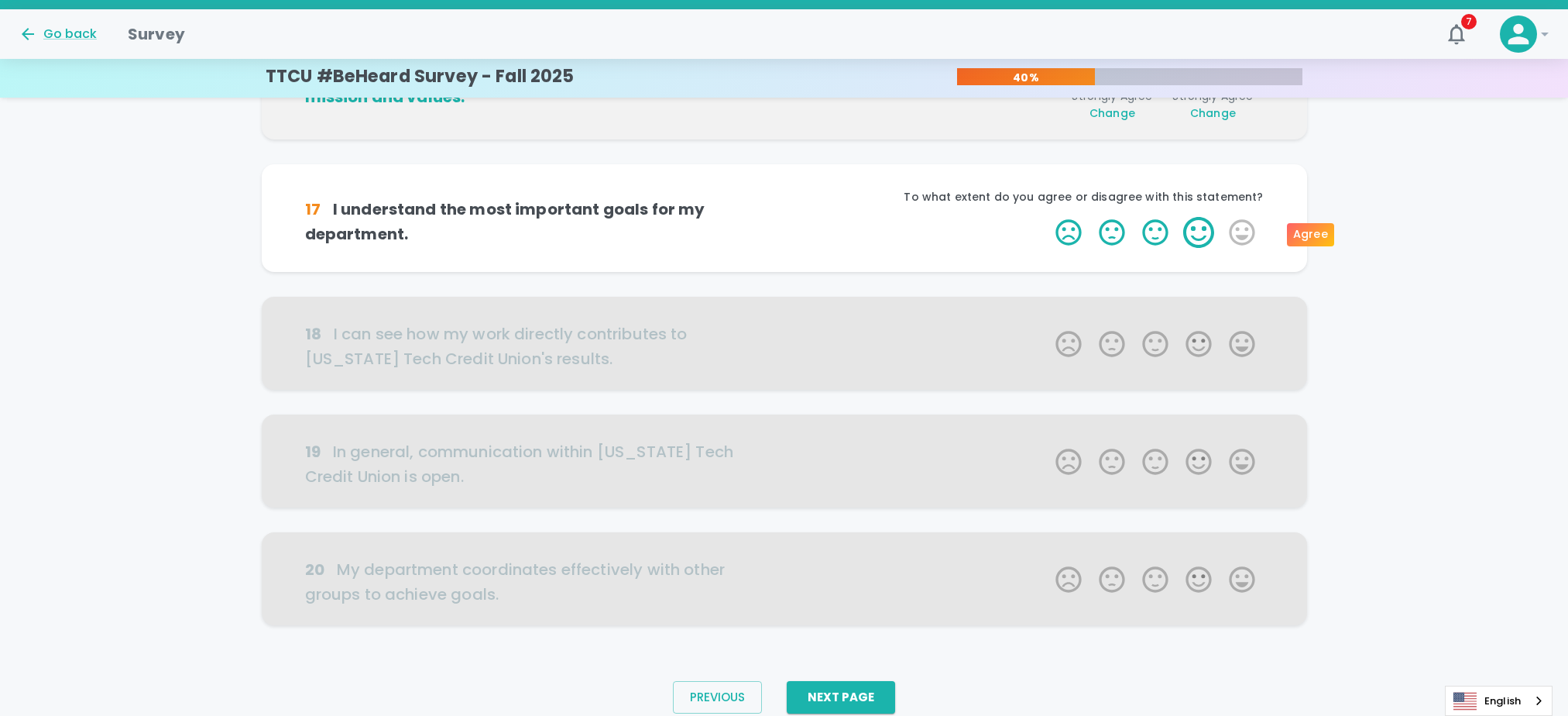
click at [1207, 236] on label "4 Stars" at bounding box center [1199, 233] width 44 height 31
click at [1047, 217] on input "4 Stars" at bounding box center [1046, 216] width 1 height 1
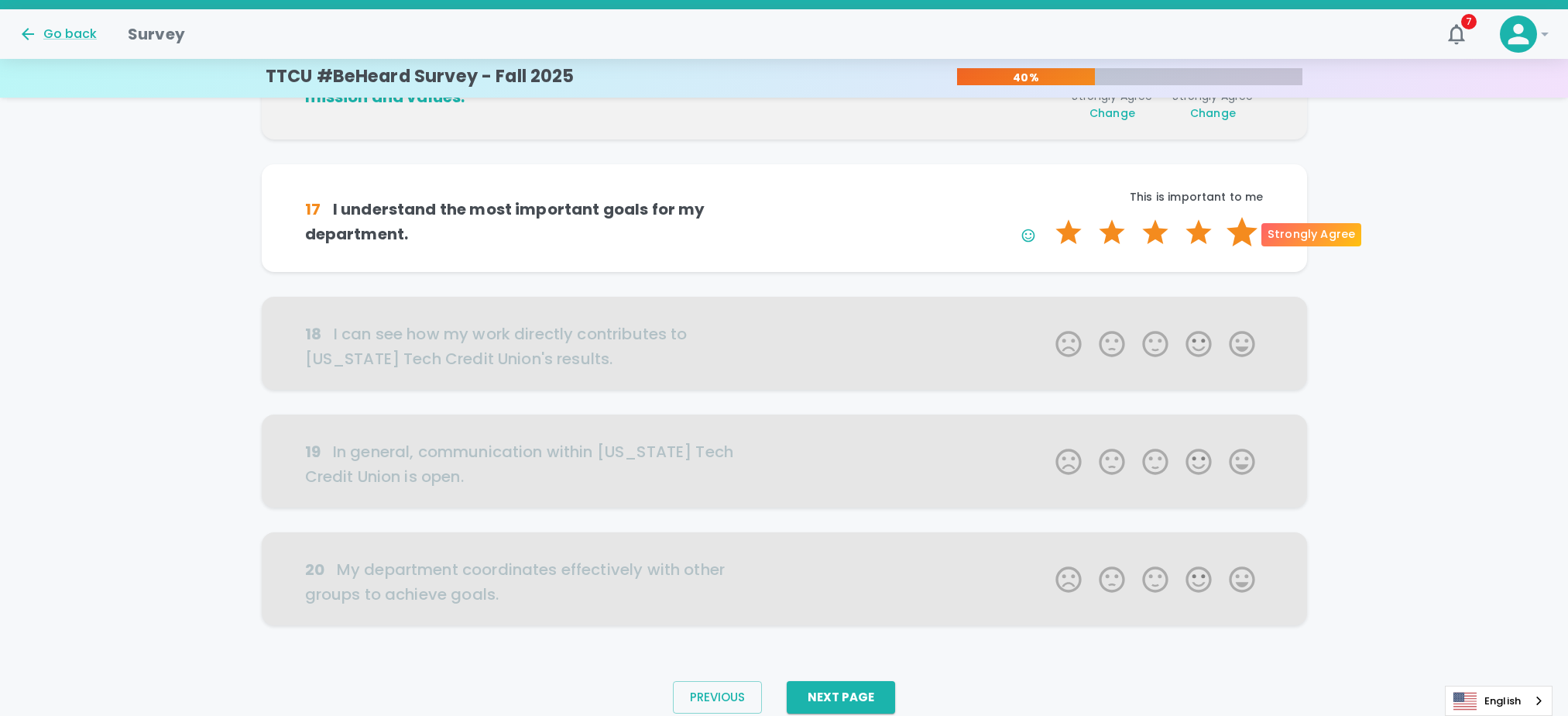
click at [1242, 231] on label "5 Stars" at bounding box center [1242, 233] width 44 height 31
click at [1047, 217] on input "5 Stars" at bounding box center [1046, 216] width 1 height 1
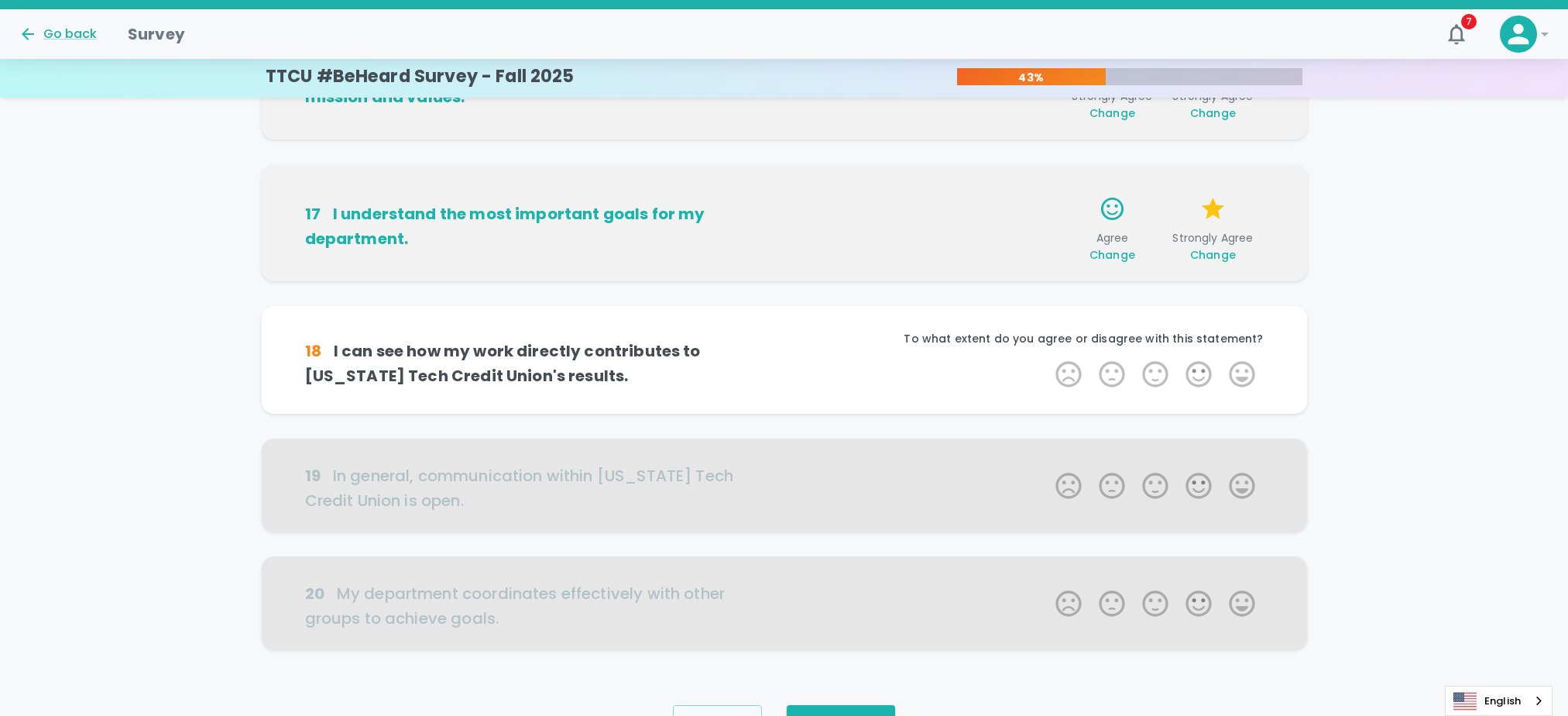
scroll to position [878, 0]
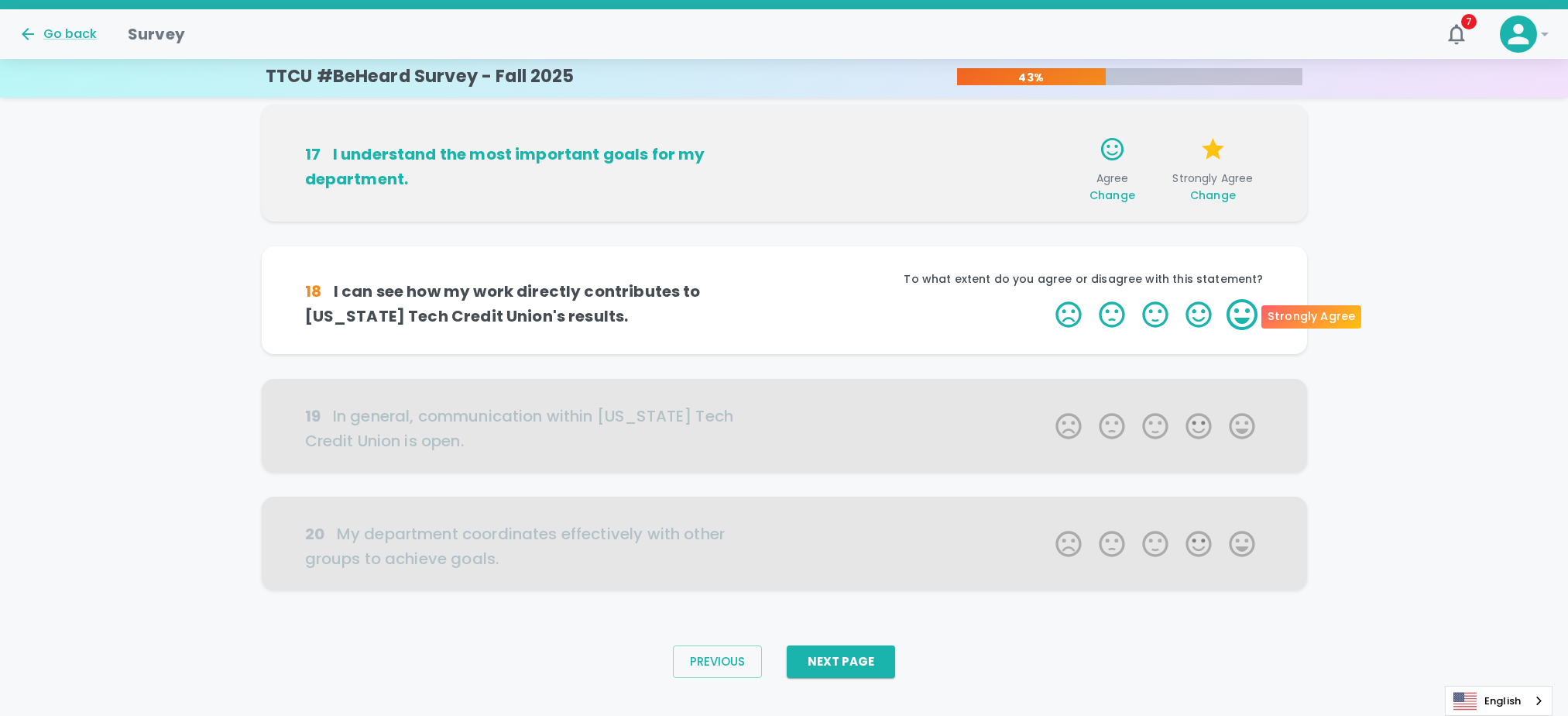
click at [1248, 315] on label "5 Stars" at bounding box center [1242, 315] width 44 height 31
click at [1047, 300] on input "5 Stars" at bounding box center [1046, 299] width 1 height 1
click at [1248, 315] on label "5 Stars" at bounding box center [1242, 315] width 44 height 31
click at [1047, 300] on input "5 Stars" at bounding box center [1046, 299] width 1 height 1
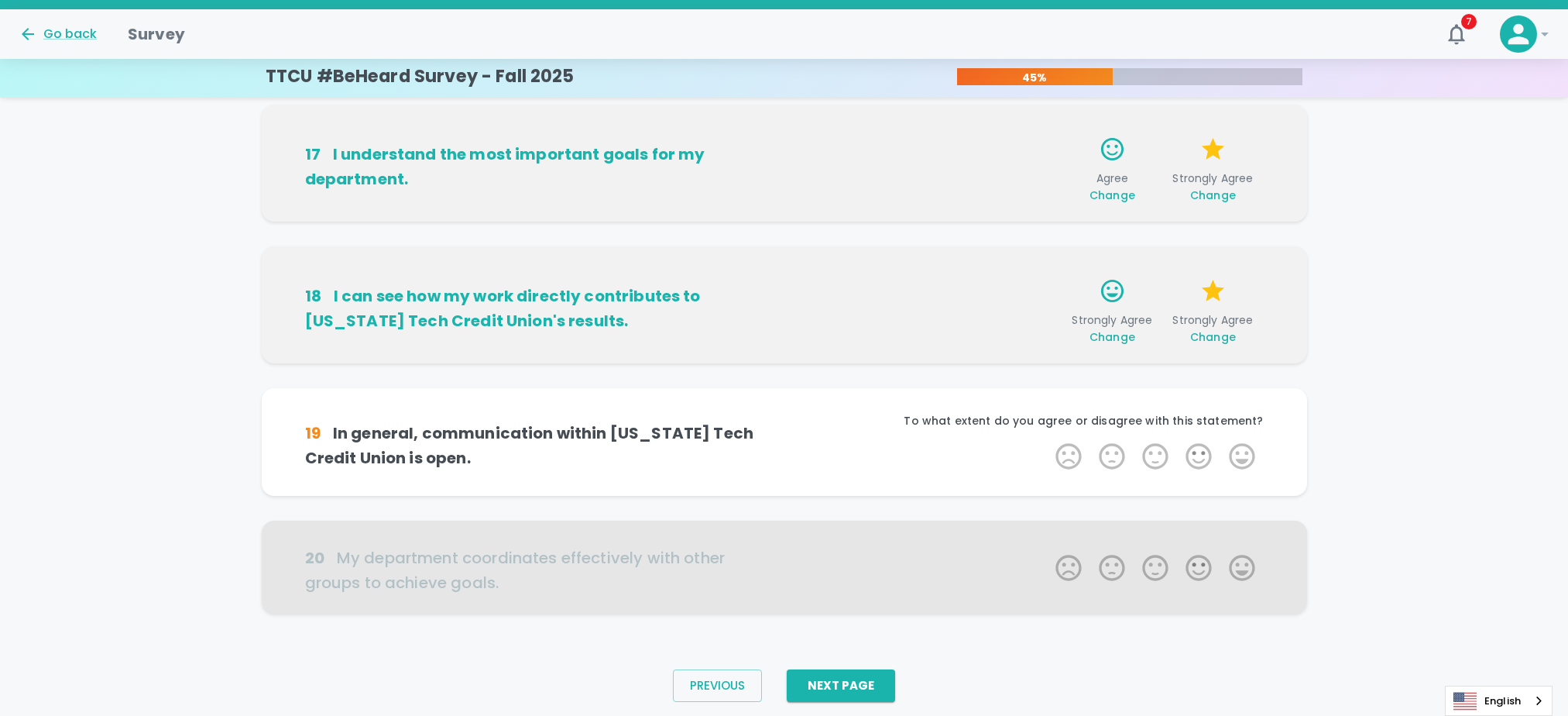
scroll to position [902, 0]
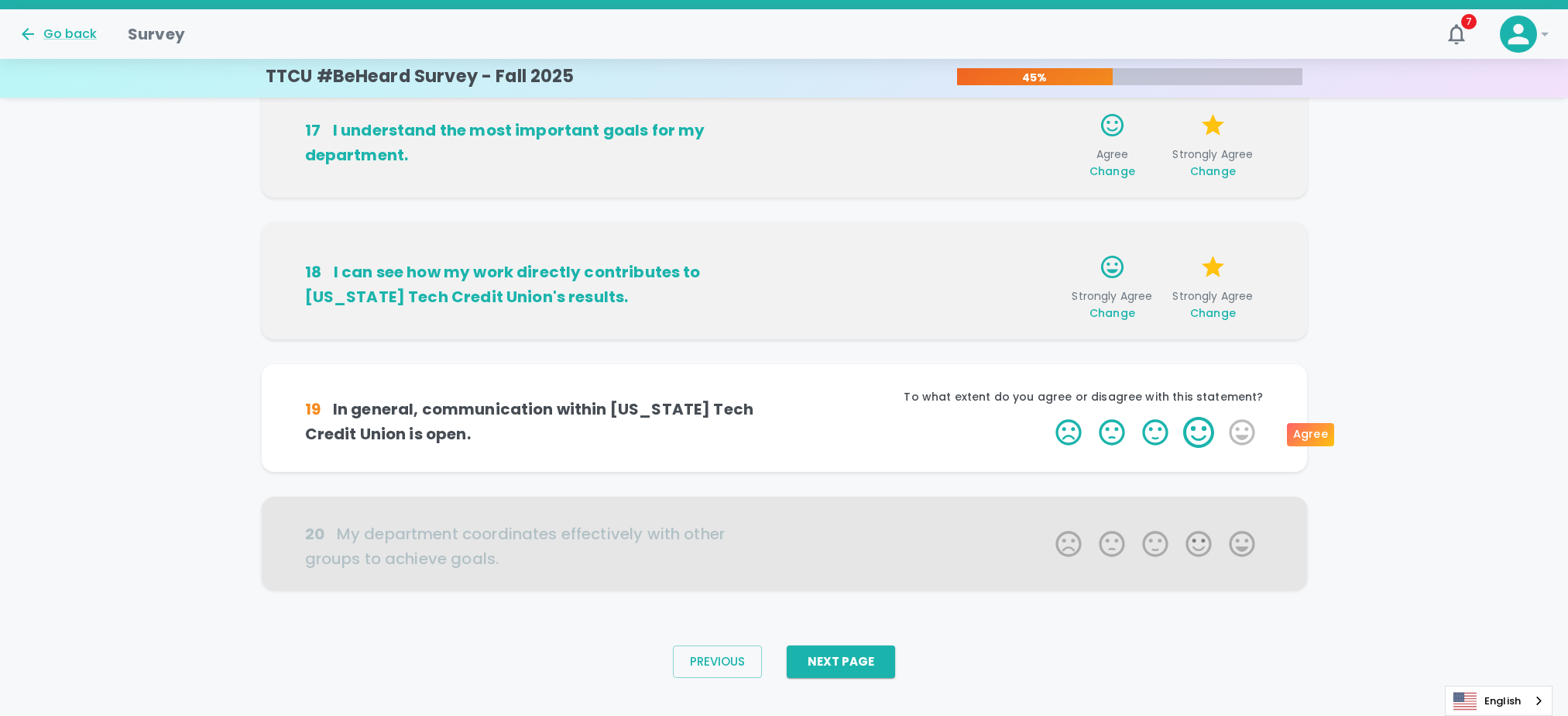
click at [1192, 429] on label "4 Stars" at bounding box center [1199, 432] width 44 height 31
click at [1047, 416] on input "4 Stars" at bounding box center [1046, 416] width 1 height 1
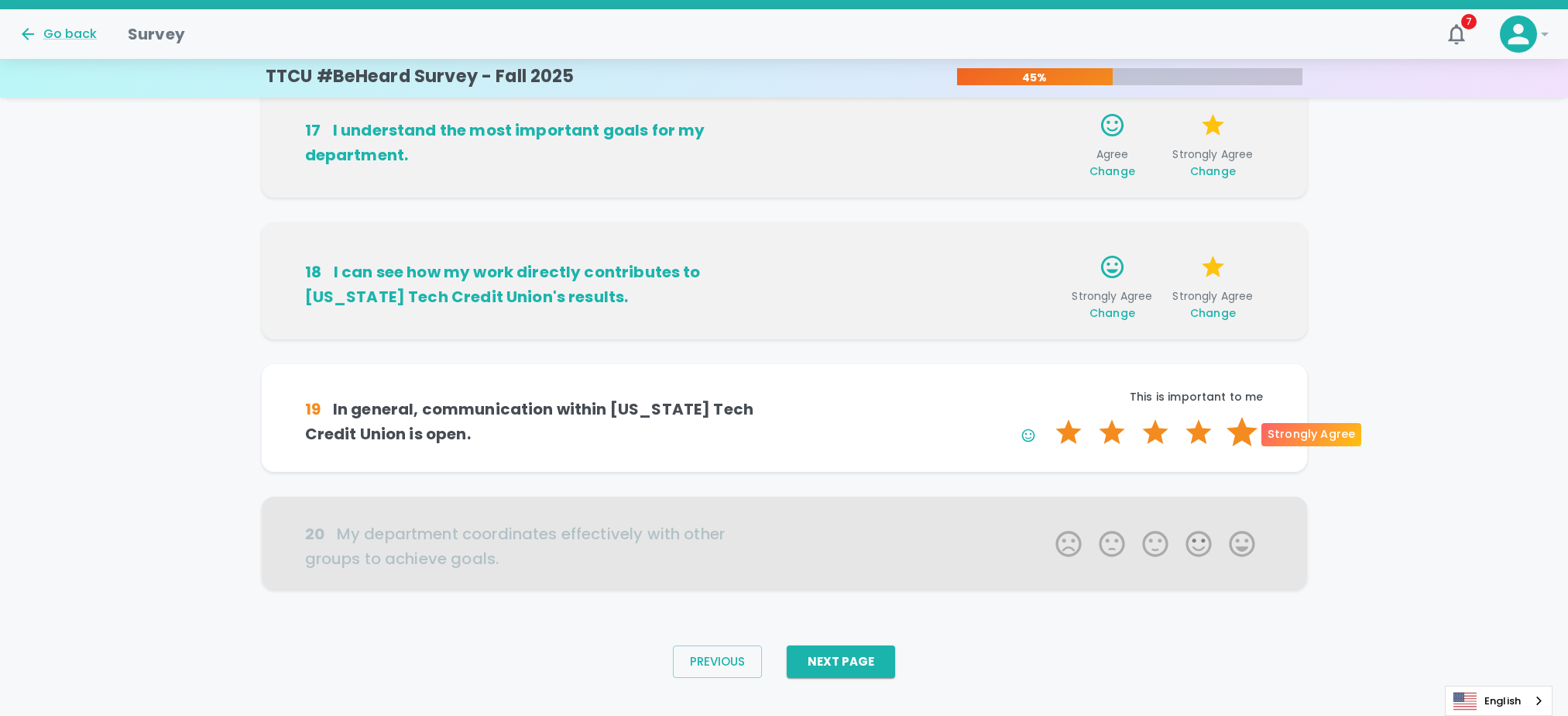
click at [1244, 429] on label "5 Stars" at bounding box center [1242, 432] width 44 height 31
click at [1047, 416] on input "5 Stars" at bounding box center [1046, 416] width 1 height 1
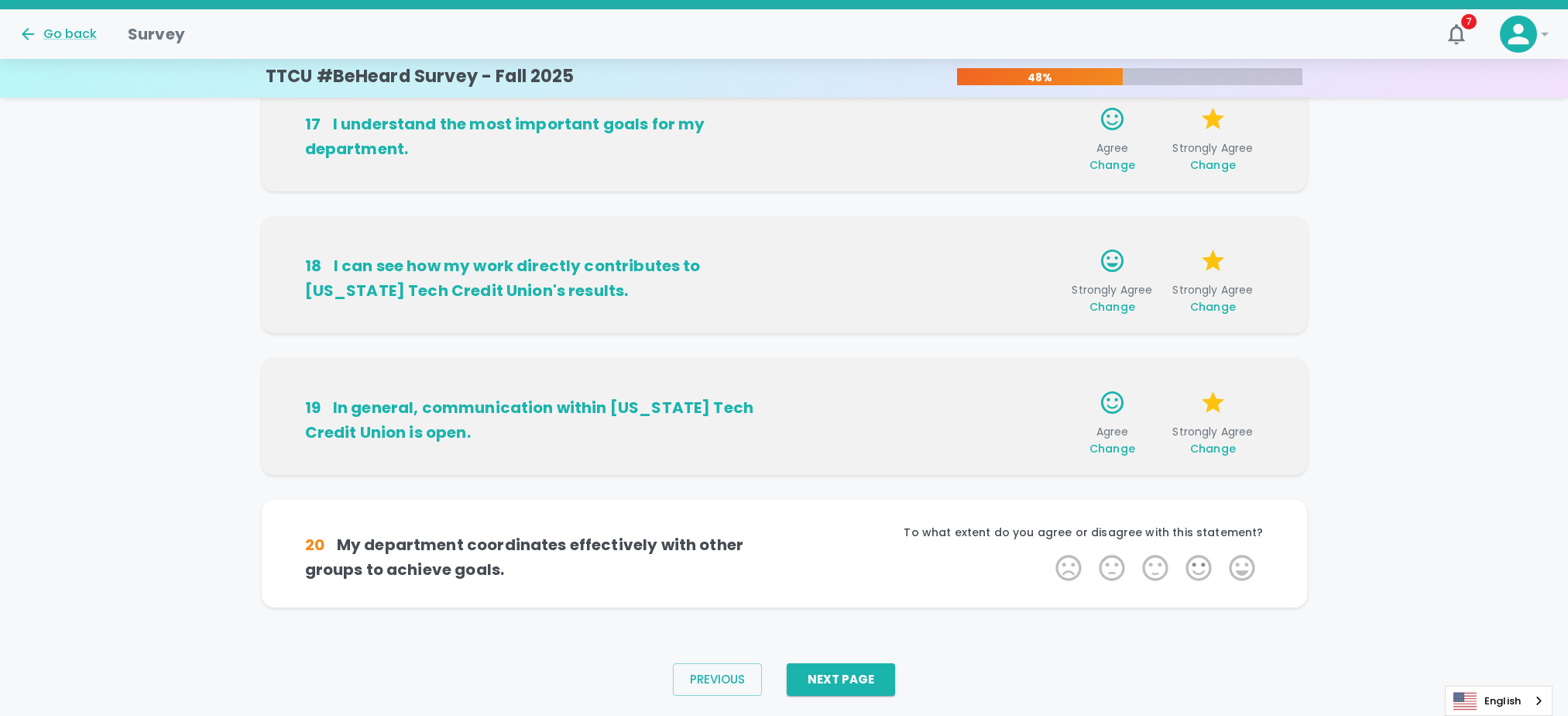
scroll to position [926, 0]
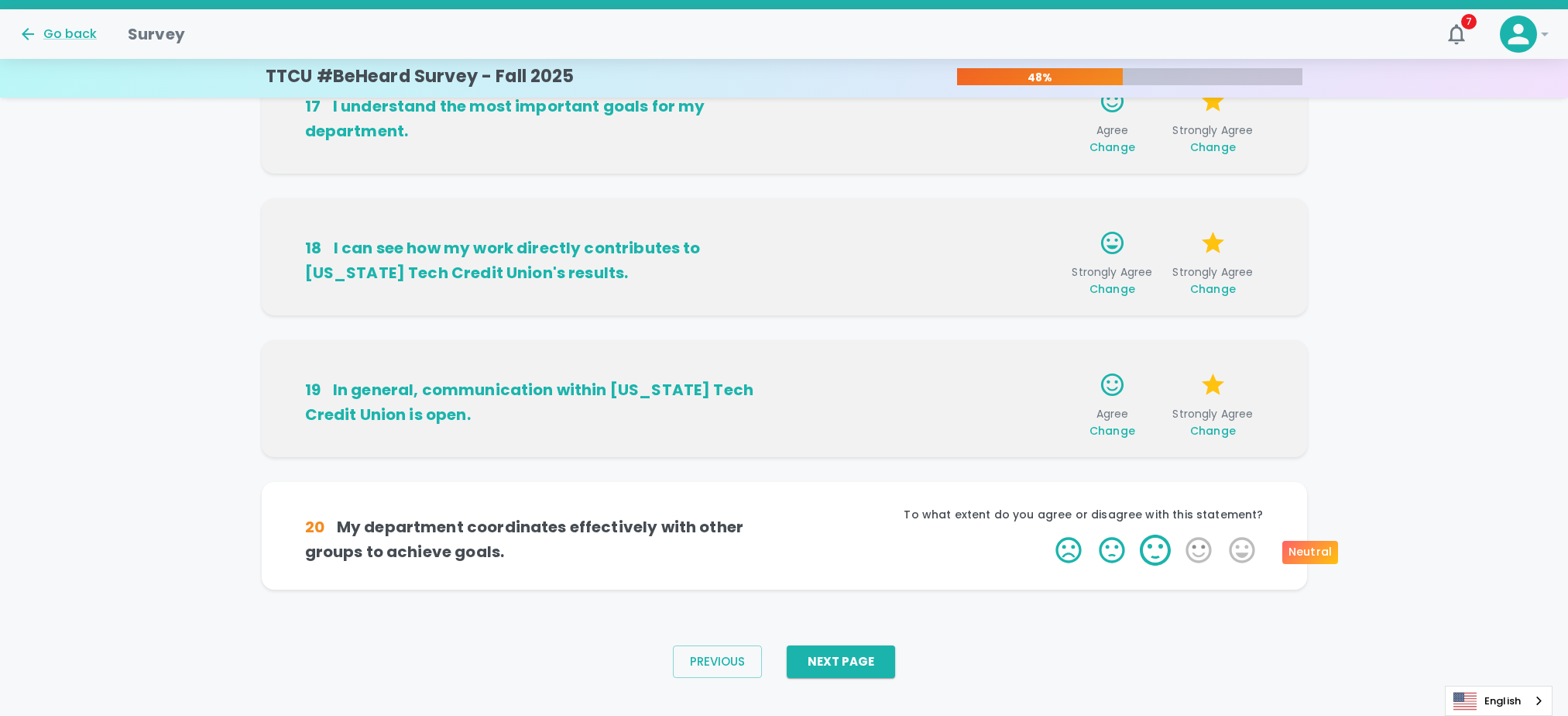
click at [1163, 550] on label "3 Stars" at bounding box center [1155, 550] width 44 height 31
click at [1047, 534] on input "3 Stars" at bounding box center [1046, 534] width 1 height 1
click at [1197, 555] on label "4 Stars" at bounding box center [1199, 550] width 44 height 31
click at [1047, 534] on input "4 Stars" at bounding box center [1046, 534] width 1 height 1
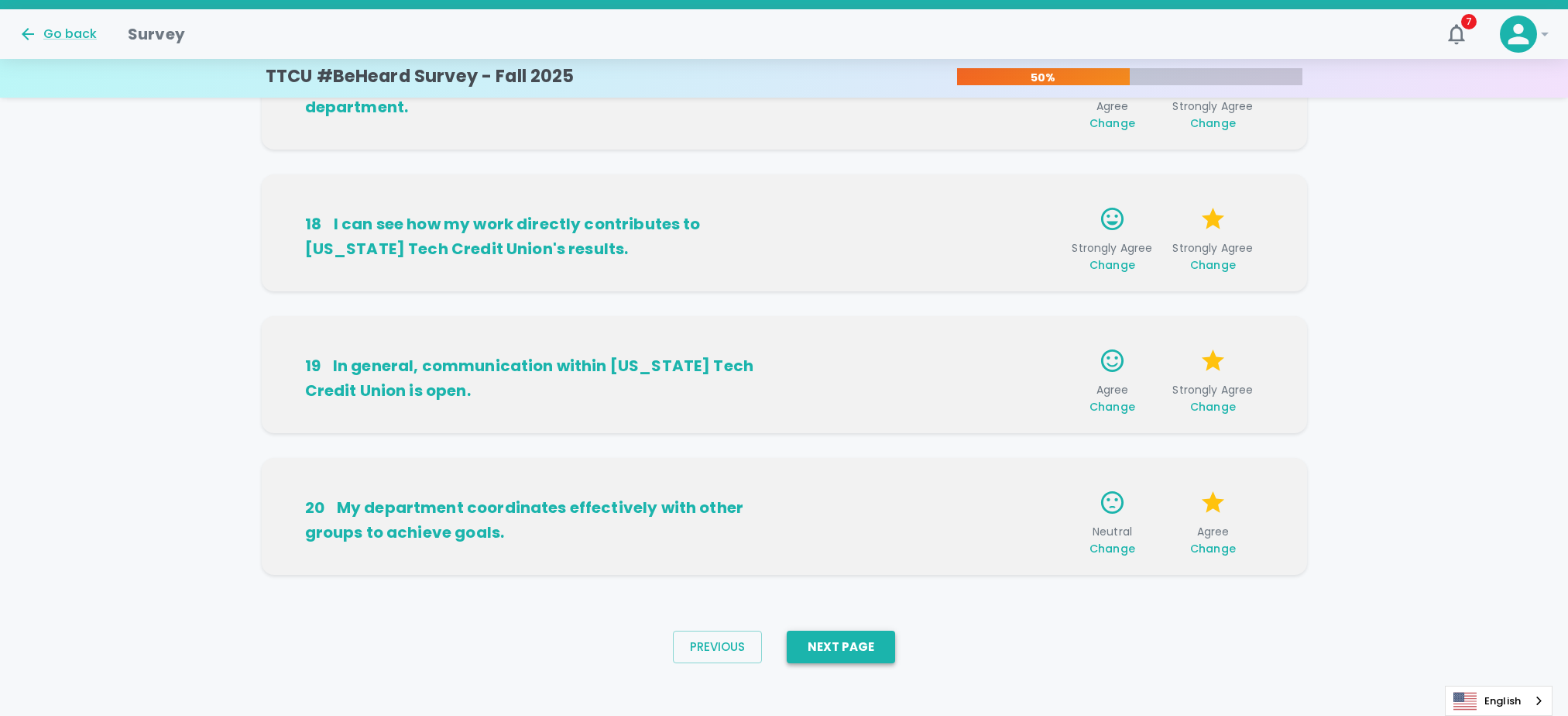
click at [854, 632] on button "Next Page" at bounding box center [841, 648] width 109 height 33
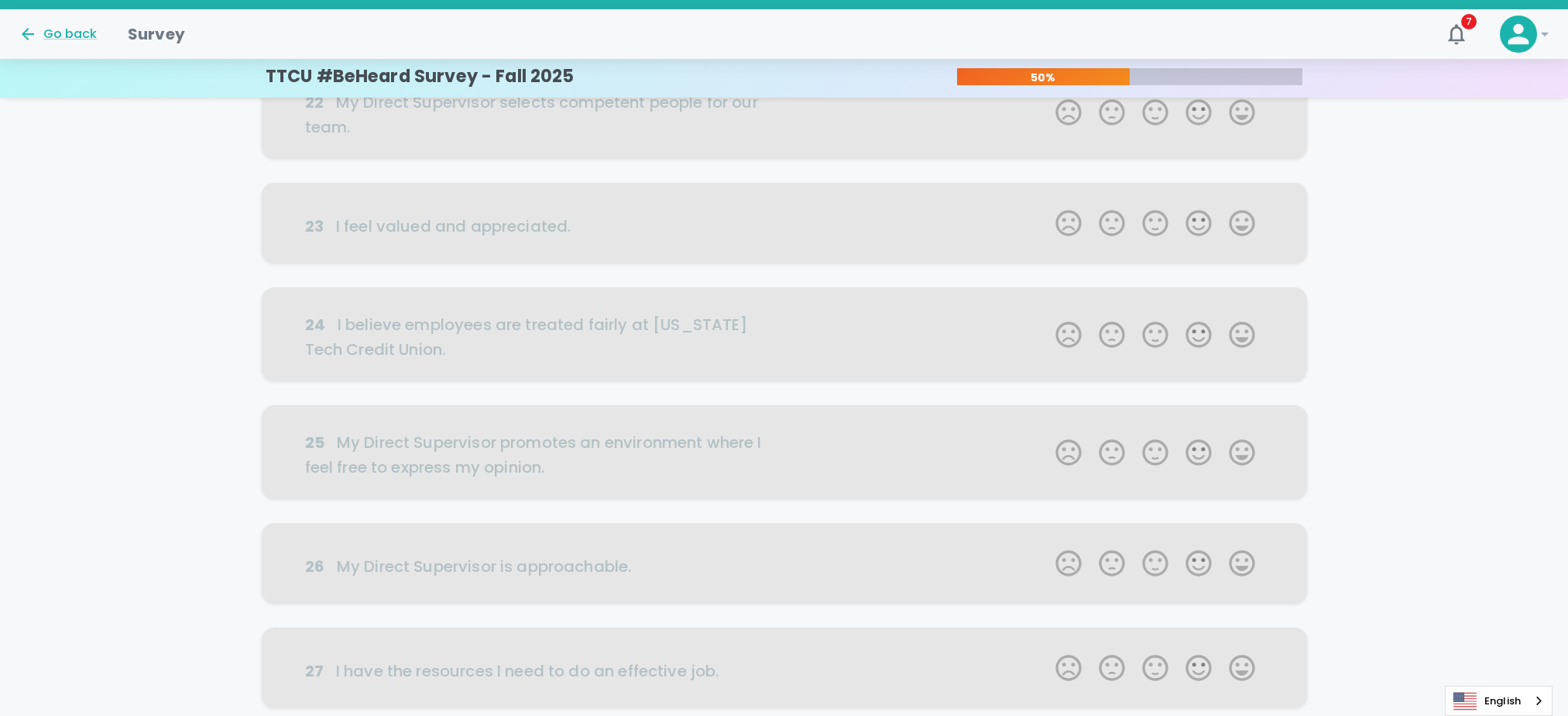
scroll to position [0, 0]
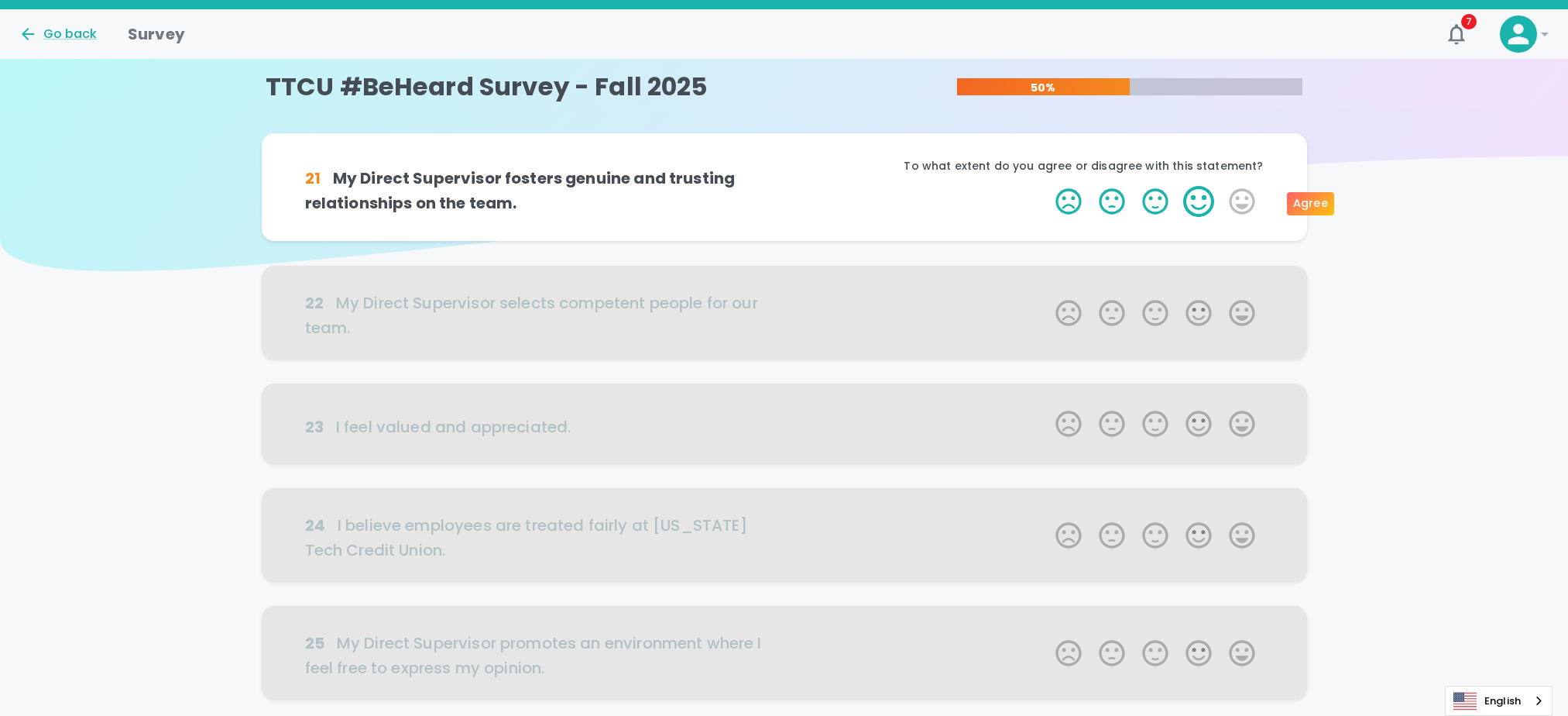
click at [1192, 195] on label "4 Stars" at bounding box center [1199, 202] width 44 height 31
click at [1047, 186] on input "4 Stars" at bounding box center [1046, 185] width 1 height 1
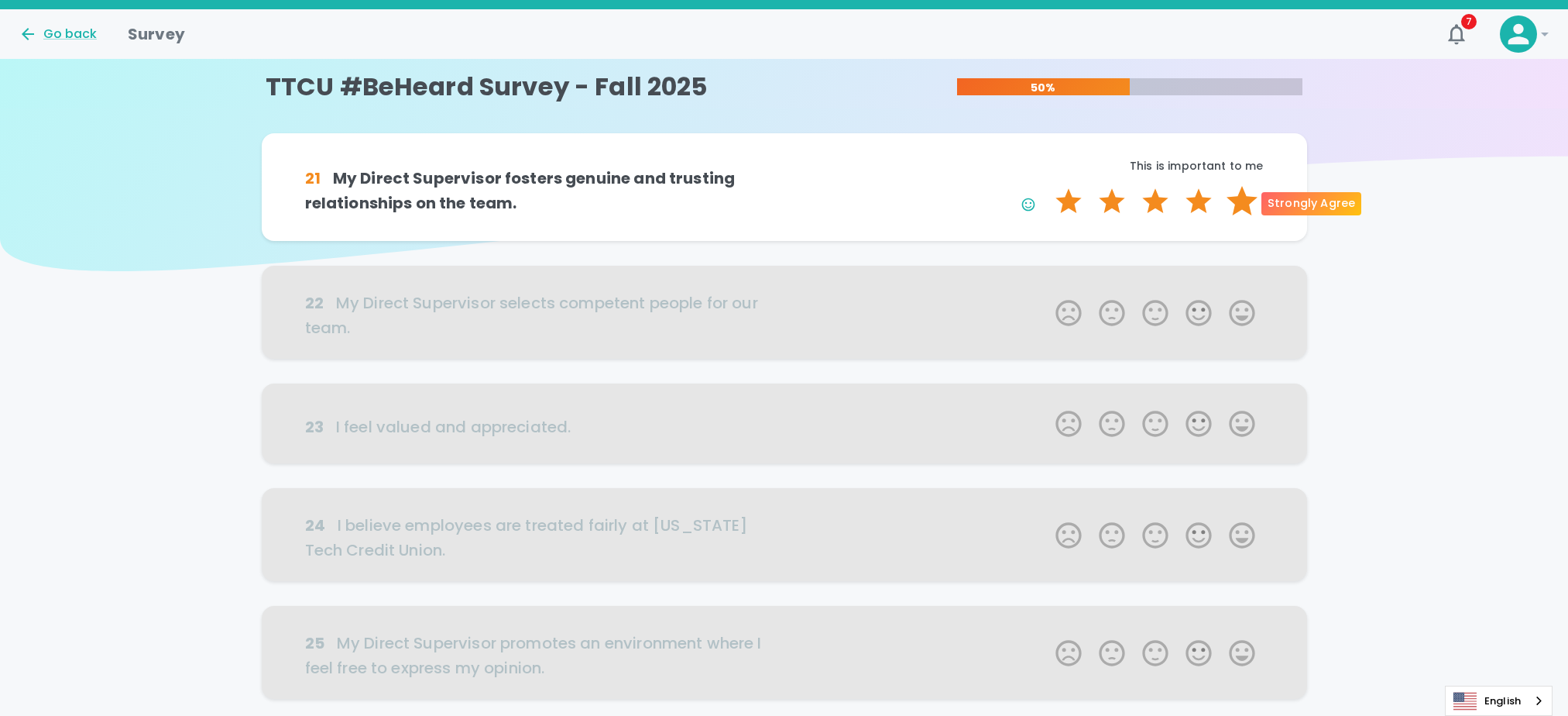
click at [1245, 195] on label "5 Stars" at bounding box center [1242, 202] width 44 height 31
click at [1047, 186] on input "5 Stars" at bounding box center [1046, 185] width 1 height 1
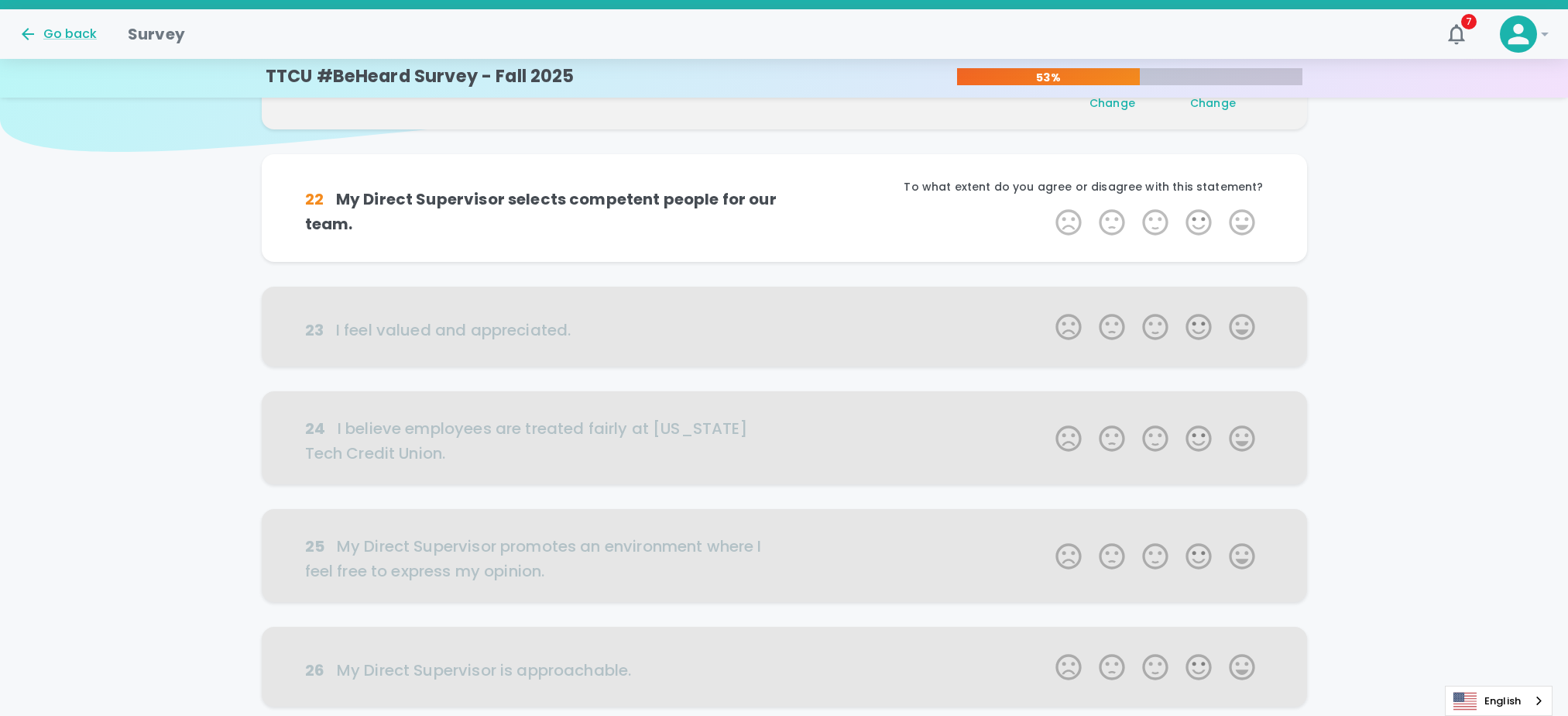
scroll to position [136, 0]
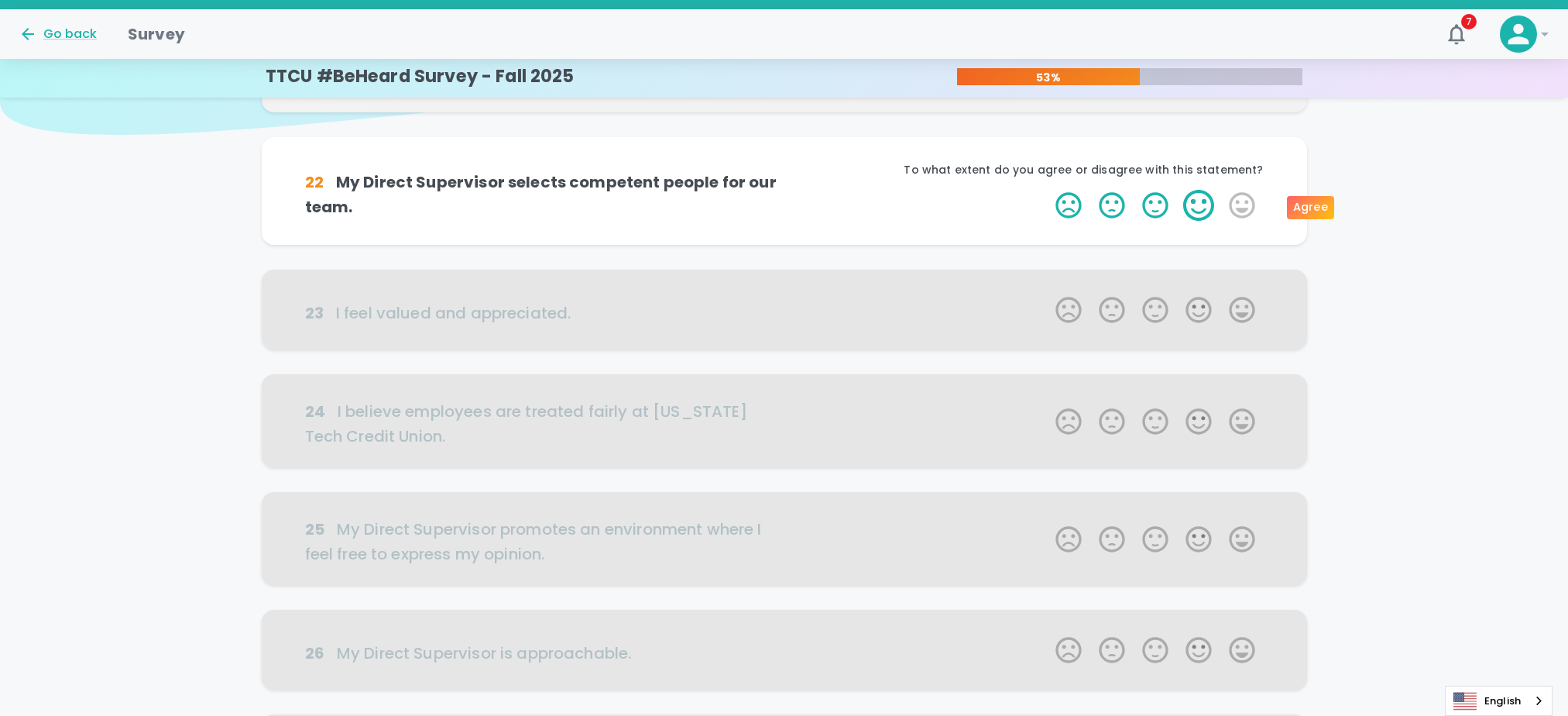
click at [1204, 199] on label "4 Stars" at bounding box center [1199, 205] width 44 height 31
click at [1047, 190] on input "4 Stars" at bounding box center [1046, 189] width 1 height 1
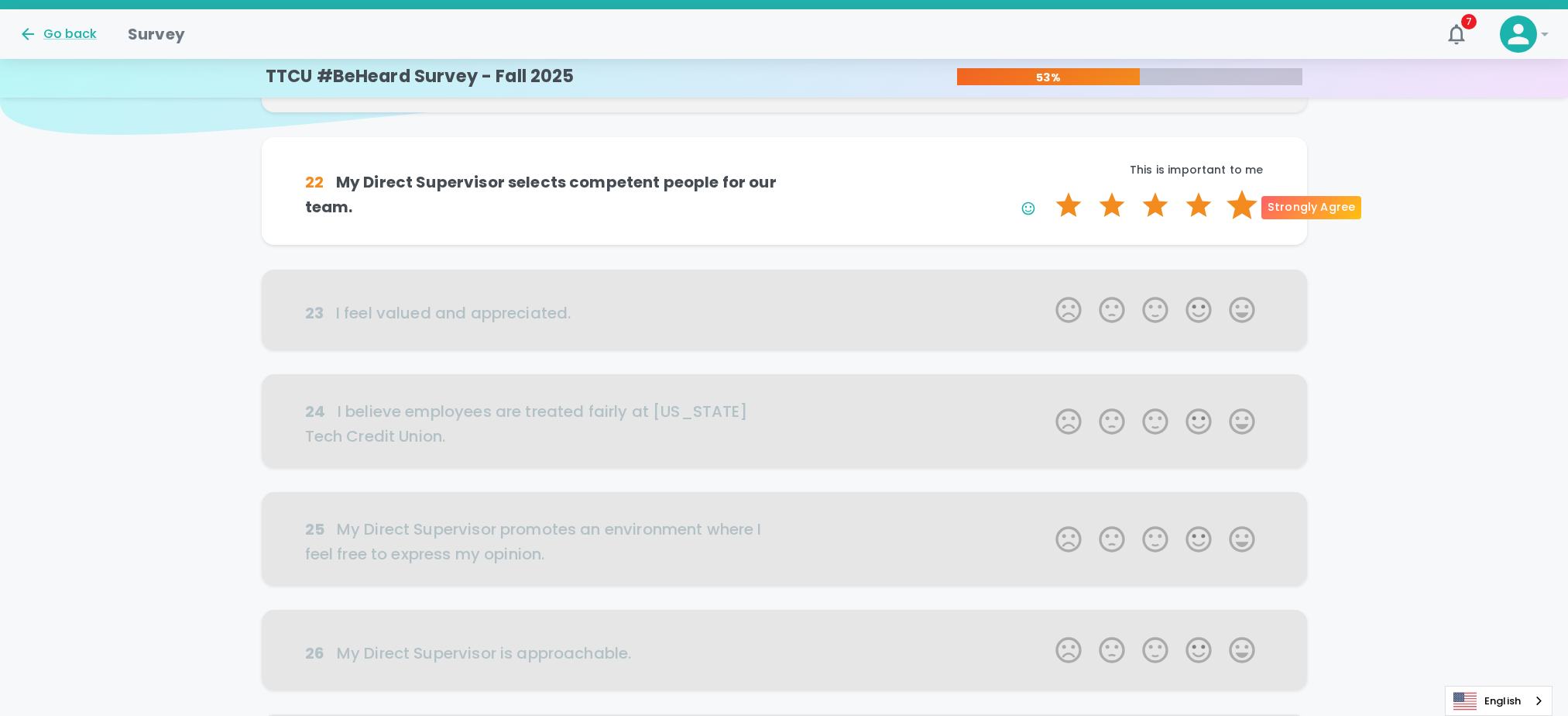
click at [1239, 202] on label "5 Stars" at bounding box center [1242, 205] width 44 height 31
click at [1047, 190] on input "5 Stars" at bounding box center [1046, 189] width 1 height 1
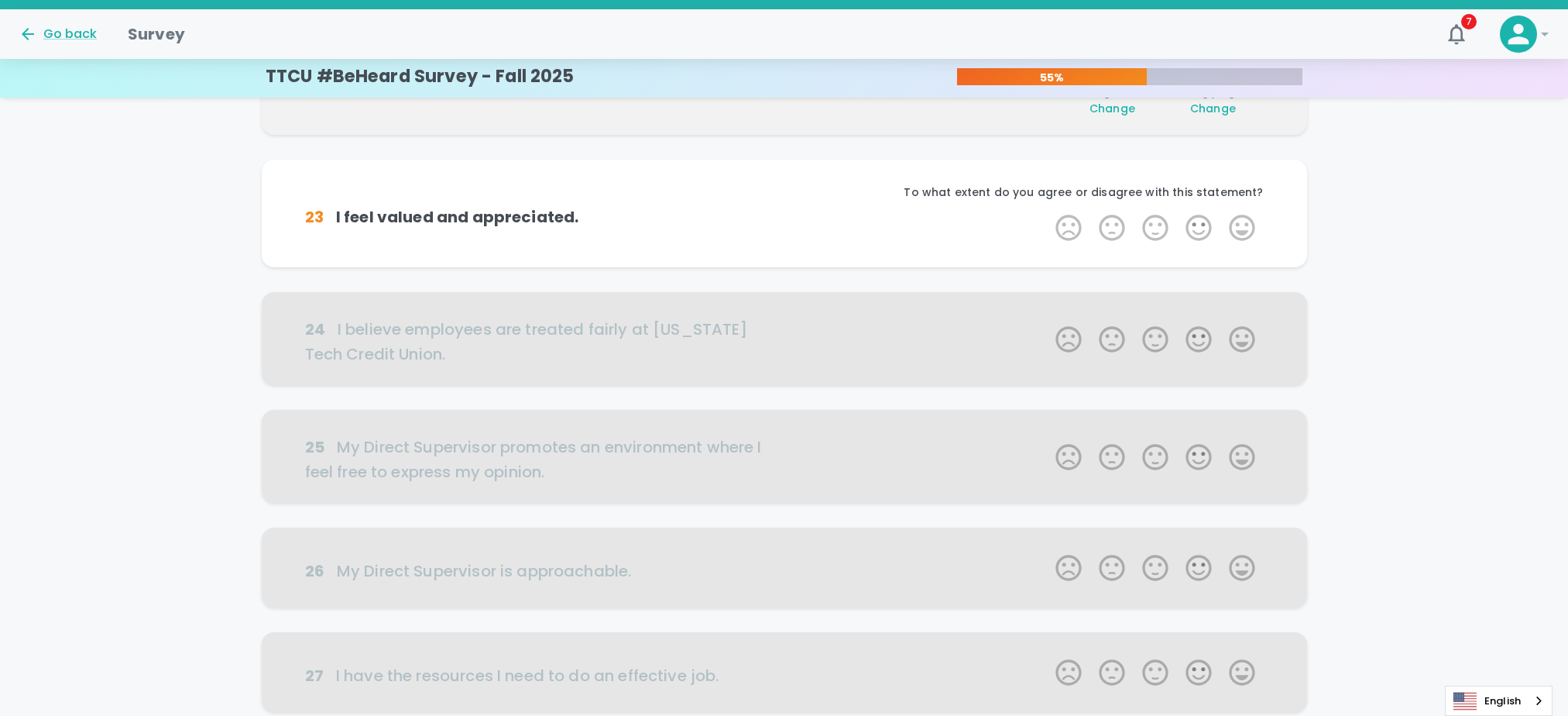
scroll to position [273, 0]
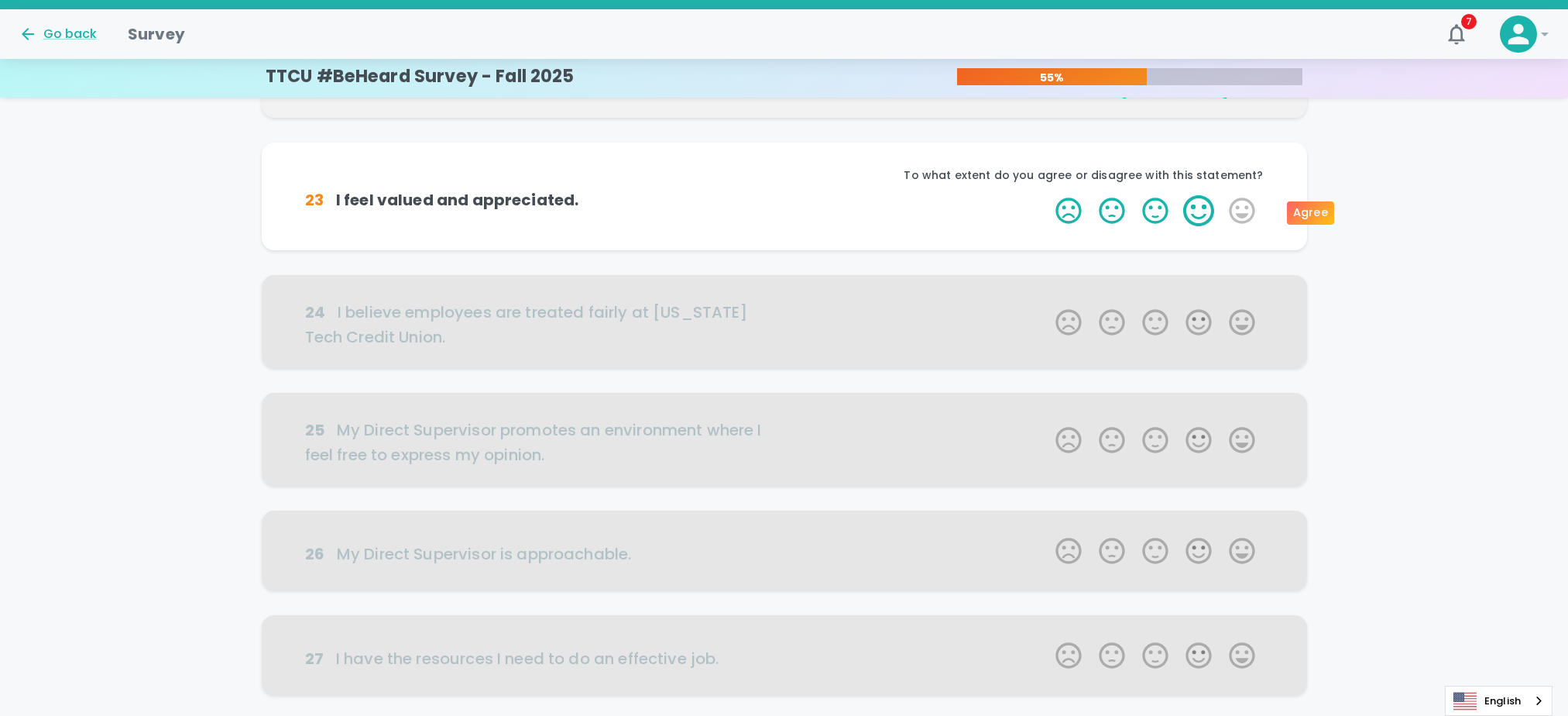
click at [1198, 216] on label "4 Stars" at bounding box center [1199, 211] width 44 height 31
click at [1047, 195] on input "4 Stars" at bounding box center [1046, 195] width 1 height 1
click at [1242, 219] on label "5 Stars" at bounding box center [1242, 211] width 44 height 31
click at [1047, 195] on input "5 Stars" at bounding box center [1046, 195] width 1 height 1
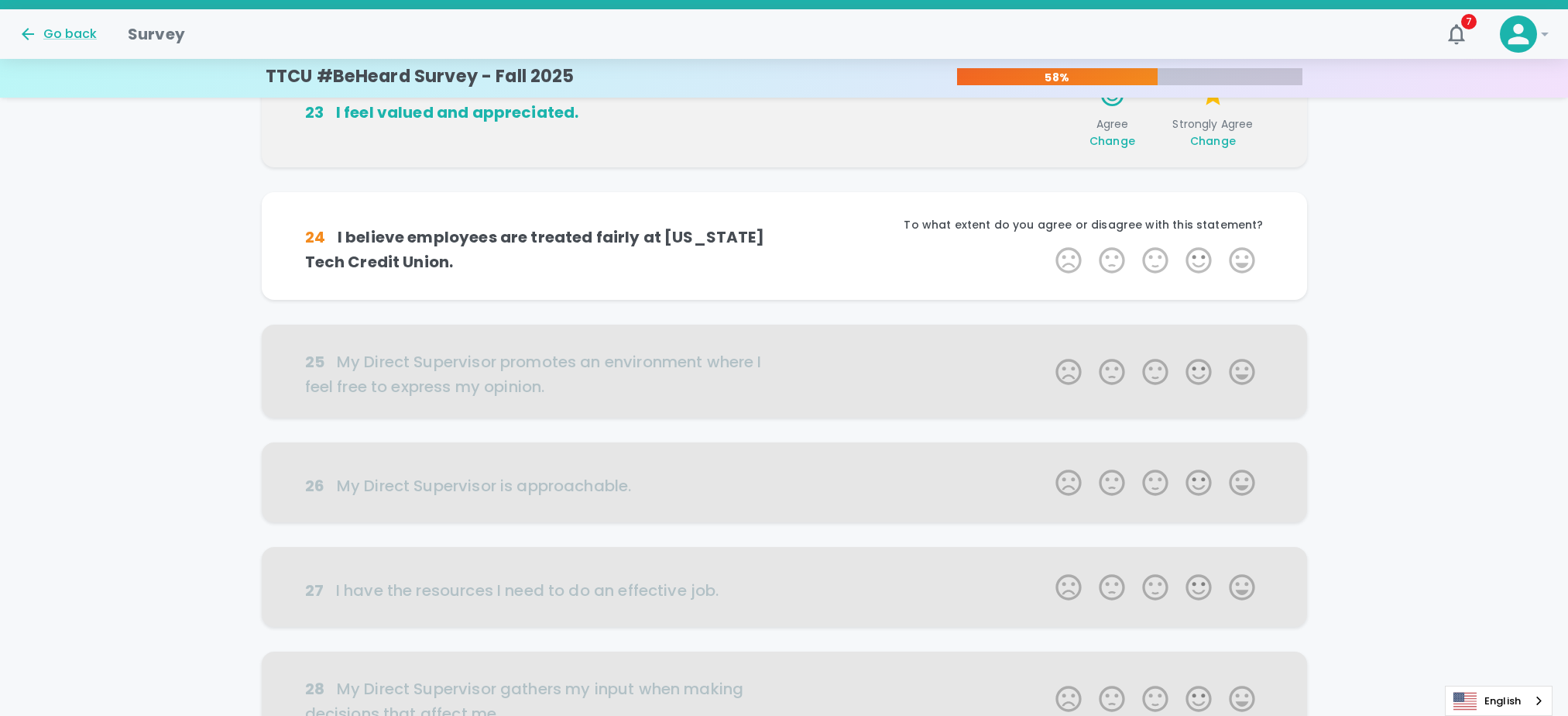
scroll to position [409, 0]
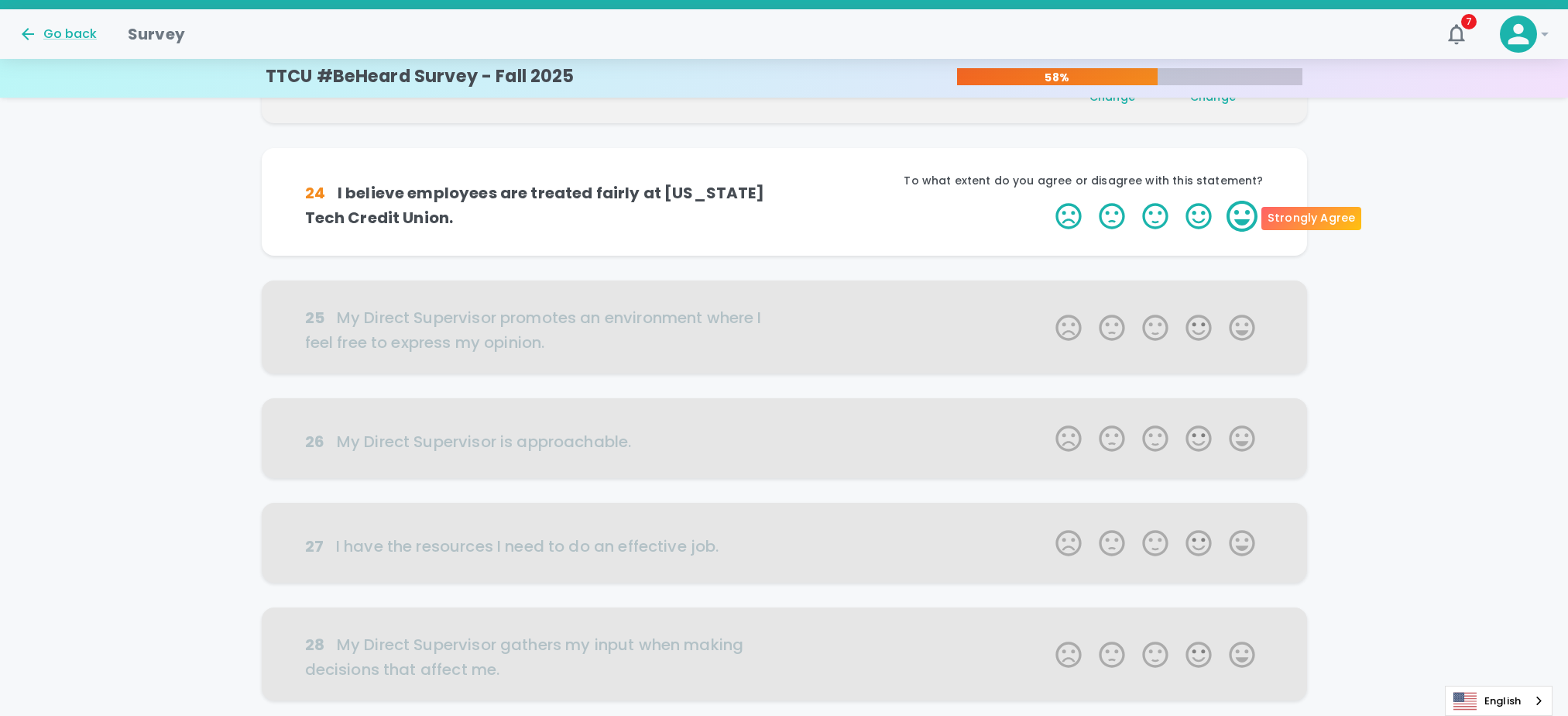
click at [1241, 218] on label "5 Stars" at bounding box center [1242, 216] width 44 height 31
click at [1047, 201] on input "5 Stars" at bounding box center [1046, 200] width 1 height 1
click at [1241, 218] on label "5 Stars" at bounding box center [1242, 216] width 44 height 31
click at [1047, 201] on input "5 Stars" at bounding box center [1046, 200] width 1 height 1
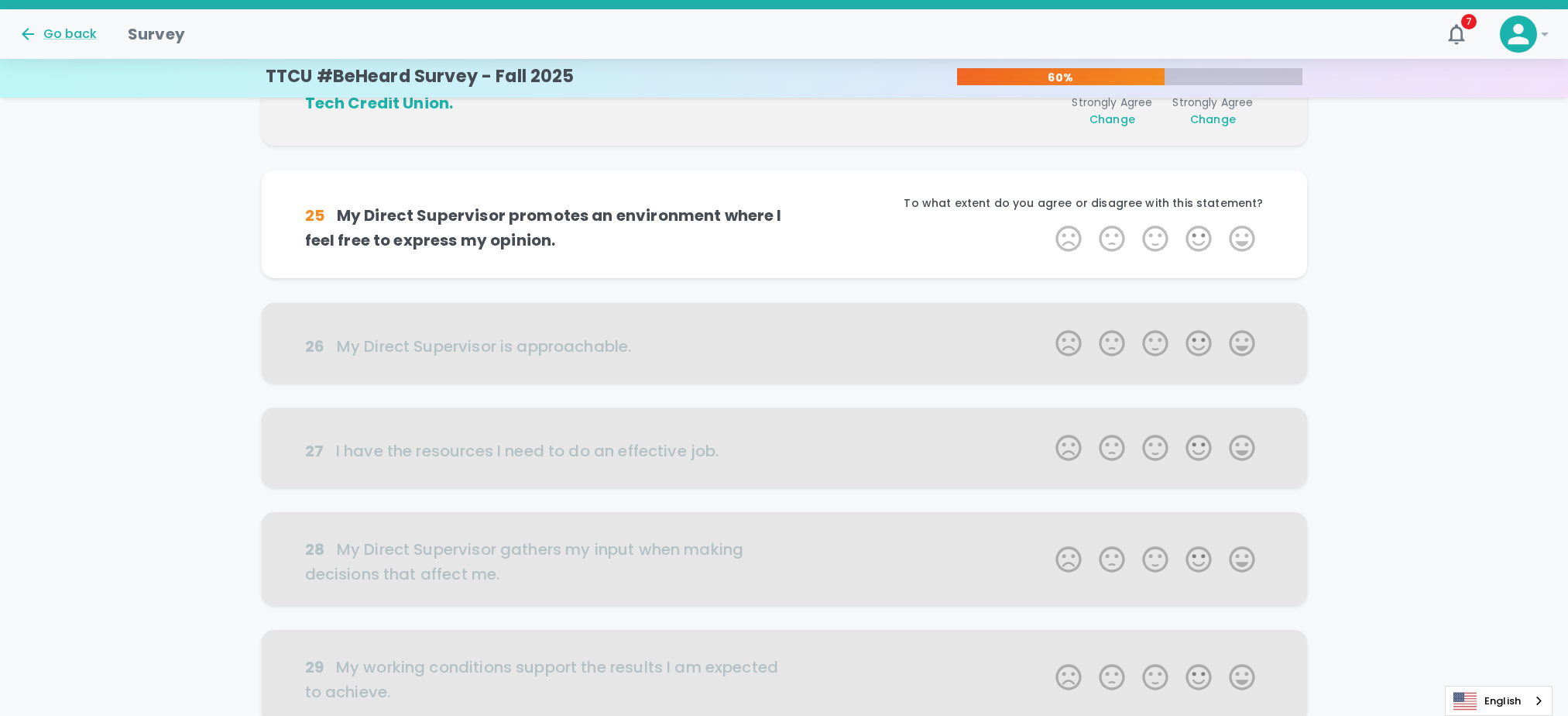
scroll to position [545, 0]
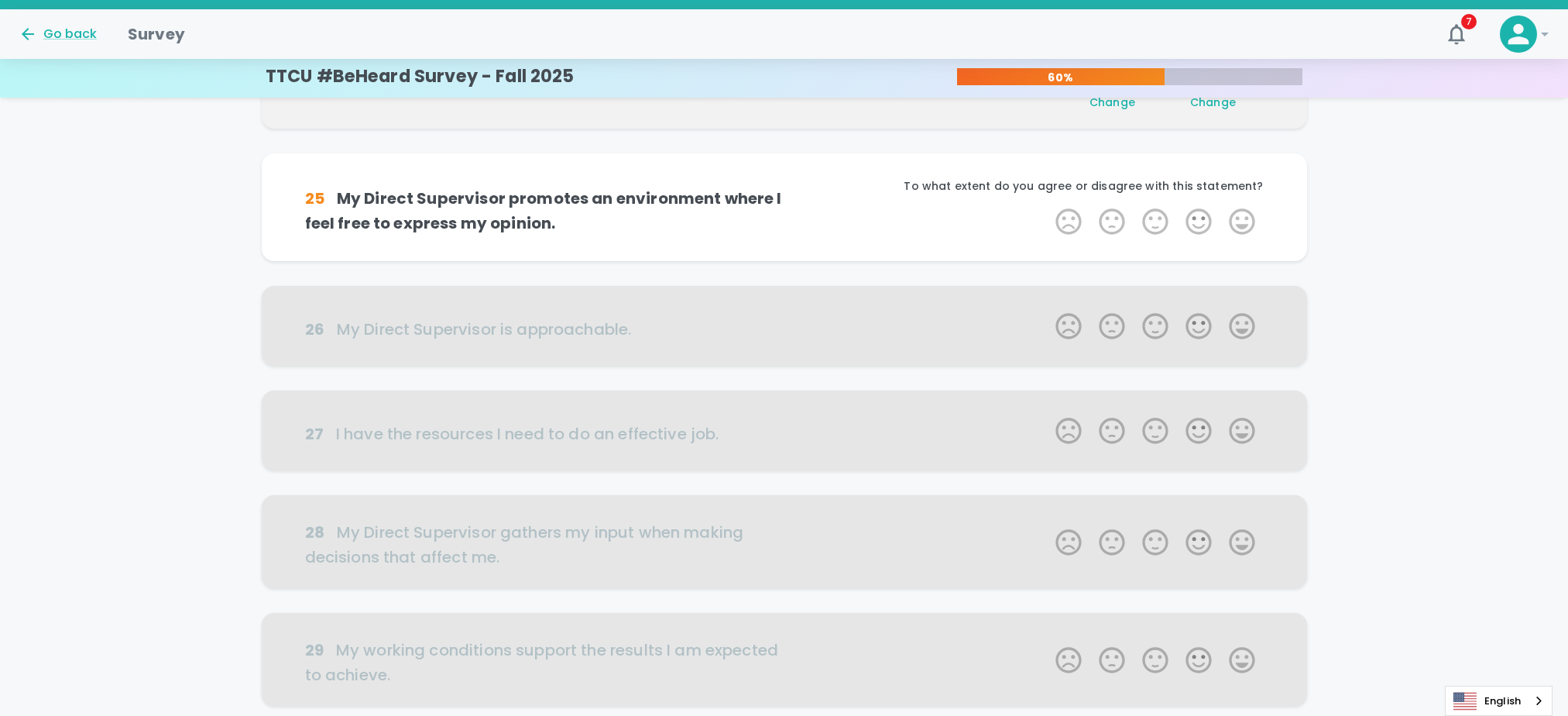
click at [1241, 218] on label "5 Stars" at bounding box center [1242, 222] width 44 height 31
click at [1047, 206] on input "5 Stars" at bounding box center [1046, 205] width 1 height 1
click at [1241, 218] on label "5 Stars" at bounding box center [1242, 222] width 44 height 31
click at [1047, 206] on input "5 Stars" at bounding box center [1046, 205] width 1 height 1
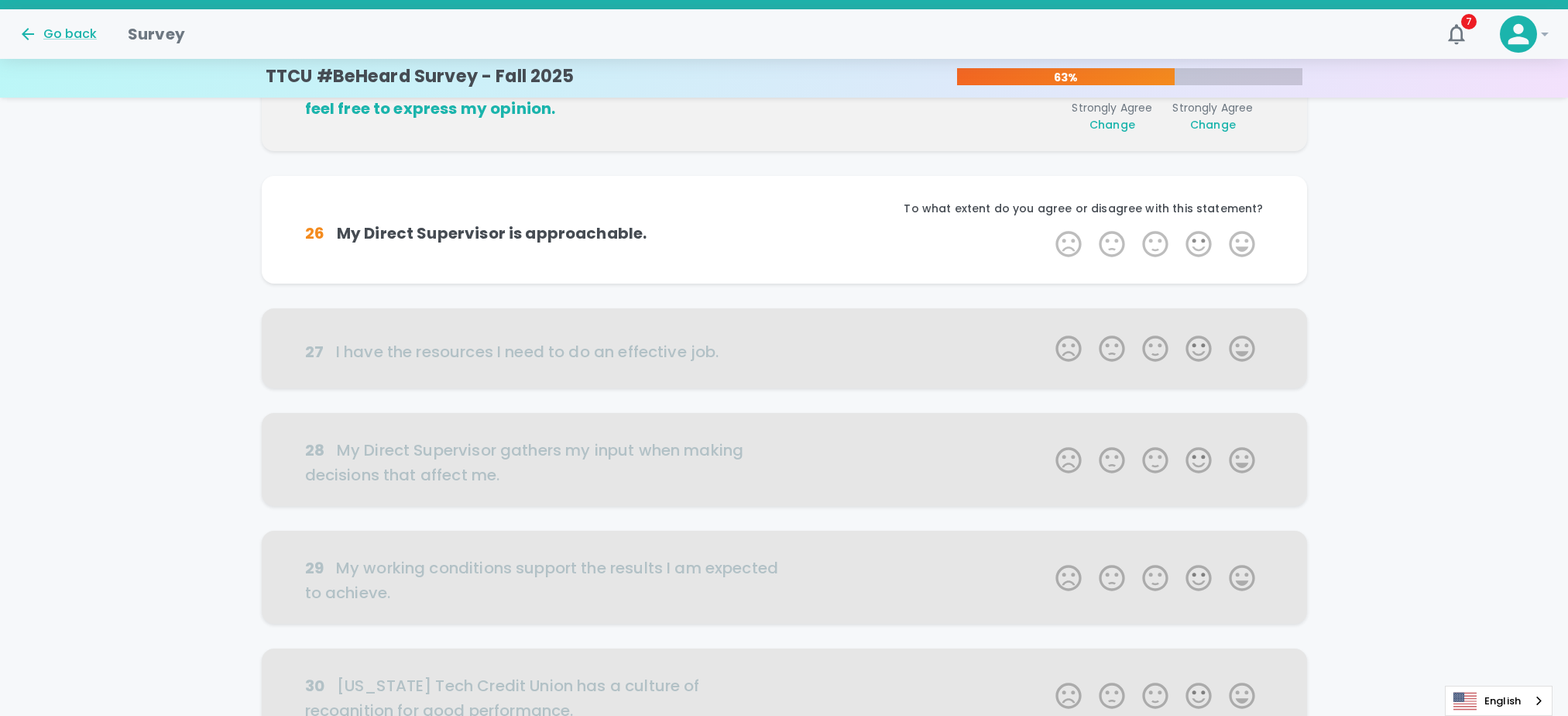
scroll to position [682, 0]
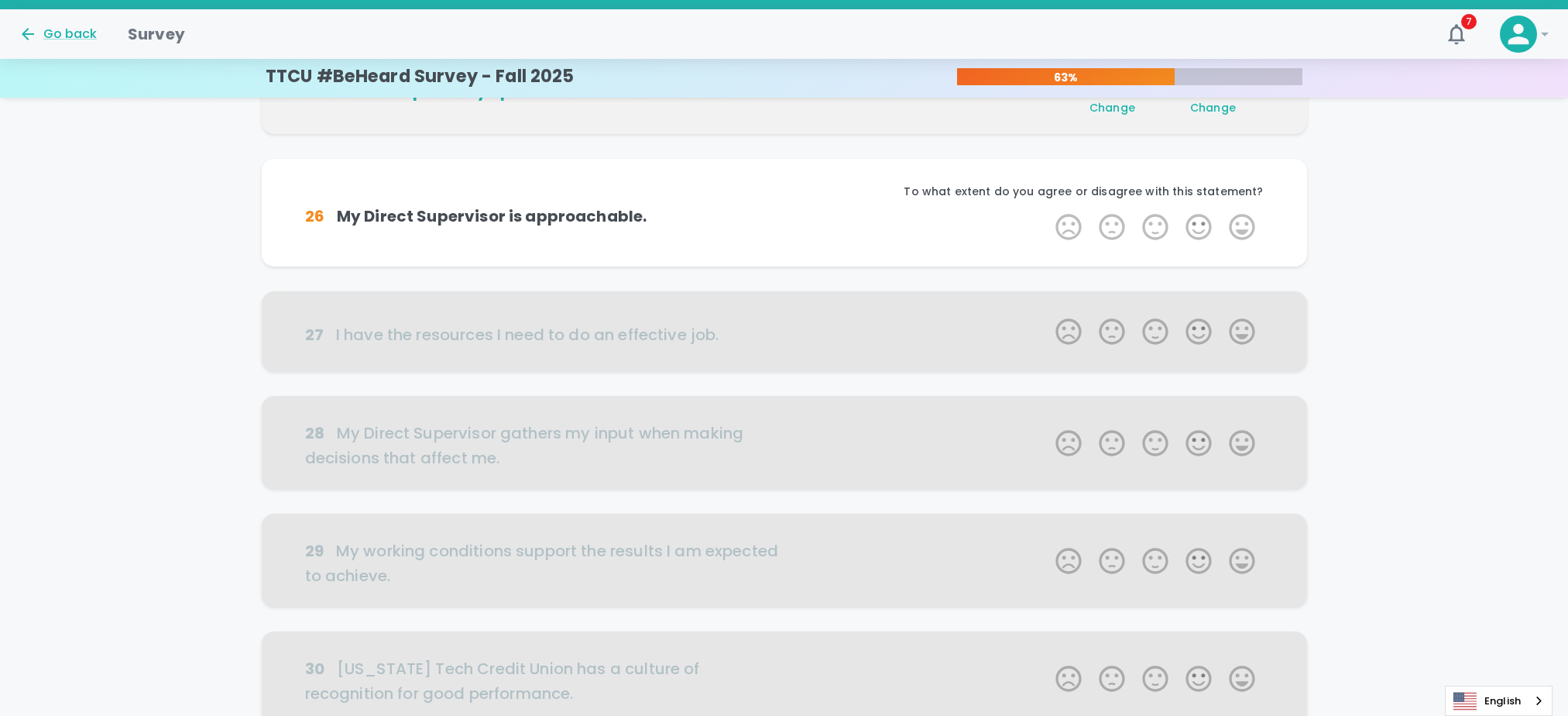
click at [1241, 218] on label "5 Stars" at bounding box center [1242, 227] width 44 height 31
click at [1047, 212] on input "5 Stars" at bounding box center [1046, 211] width 1 height 1
click at [1241, 218] on label "5 Stars" at bounding box center [1242, 227] width 44 height 31
click at [1047, 212] on input "5 Stars" at bounding box center [1046, 211] width 1 height 1
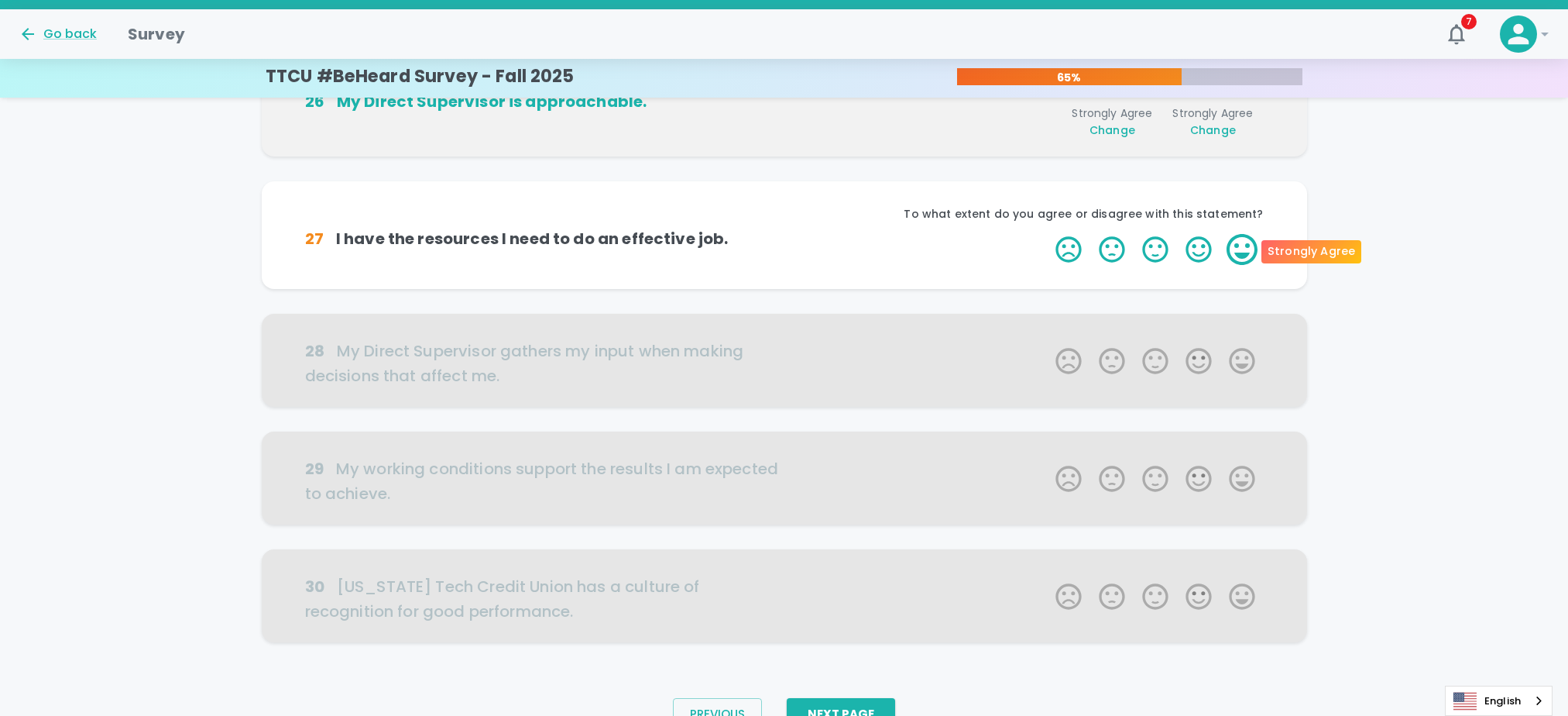
scroll to position [818, 0]
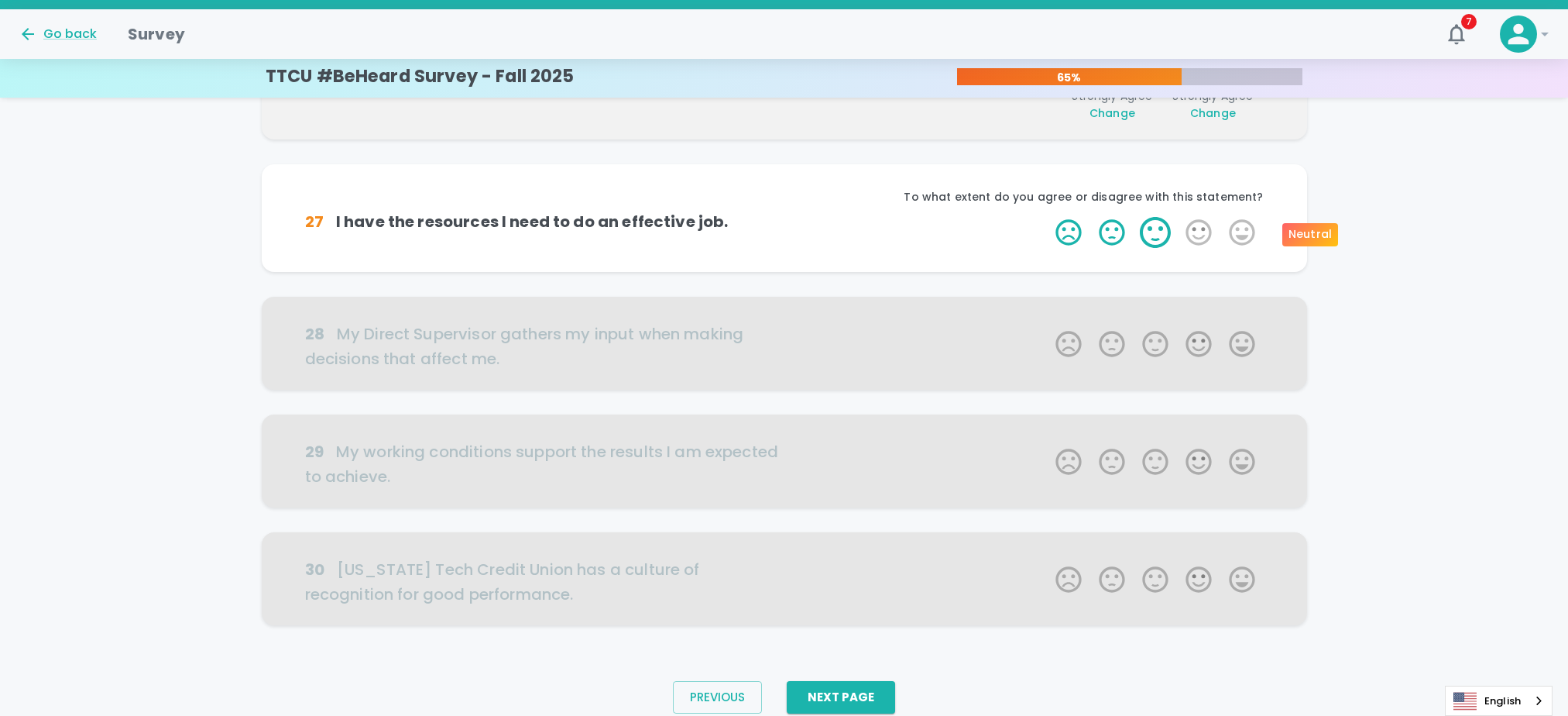
click at [1164, 240] on label "3 Stars" at bounding box center [1155, 233] width 44 height 31
click at [1047, 217] on input "3 Stars" at bounding box center [1046, 216] width 1 height 1
click at [1211, 233] on label "4 Stars" at bounding box center [1199, 233] width 44 height 31
click at [1047, 217] on input "4 Stars" at bounding box center [1046, 216] width 1 height 1
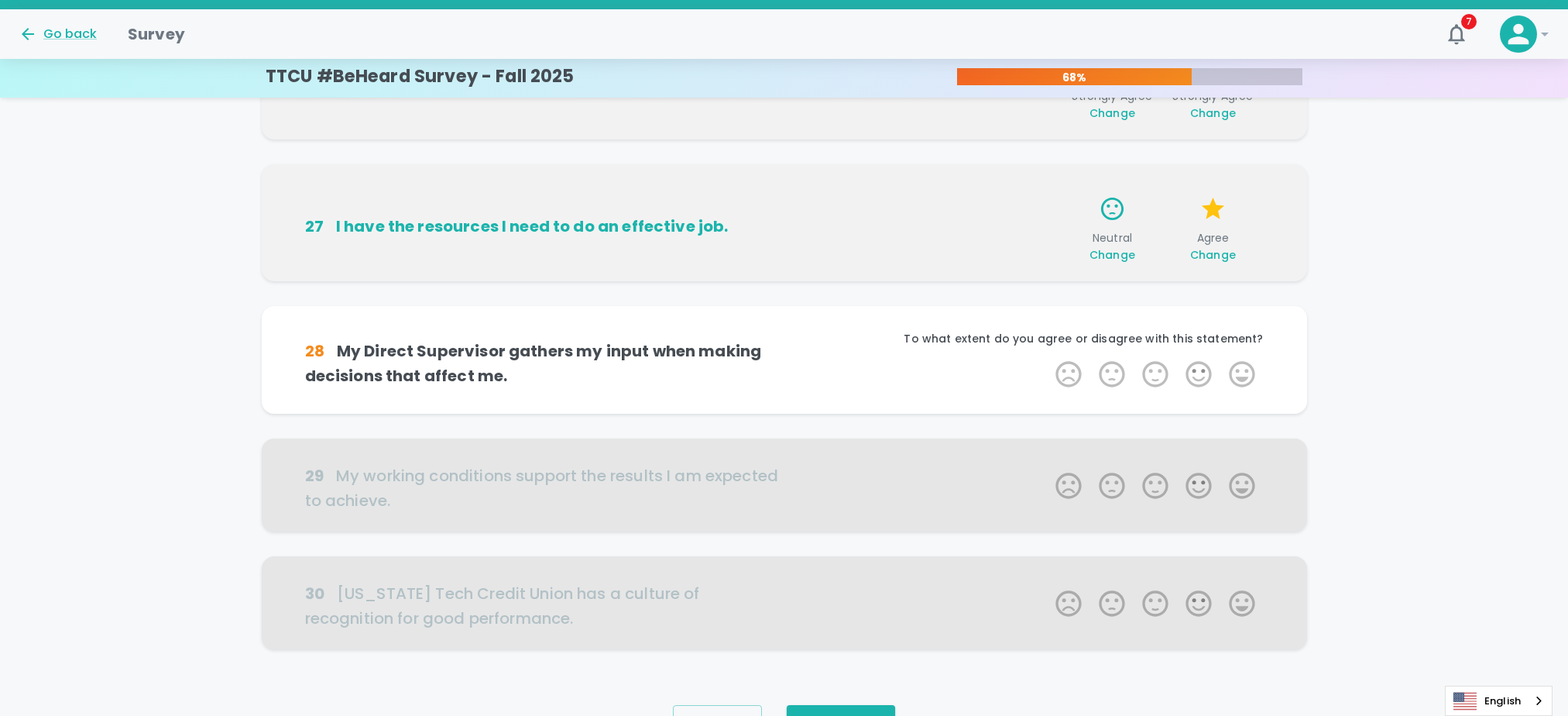
scroll to position [878, 0]
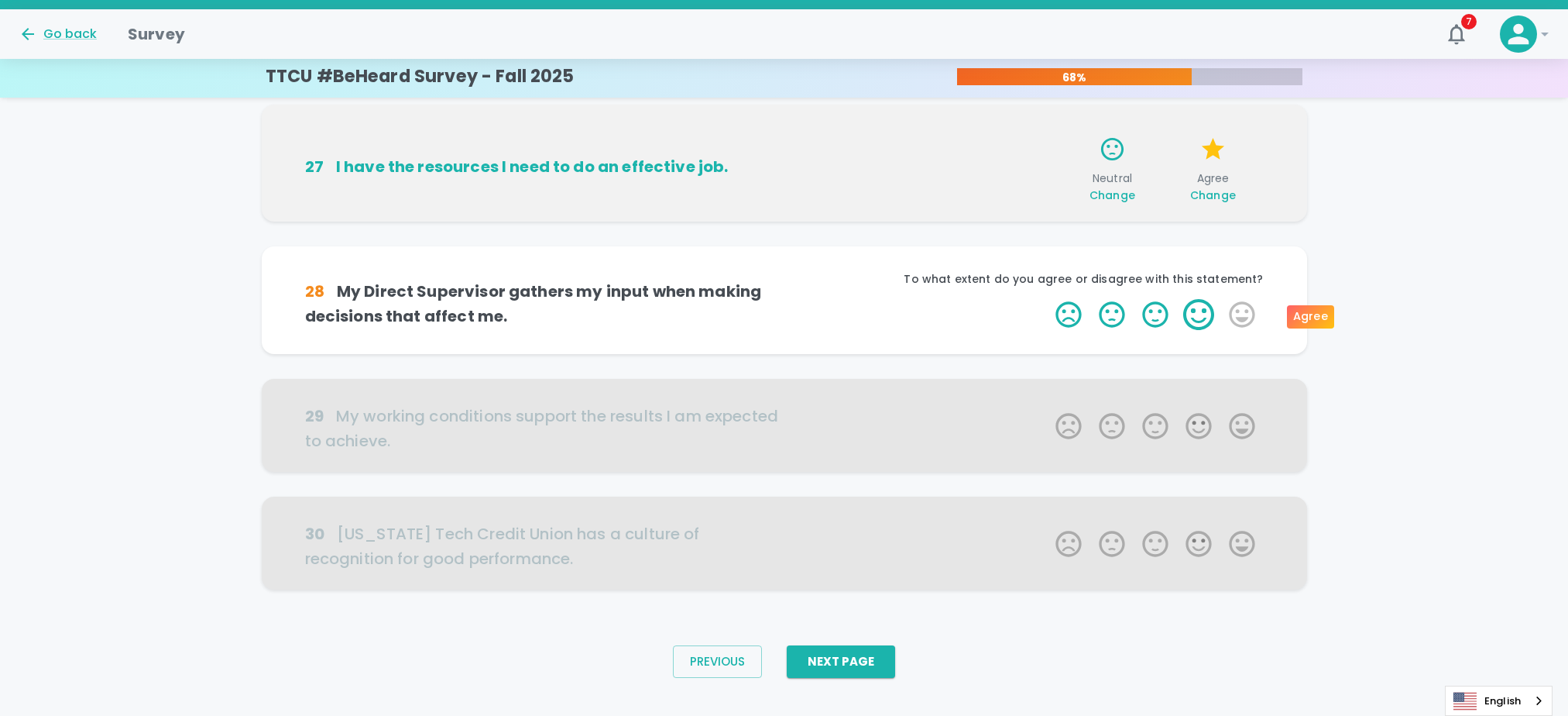
click at [1198, 319] on label "4 Stars" at bounding box center [1199, 315] width 44 height 31
click at [1047, 300] on input "4 Stars" at bounding box center [1046, 299] width 1 height 1
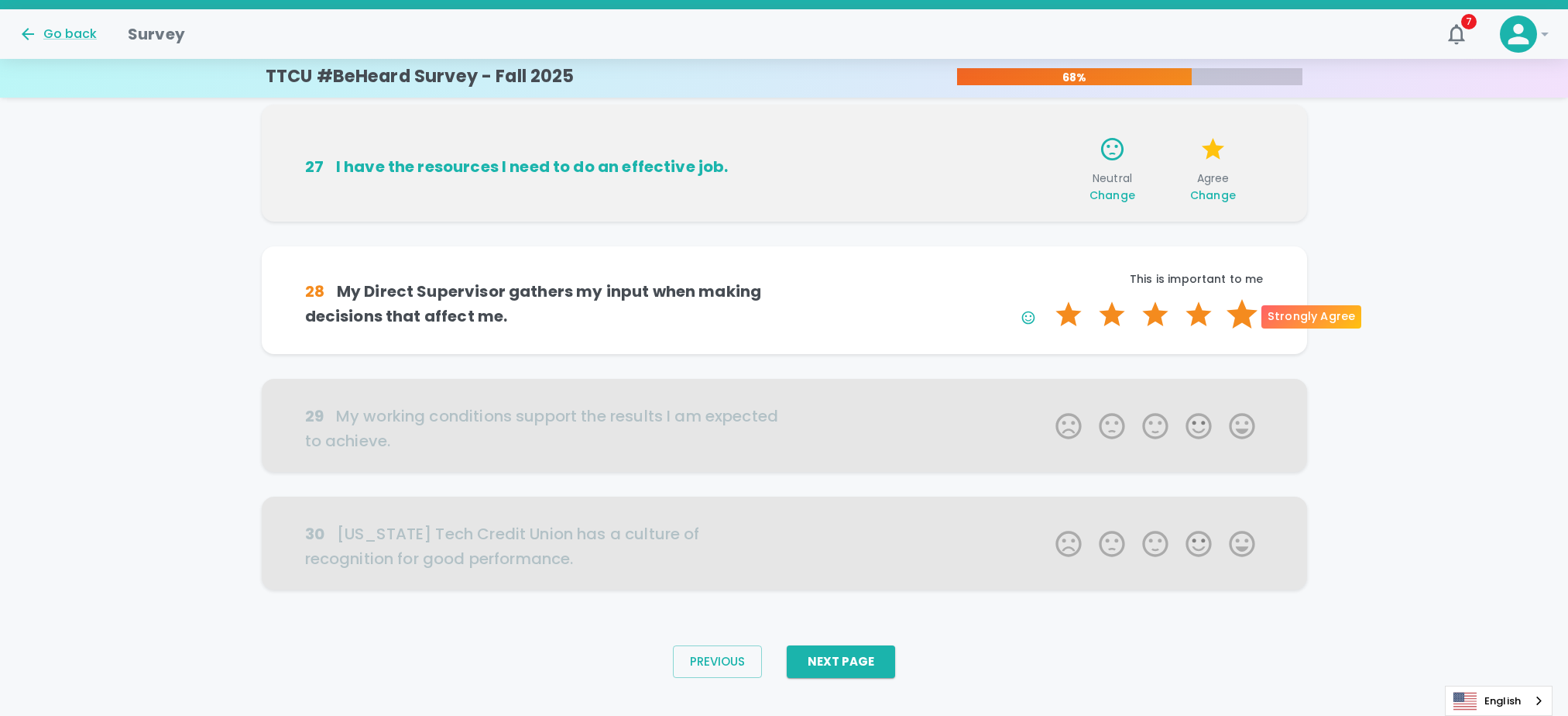
click at [1245, 320] on label "5 Stars" at bounding box center [1242, 315] width 44 height 31
click at [1047, 300] on input "5 Stars" at bounding box center [1046, 299] width 1 height 1
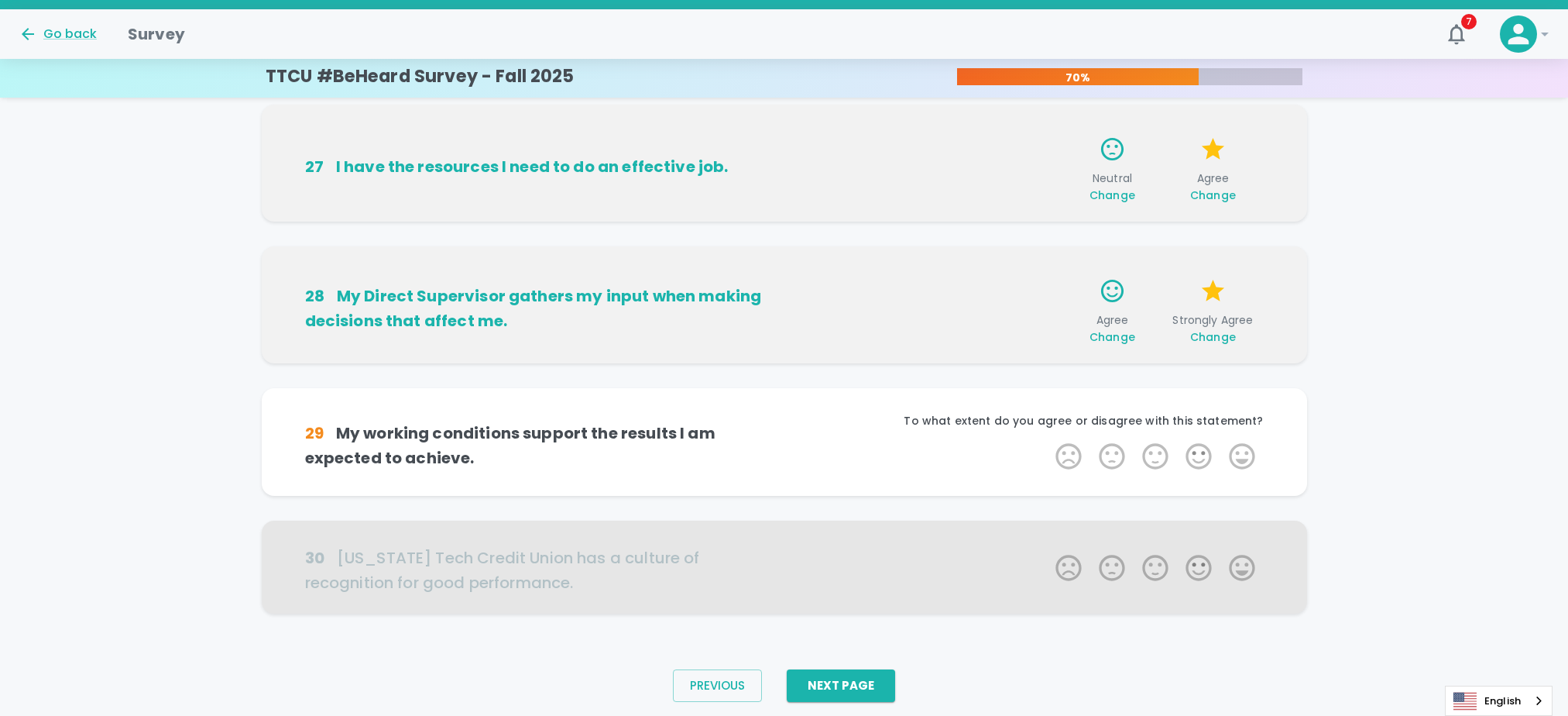
scroll to position [902, 0]
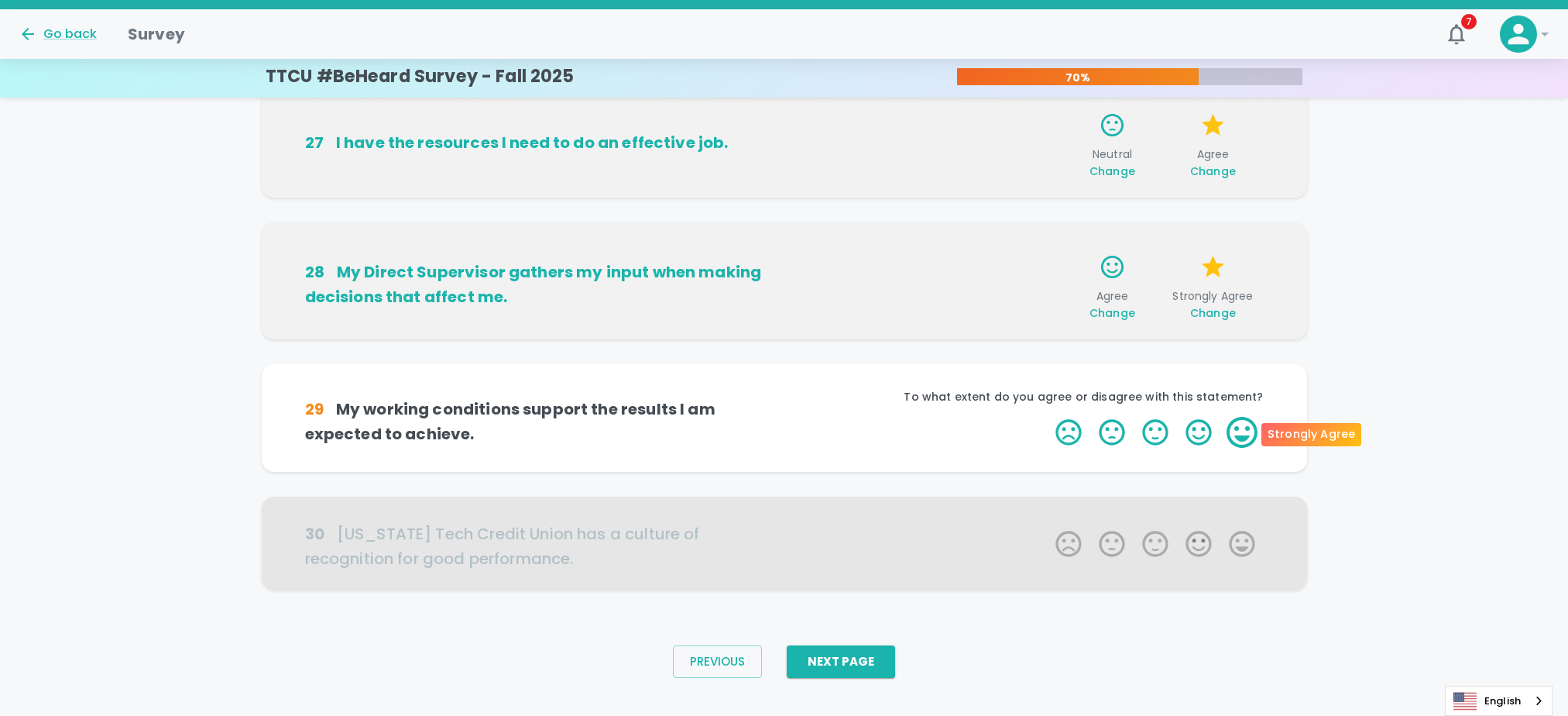
click at [1246, 426] on label "5 Stars" at bounding box center [1242, 432] width 44 height 31
click at [1047, 416] on input "5 Stars" at bounding box center [1046, 416] width 1 height 1
click at [1246, 426] on label "5 Stars" at bounding box center [1242, 432] width 44 height 31
click at [1047, 416] on input "5 Stars" at bounding box center [1046, 416] width 1 height 1
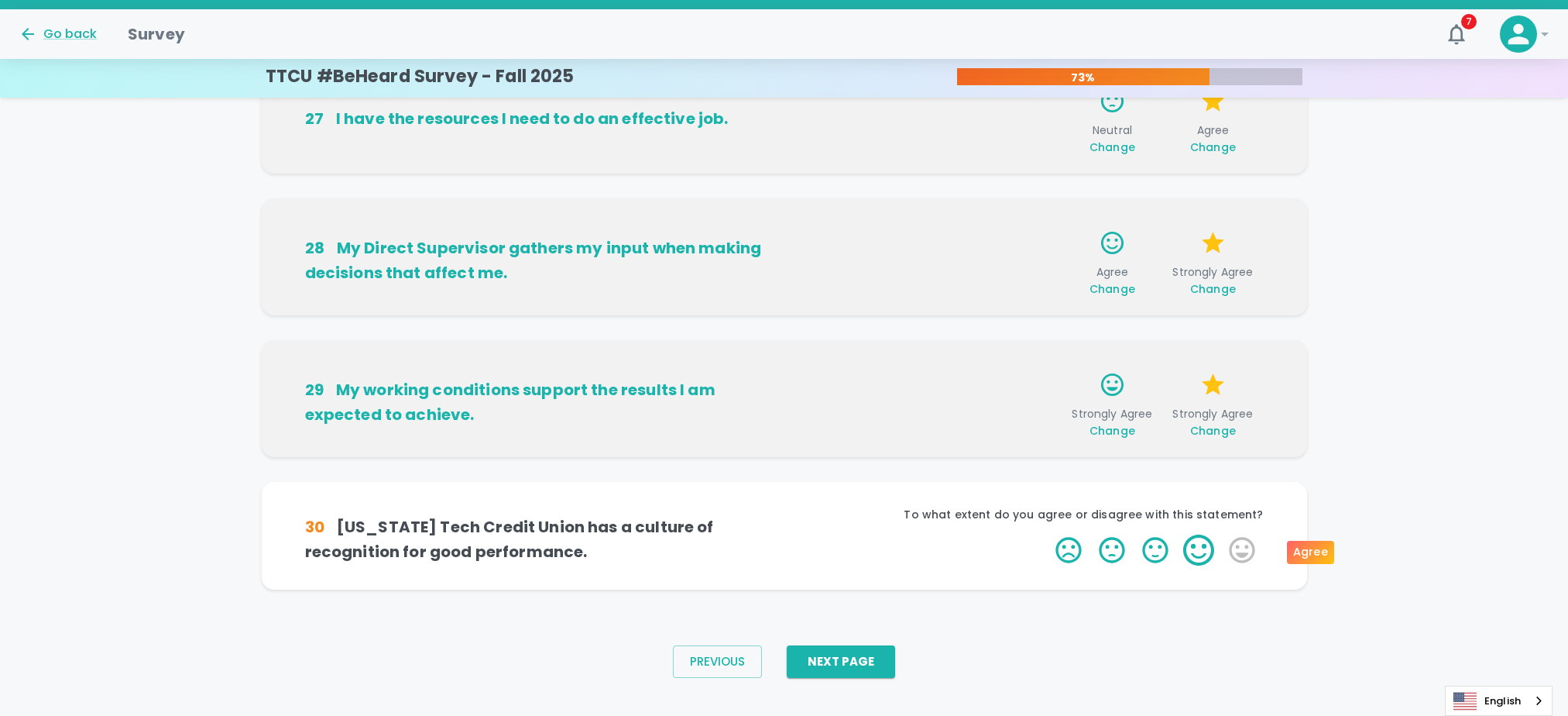
click at [1208, 545] on label "4 Stars" at bounding box center [1199, 550] width 44 height 31
click at [1047, 534] on input "4 Stars" at bounding box center [1046, 534] width 1 height 1
click at [1250, 552] on label "5 Stars" at bounding box center [1242, 550] width 44 height 31
click at [1047, 534] on input "5 Stars" at bounding box center [1046, 534] width 1 height 1
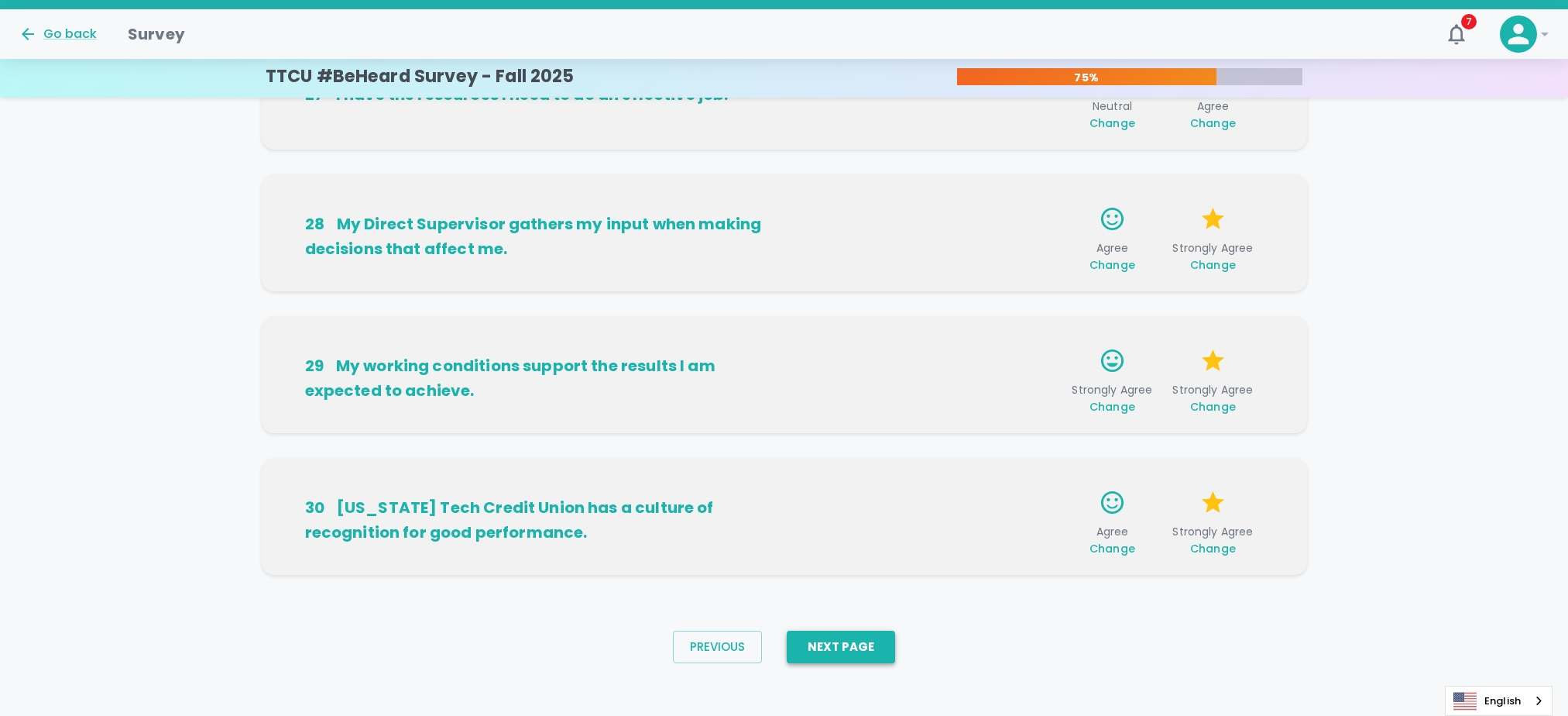
click at [845, 657] on button "Next Page" at bounding box center [841, 648] width 109 height 33
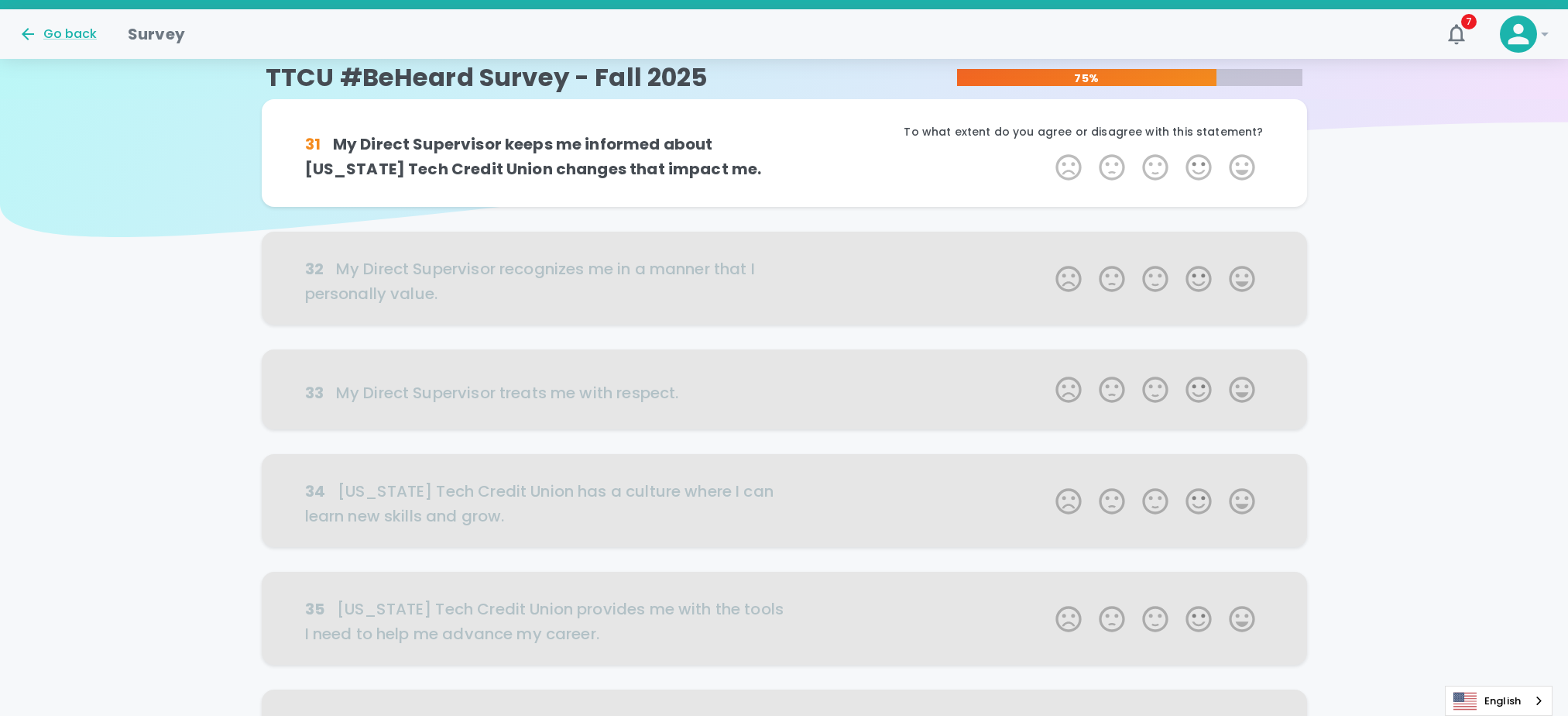
scroll to position [0, 0]
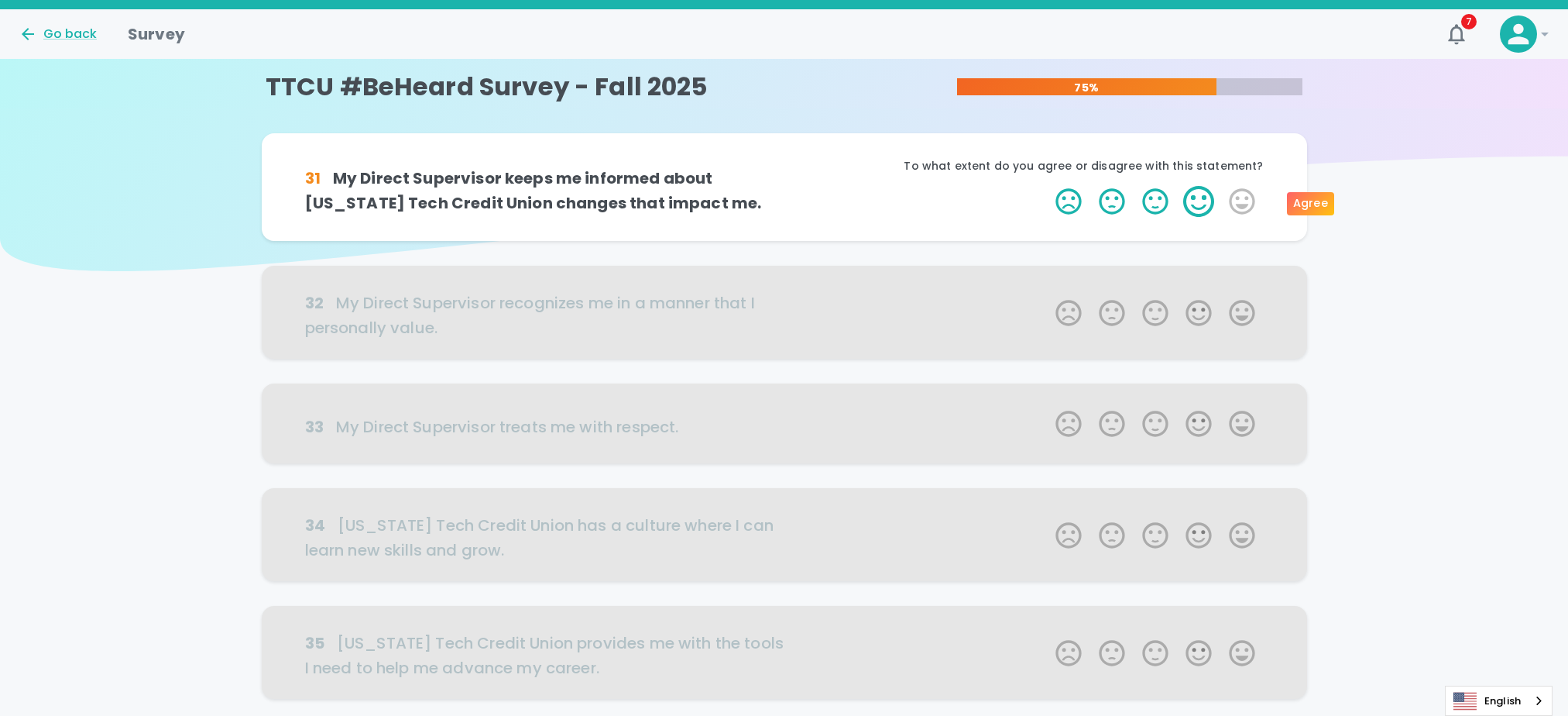
click at [1194, 192] on label "4 Stars" at bounding box center [1199, 202] width 44 height 31
click at [1047, 186] on input "4 Stars" at bounding box center [1046, 185] width 1 height 1
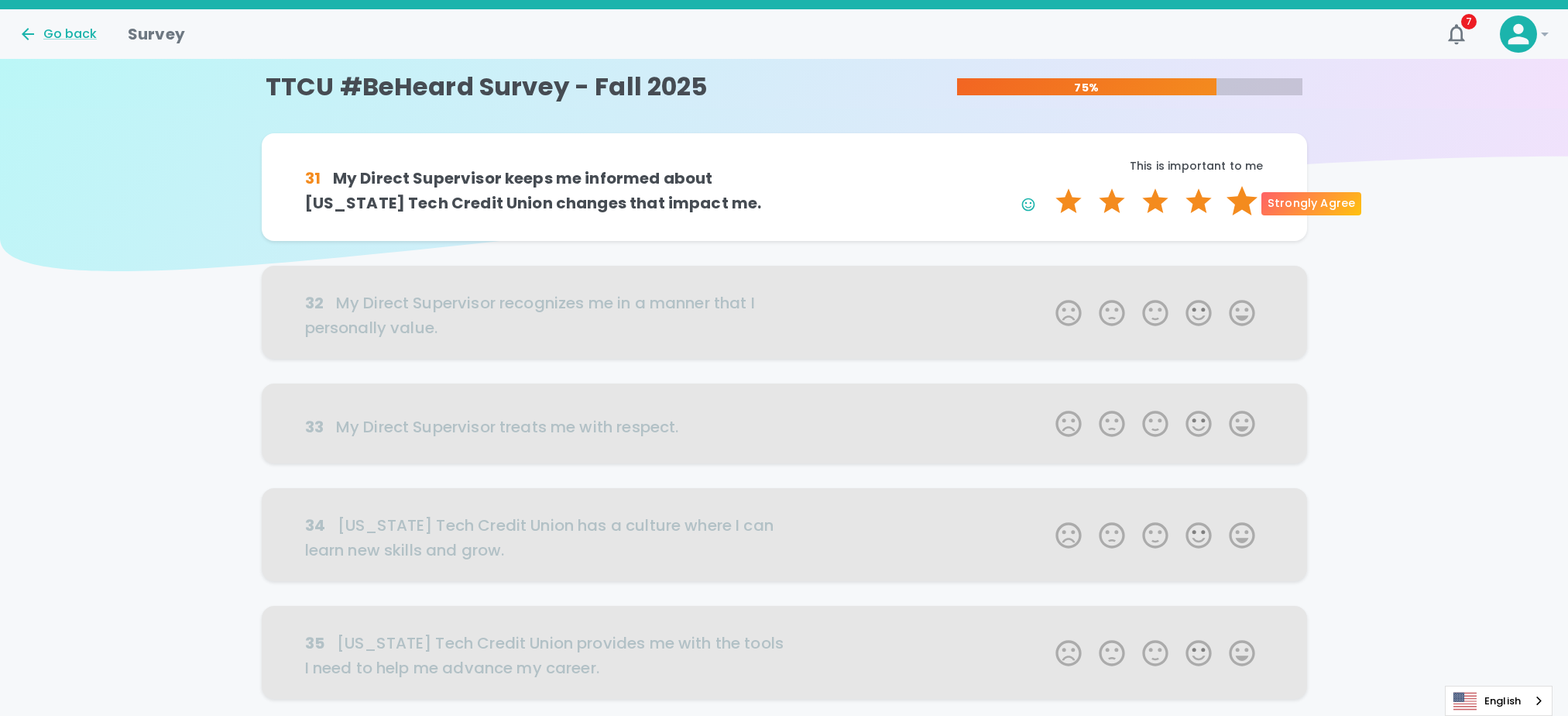
click at [1244, 201] on label "5 Stars" at bounding box center [1242, 202] width 44 height 31
click at [1047, 186] on input "5 Stars" at bounding box center [1046, 185] width 1 height 1
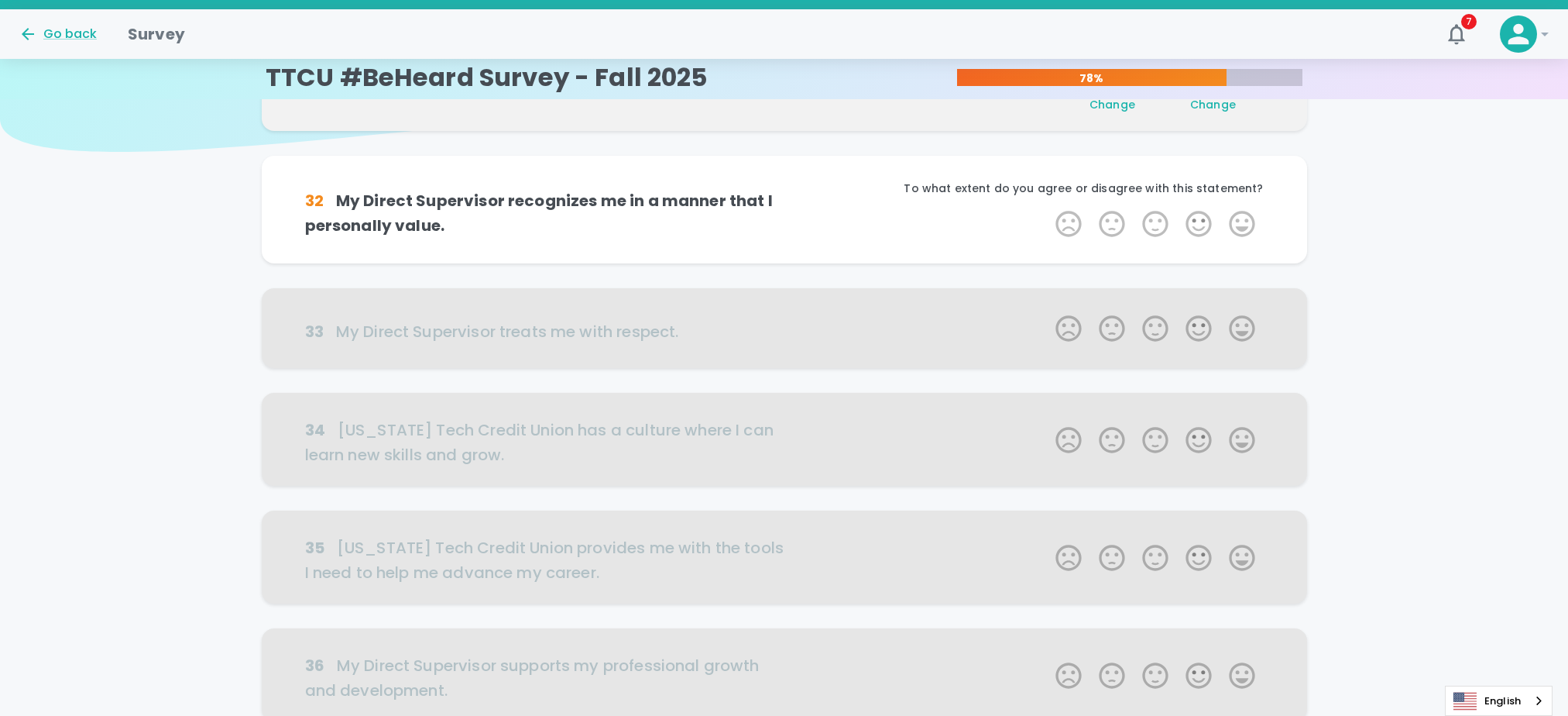
scroll to position [136, 0]
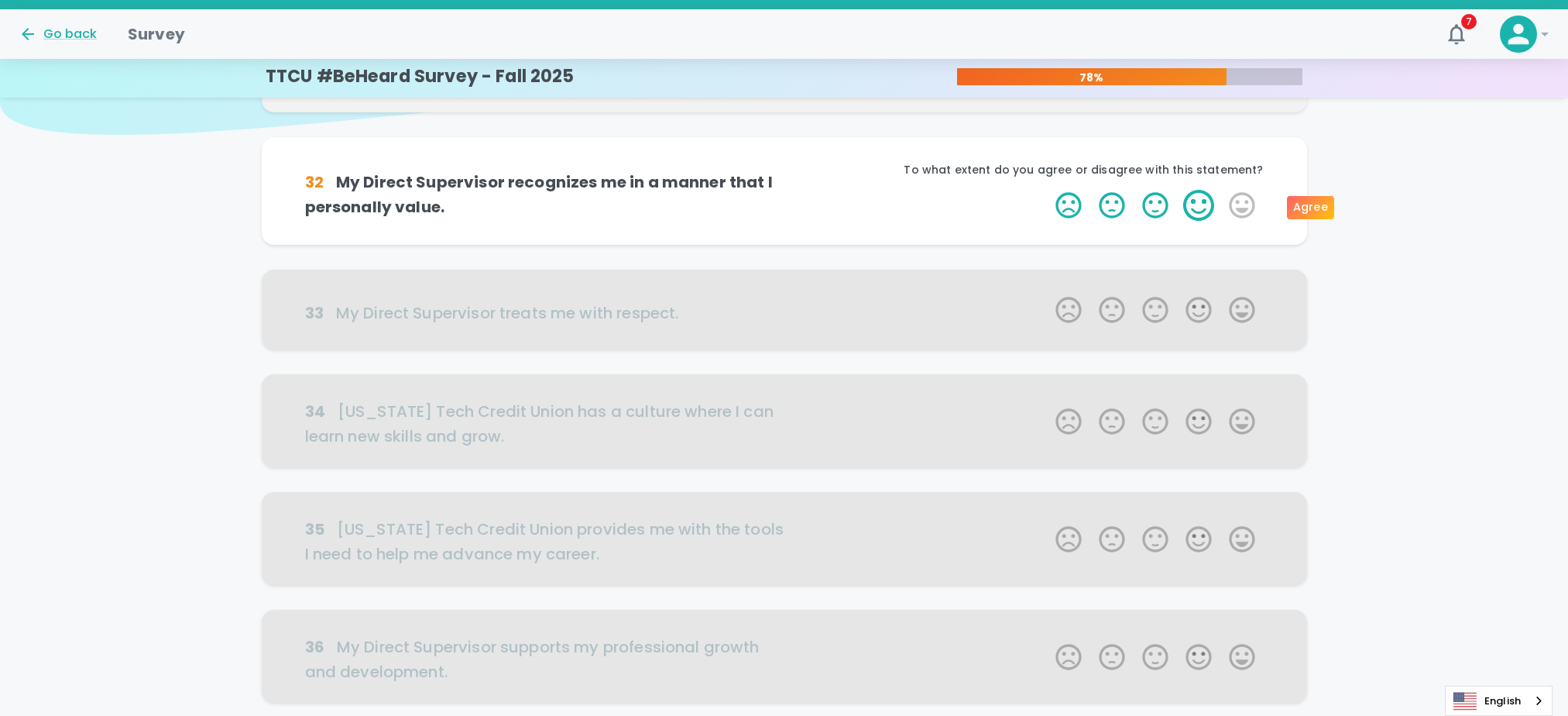
click at [1197, 213] on label "4 Stars" at bounding box center [1199, 205] width 44 height 31
click at [1047, 190] on input "4 Stars" at bounding box center [1046, 189] width 1 height 1
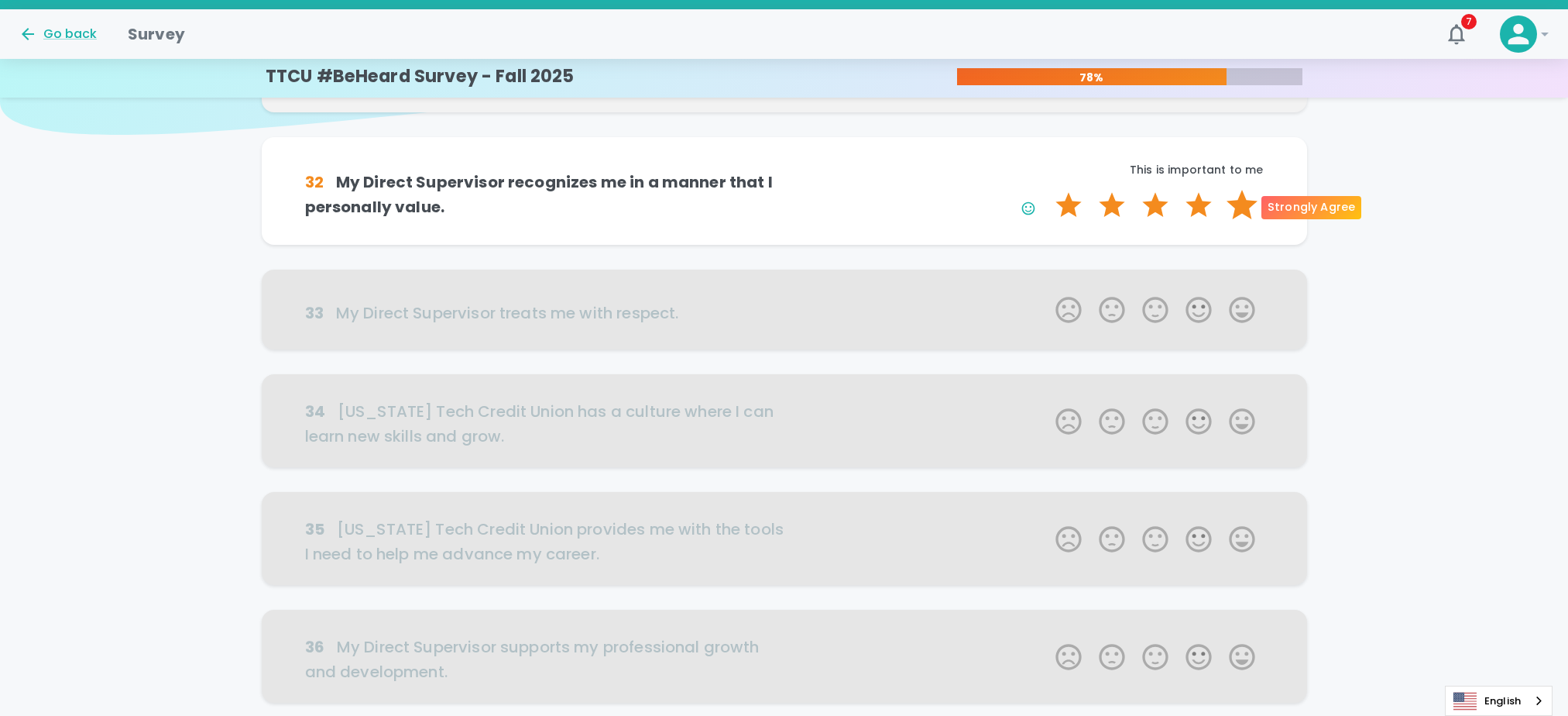
click at [1240, 212] on label "5 Stars" at bounding box center [1242, 205] width 44 height 31
click at [1047, 190] on input "5 Stars" at bounding box center [1046, 189] width 1 height 1
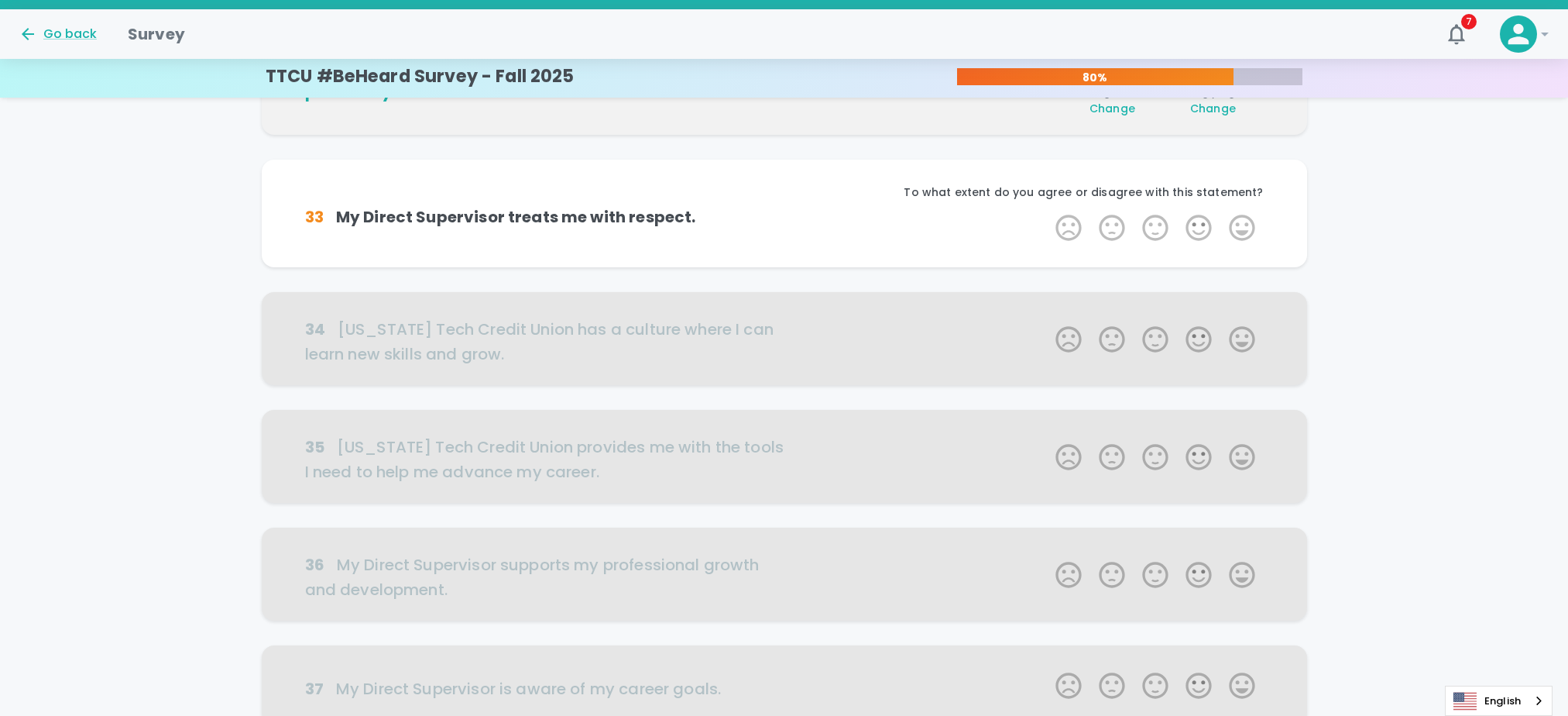
scroll to position [273, 0]
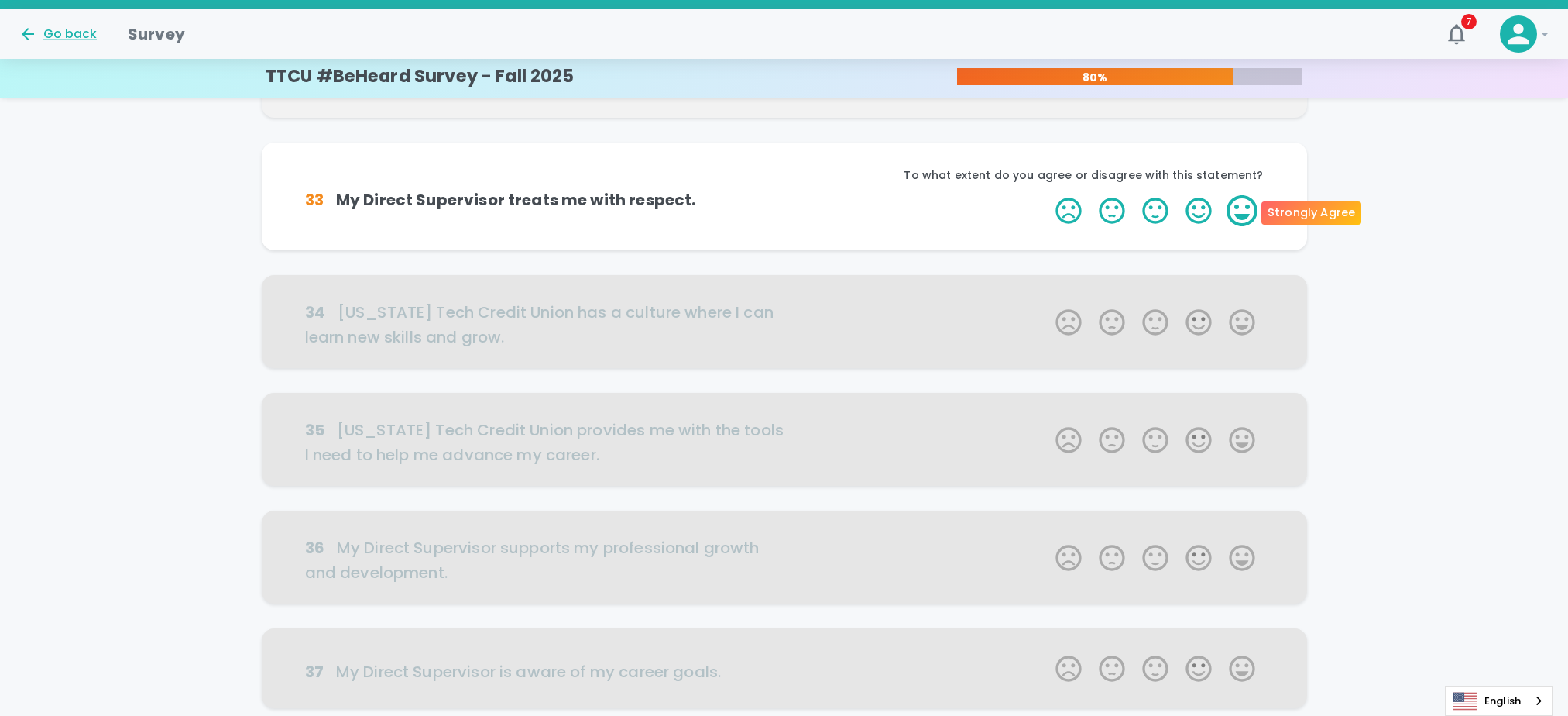
click at [1240, 212] on label "5 Stars" at bounding box center [1242, 211] width 44 height 31
click at [1047, 195] on input "5 Stars" at bounding box center [1046, 195] width 1 height 1
click at [1240, 212] on label "5 Stars" at bounding box center [1242, 211] width 44 height 31
click at [1047, 195] on input "5 Stars" at bounding box center [1046, 195] width 1 height 1
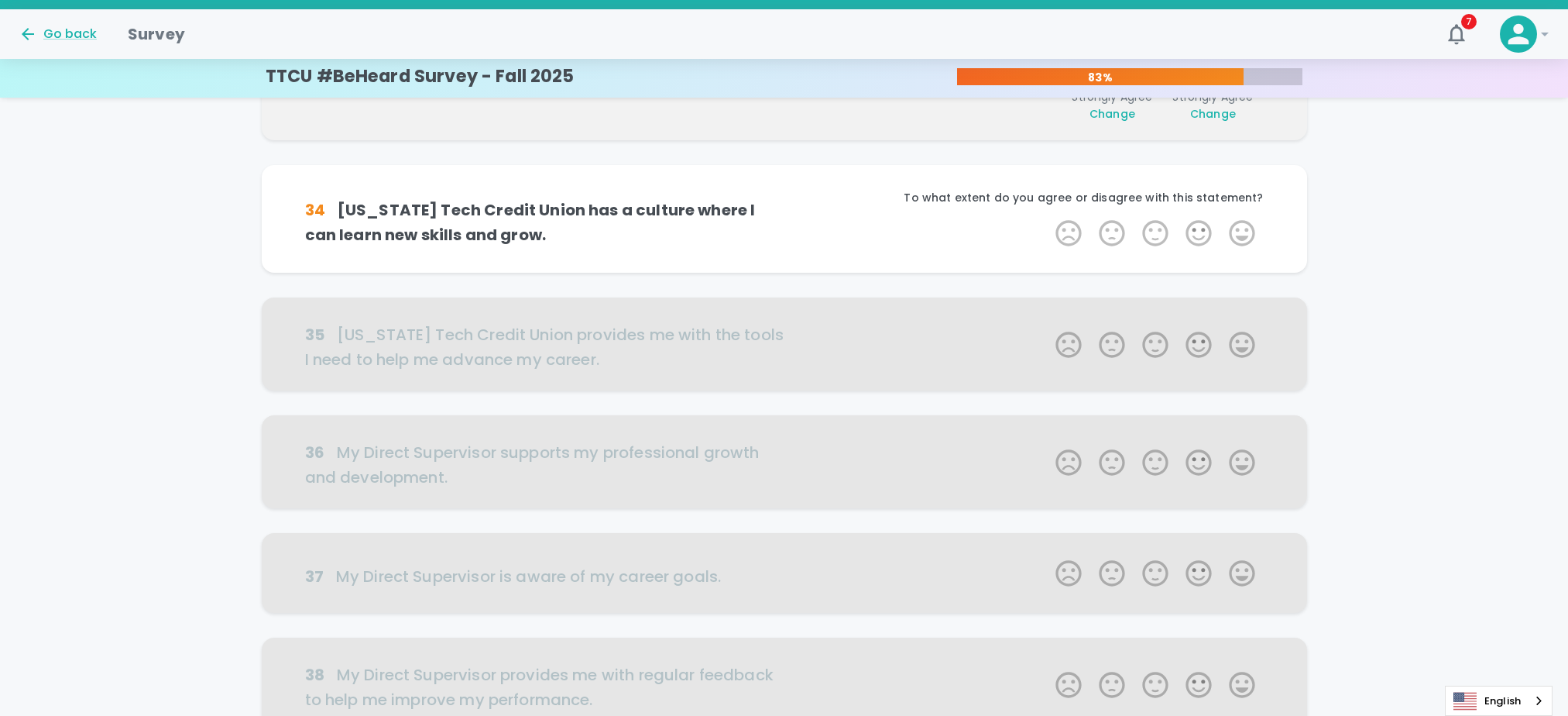
scroll to position [409, 0]
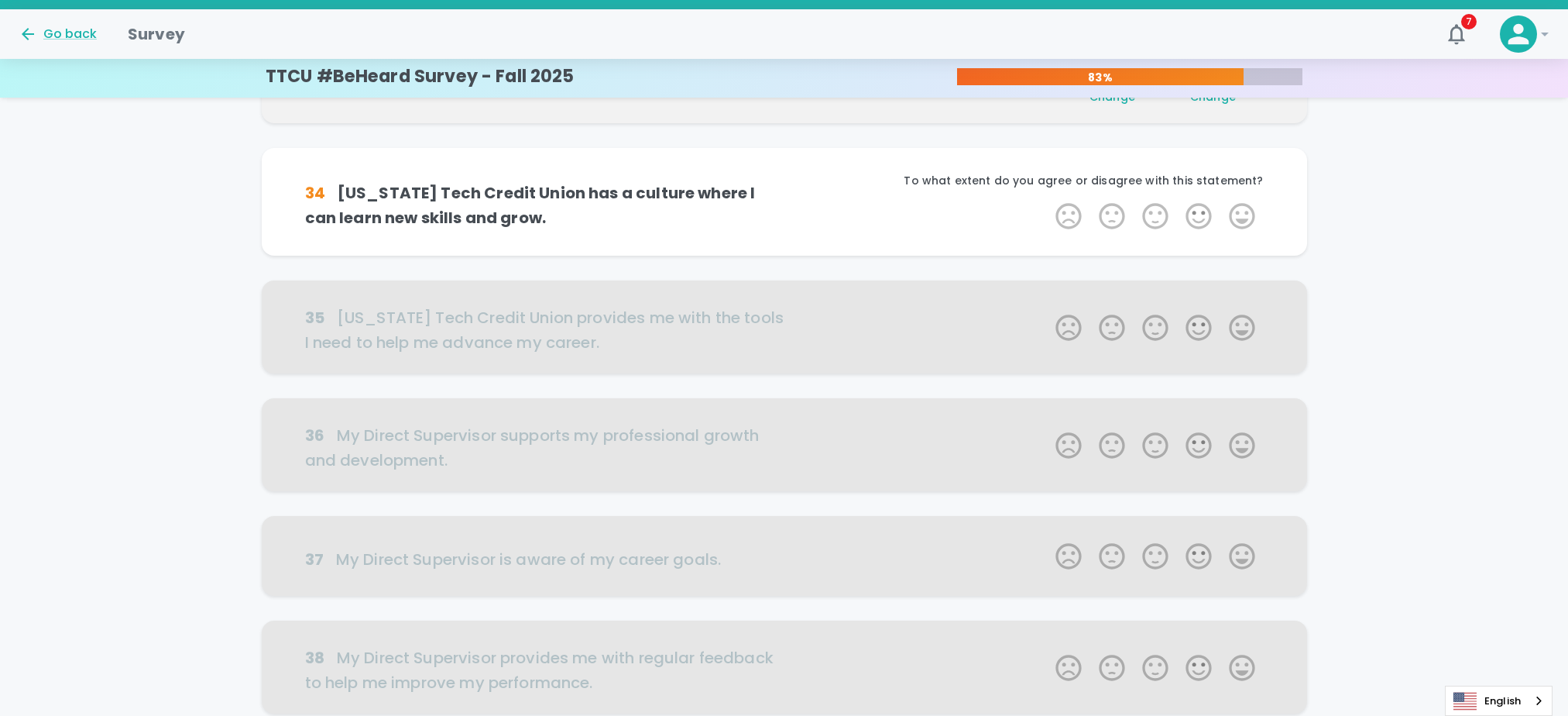
click at [1240, 212] on label "5 Stars" at bounding box center [1242, 216] width 44 height 31
click at [1047, 201] on input "5 Stars" at bounding box center [1046, 200] width 1 height 1
click at [1240, 212] on label "5 Stars" at bounding box center [1242, 216] width 44 height 31
click at [1047, 201] on input "5 Stars" at bounding box center [1046, 200] width 1 height 1
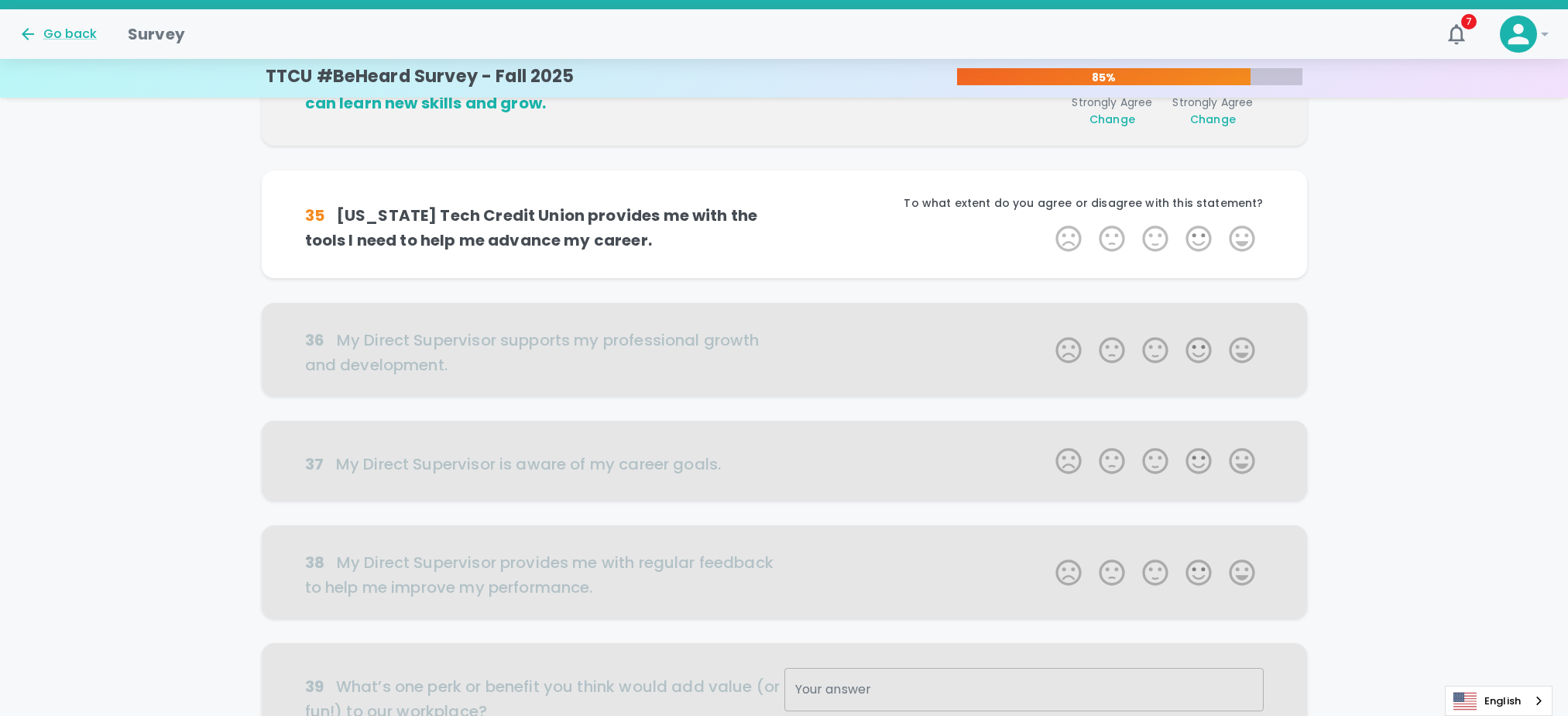
scroll to position [545, 0]
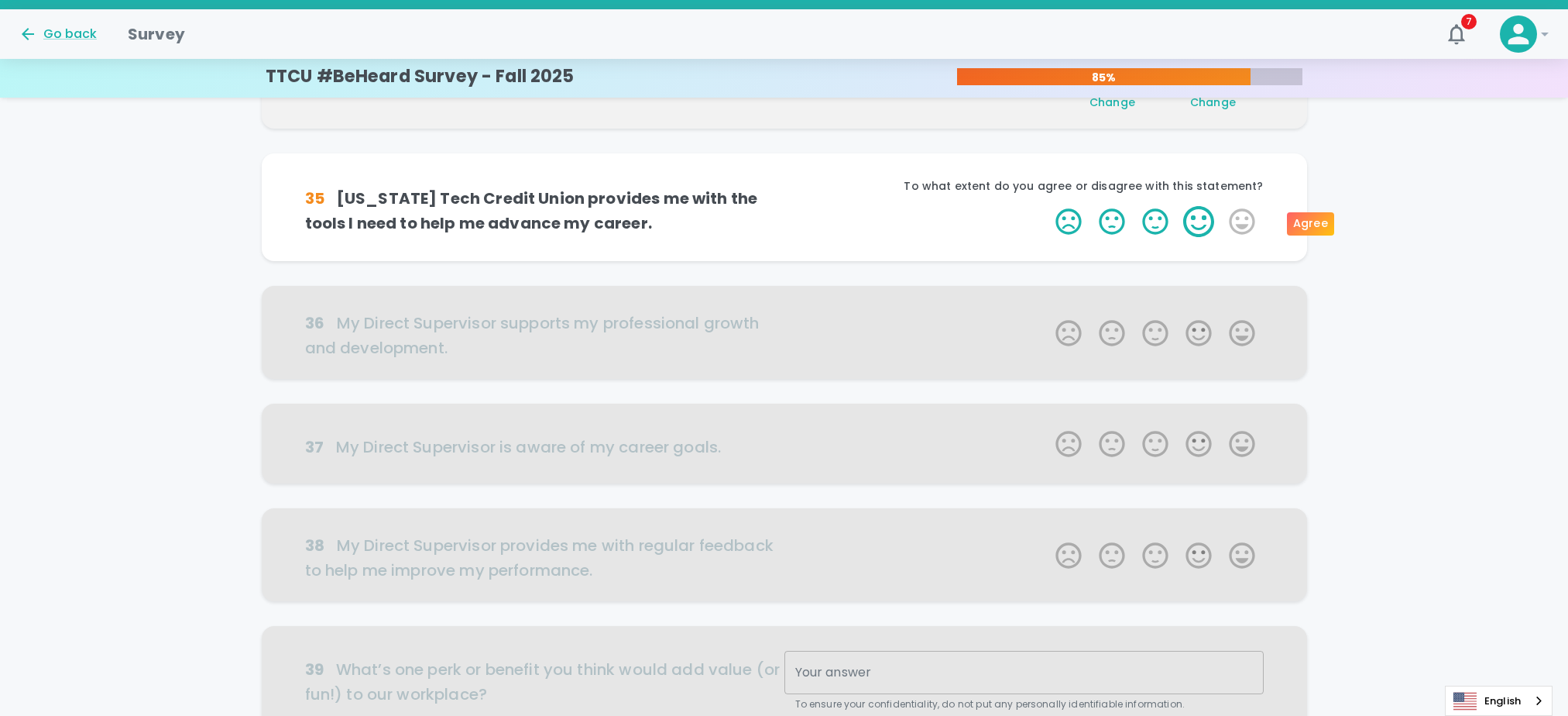
click at [1196, 218] on label "4 Stars" at bounding box center [1199, 222] width 44 height 31
click at [1047, 206] on input "4 Stars" at bounding box center [1046, 205] width 1 height 1
click at [1202, 223] on label "4 Stars" at bounding box center [1199, 222] width 44 height 31
click at [1047, 206] on input "4 Stars" at bounding box center [1046, 205] width 1 height 1
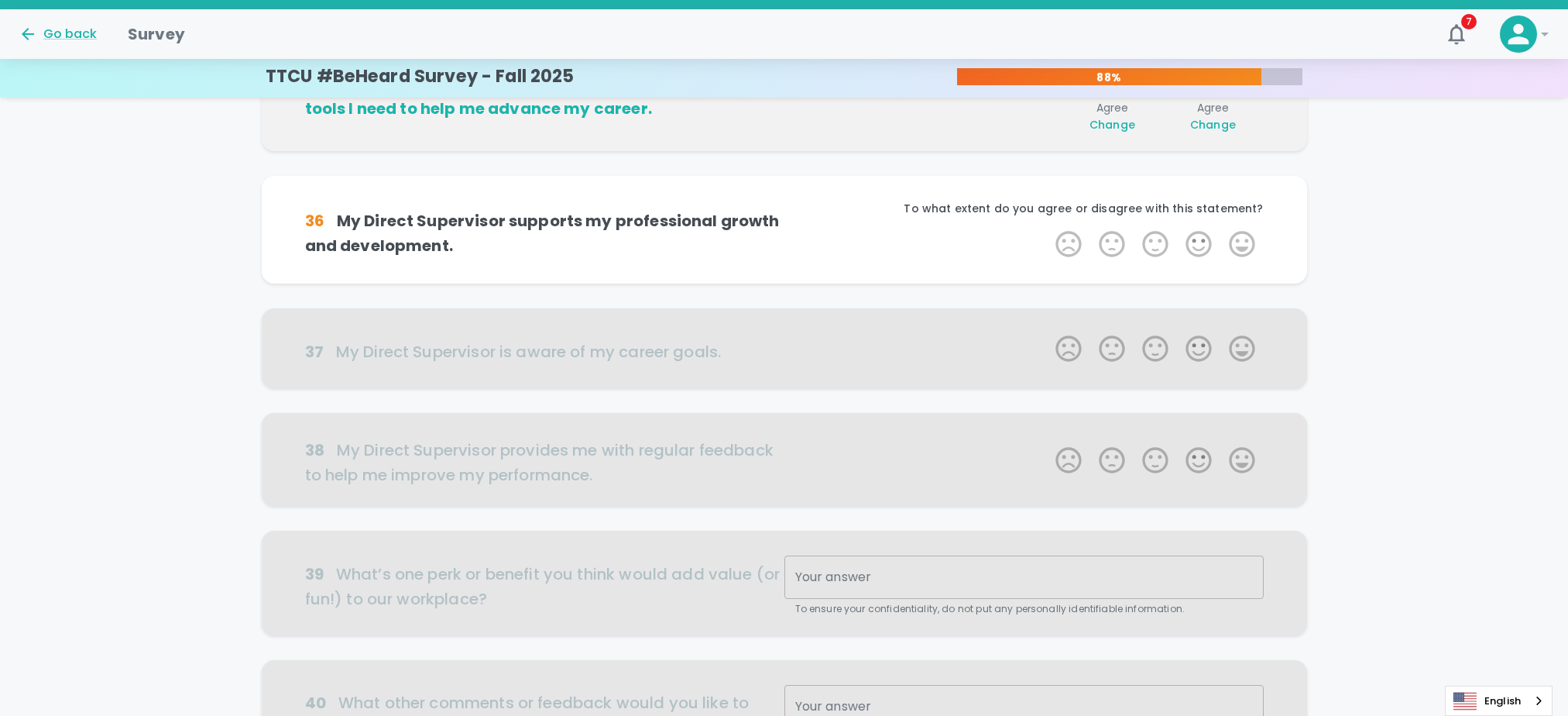
scroll to position [682, 0]
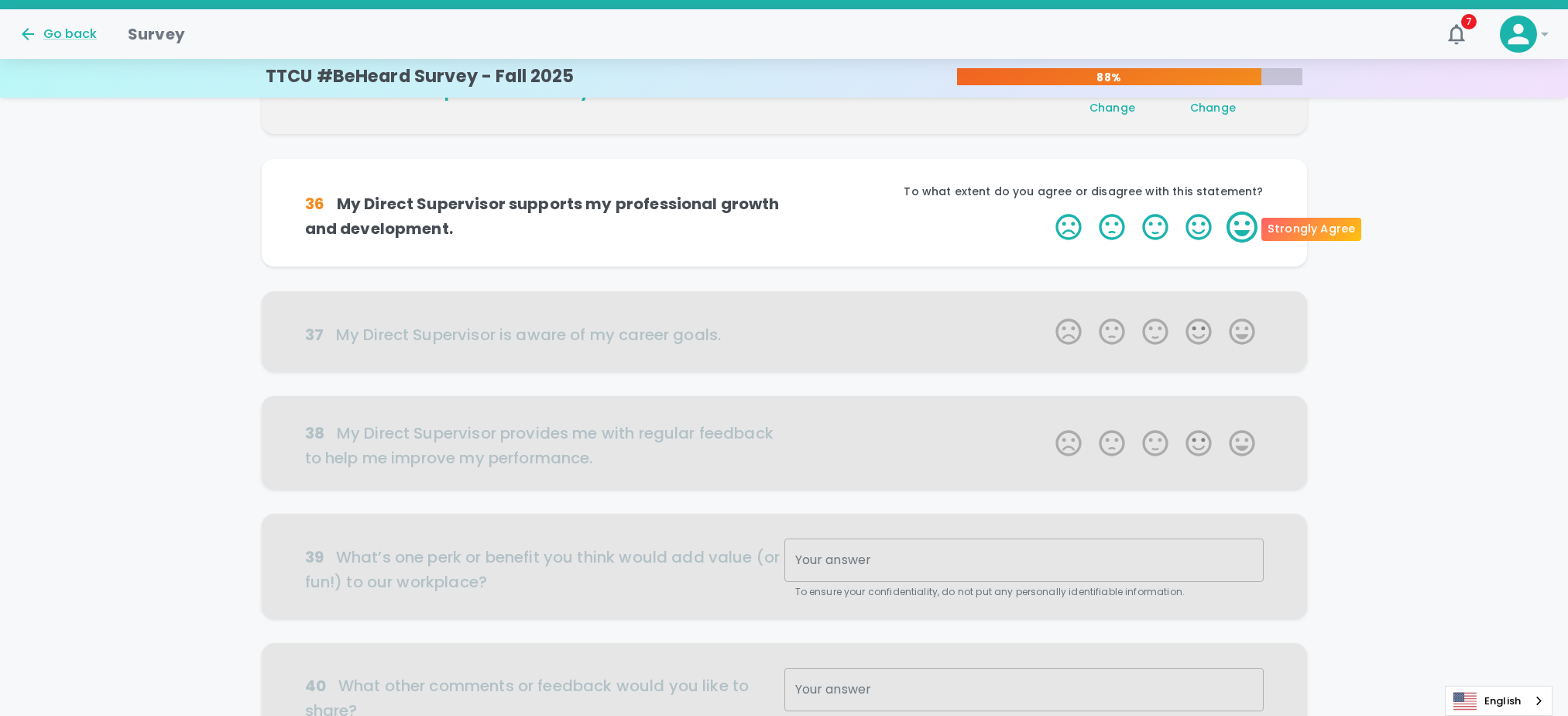
click at [1238, 224] on label "5 Stars" at bounding box center [1242, 227] width 44 height 31
click at [1047, 212] on input "5 Stars" at bounding box center [1046, 211] width 1 height 1
click at [1238, 224] on label "5 Stars" at bounding box center [1242, 227] width 44 height 31
click at [1047, 212] on input "5 Stars" at bounding box center [1046, 211] width 1 height 1
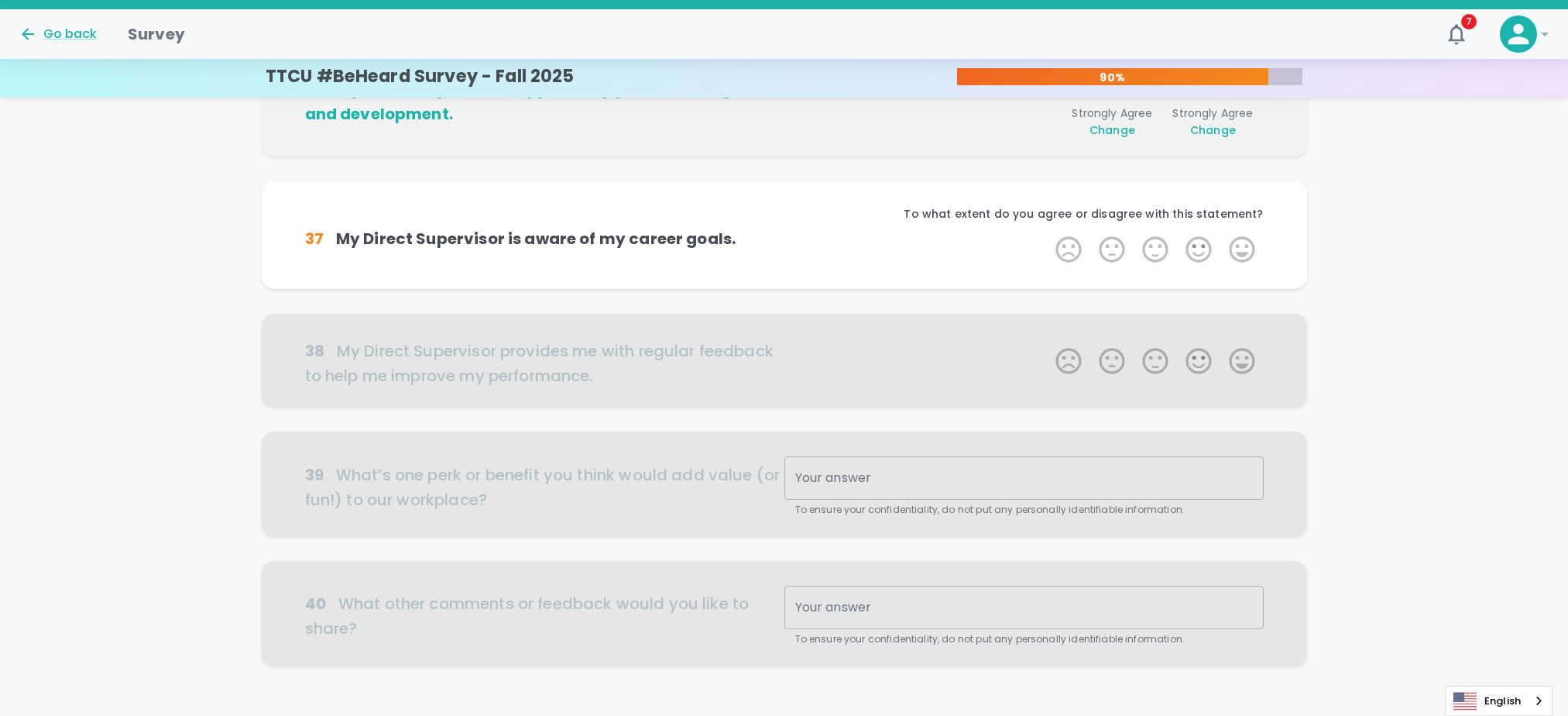
scroll to position [818, 0]
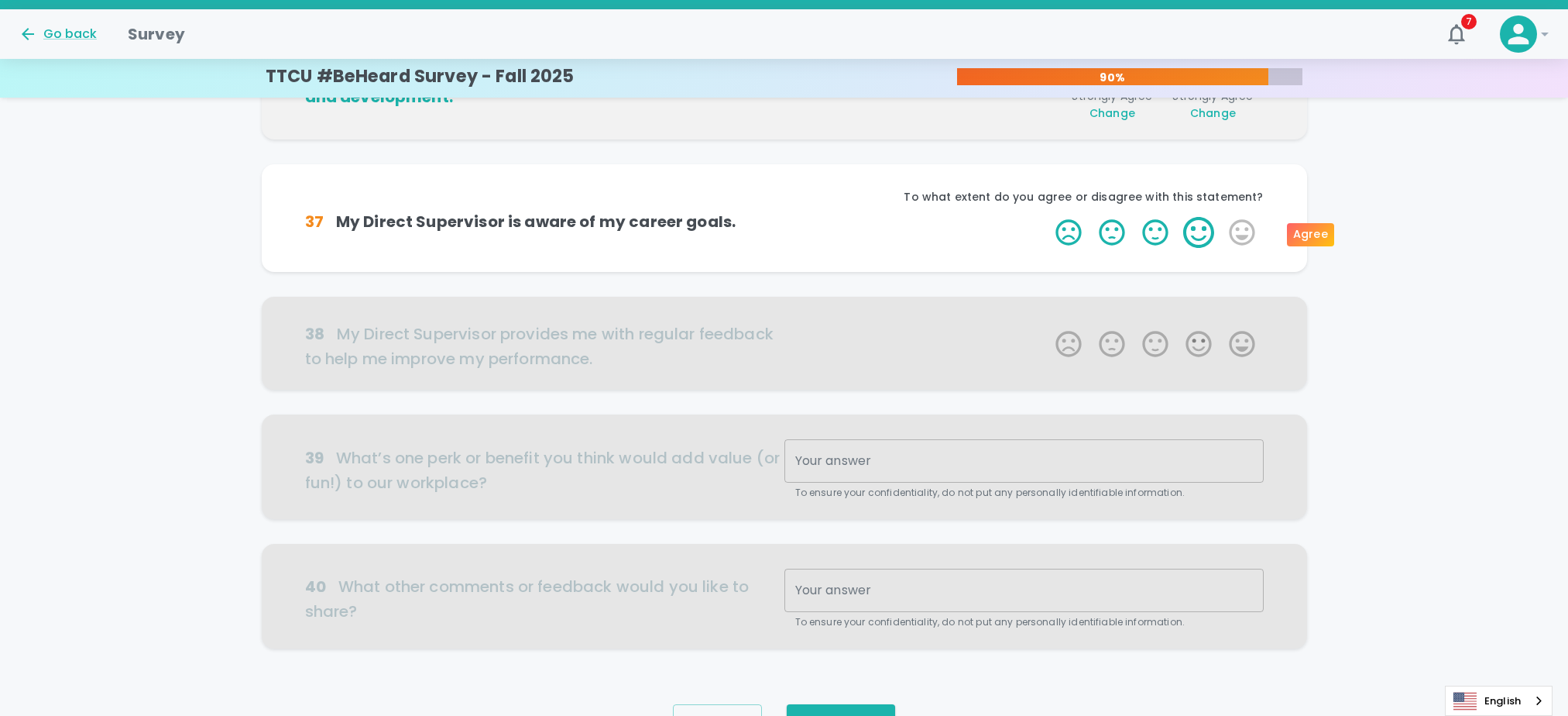
click at [1200, 240] on label "4 Stars" at bounding box center [1199, 233] width 44 height 31
click at [1047, 217] on input "4 Stars" at bounding box center [1046, 216] width 1 height 1
click at [1200, 237] on label "4 Stars" at bounding box center [1199, 233] width 44 height 31
click at [1047, 217] on input "4 Stars" at bounding box center [1046, 216] width 1 height 1
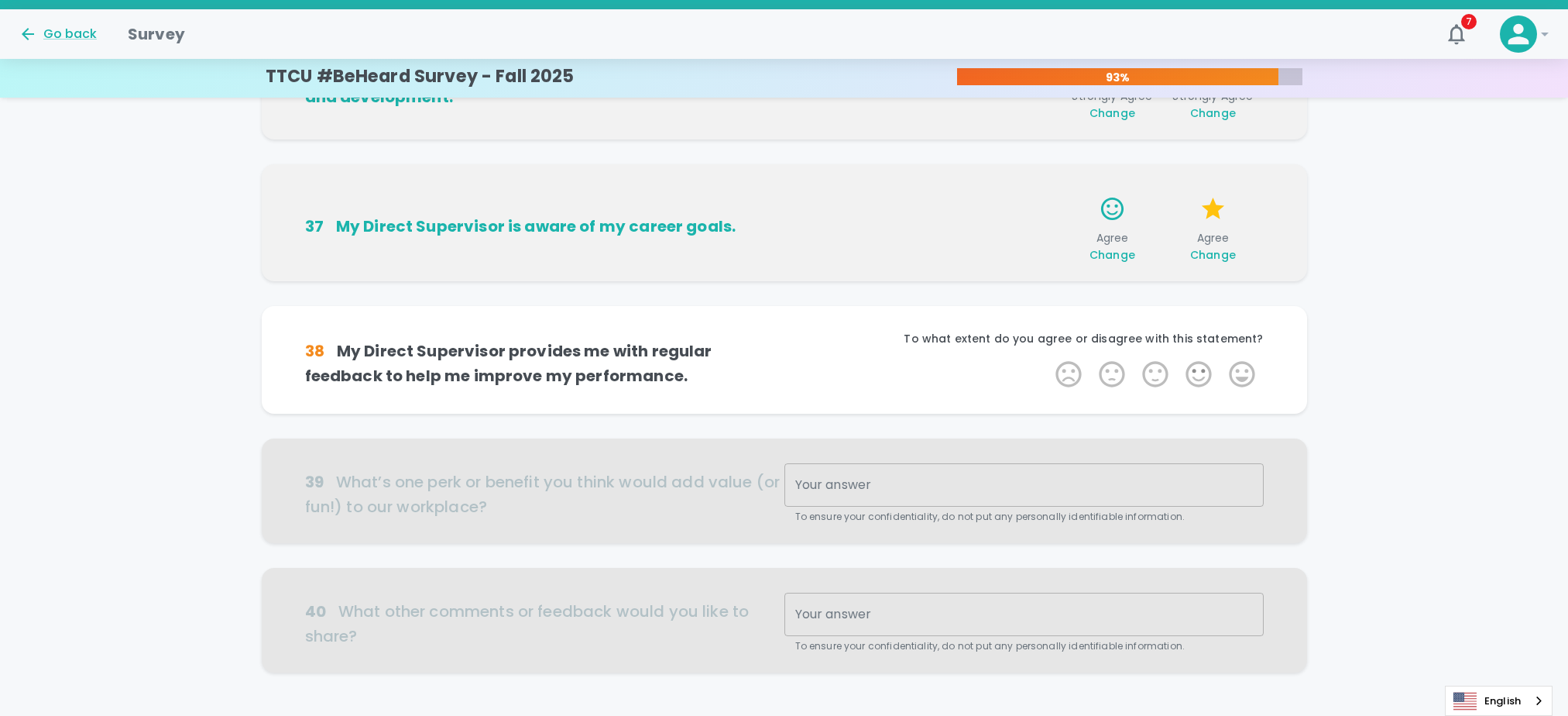
scroll to position [901, 0]
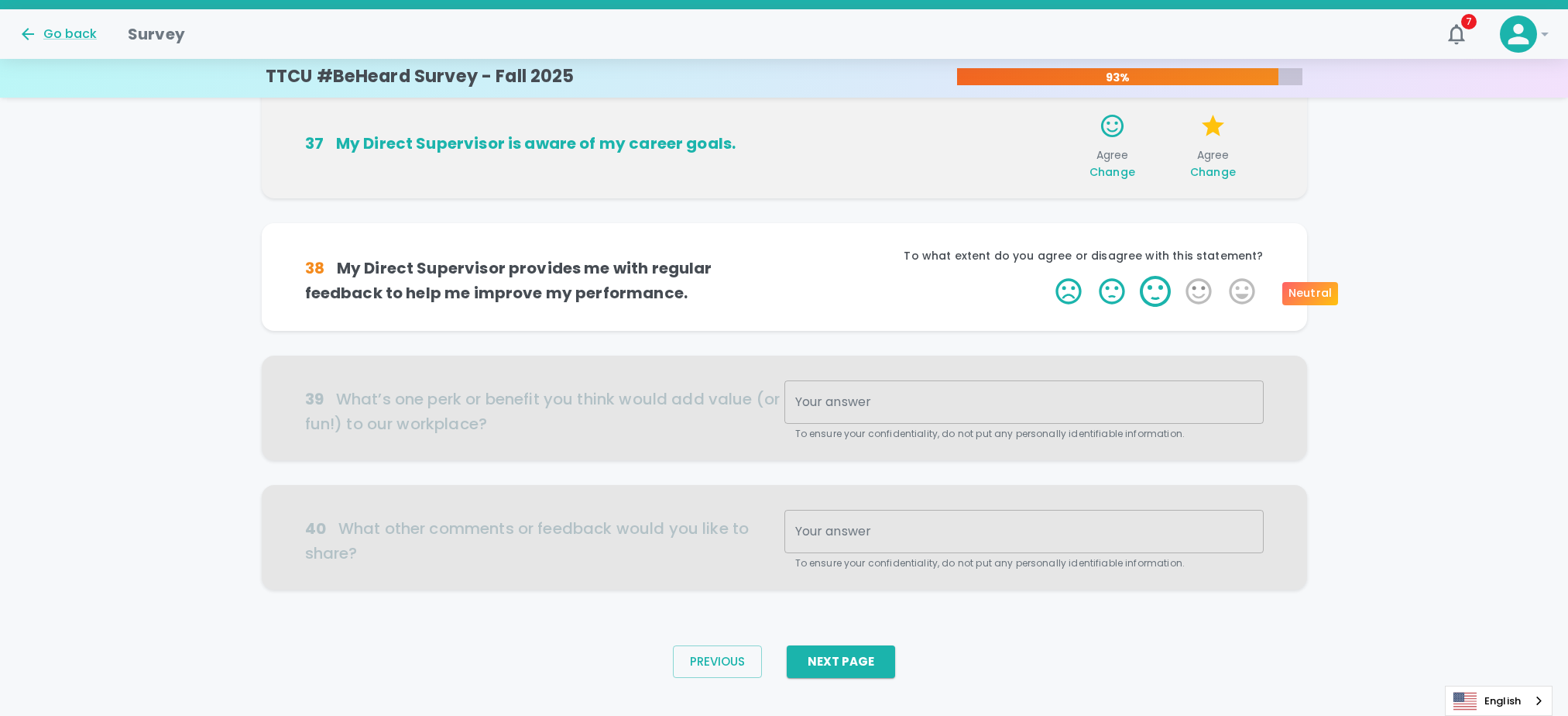
click at [1159, 289] on label "3 Stars" at bounding box center [1155, 291] width 44 height 31
click at [1047, 276] on input "3 Stars" at bounding box center [1046, 275] width 1 height 1
click at [1155, 289] on label "3 Stars" at bounding box center [1155, 291] width 44 height 31
click at [1047, 276] on input "3 Stars" at bounding box center [1046, 275] width 1 height 1
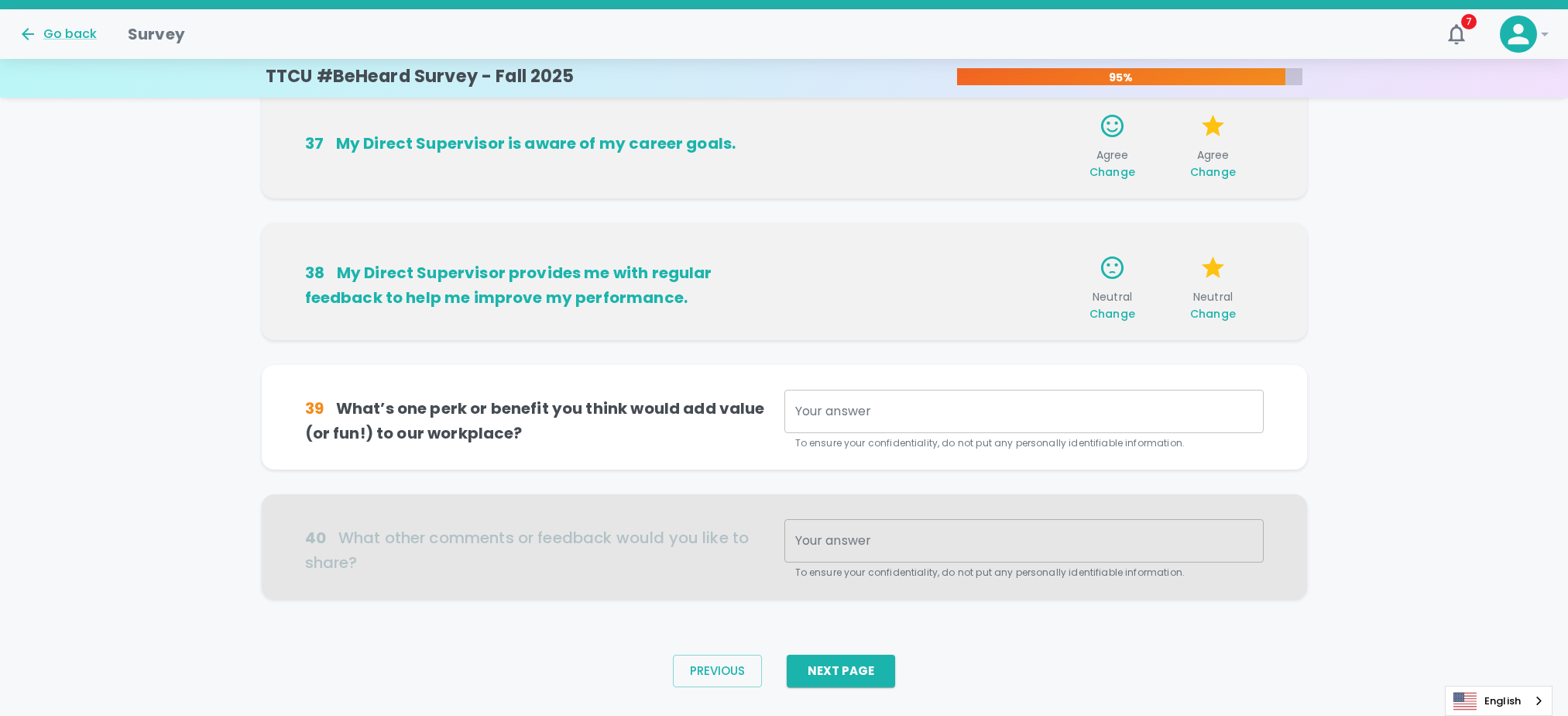
scroll to position [925, 0]
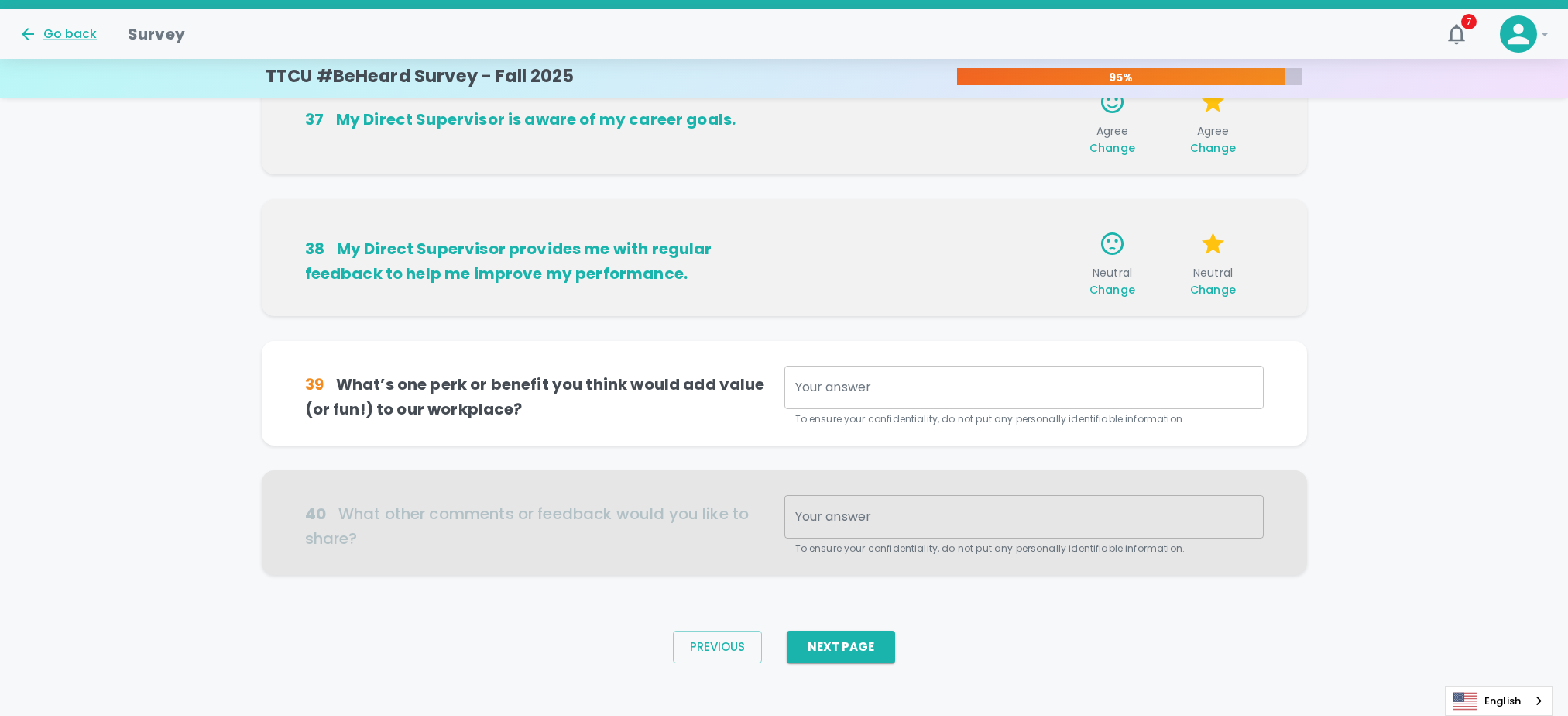
click at [993, 373] on div "x Your answer" at bounding box center [1024, 387] width 479 height 44
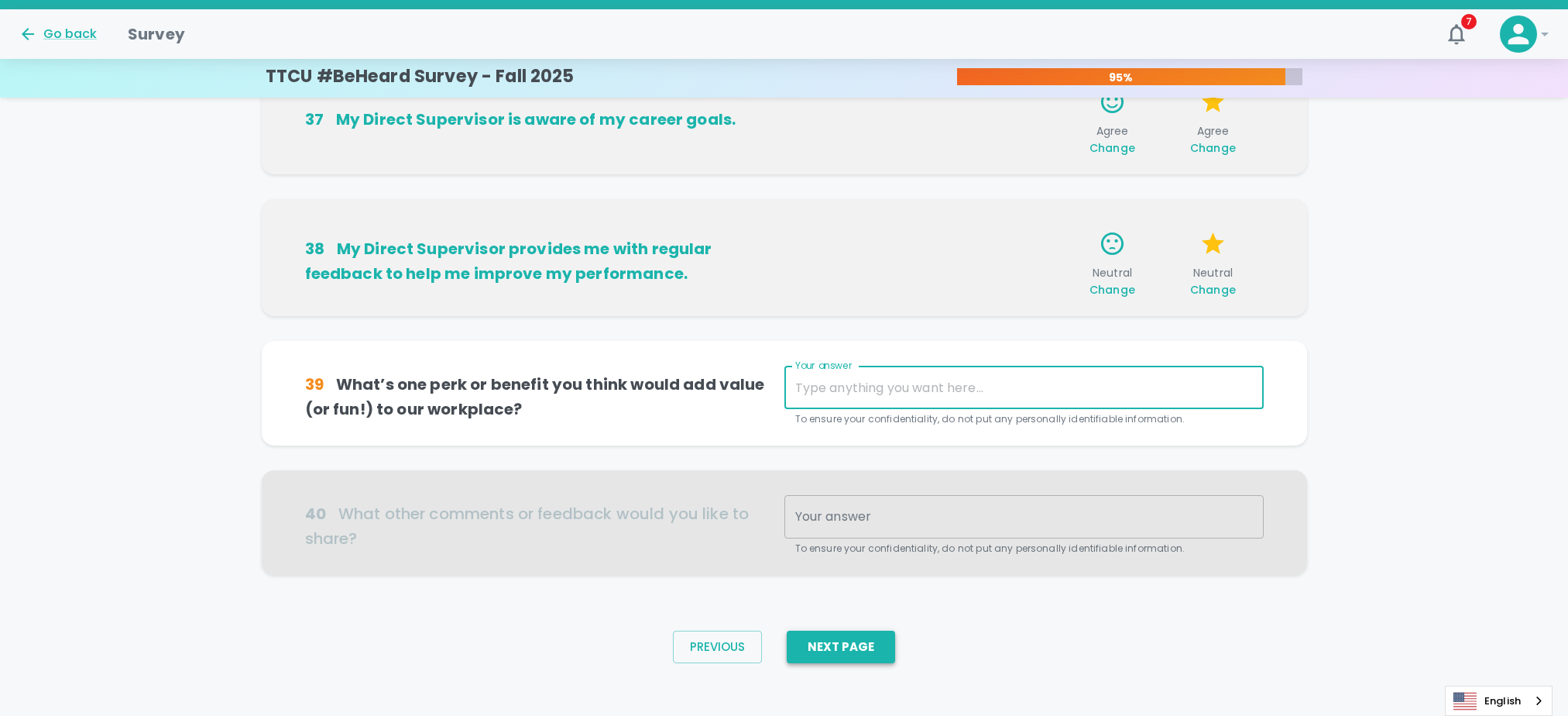
click at [860, 648] on button "Next Page" at bounding box center [841, 648] width 109 height 33
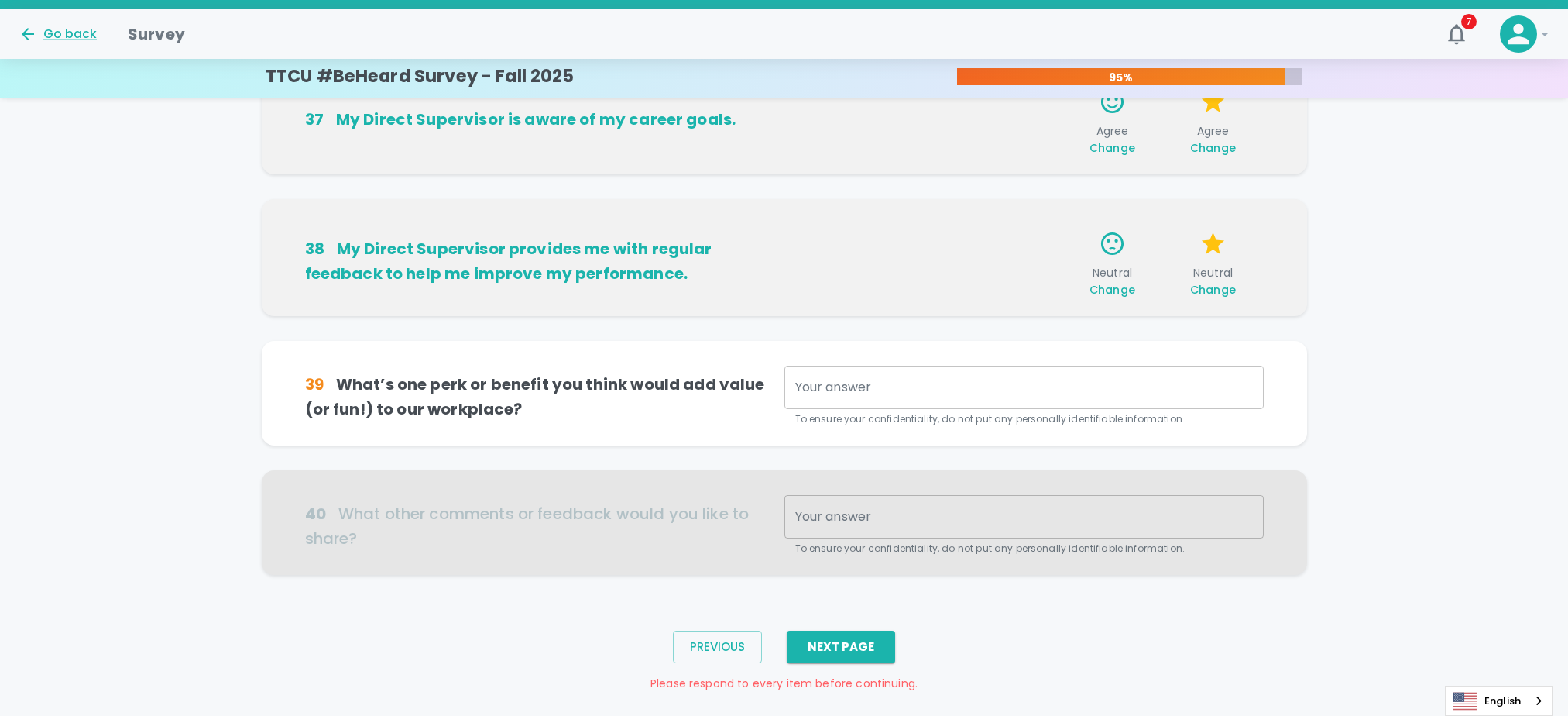
click at [865, 384] on textarea "Your answer" at bounding box center [1023, 388] width 457 height 18
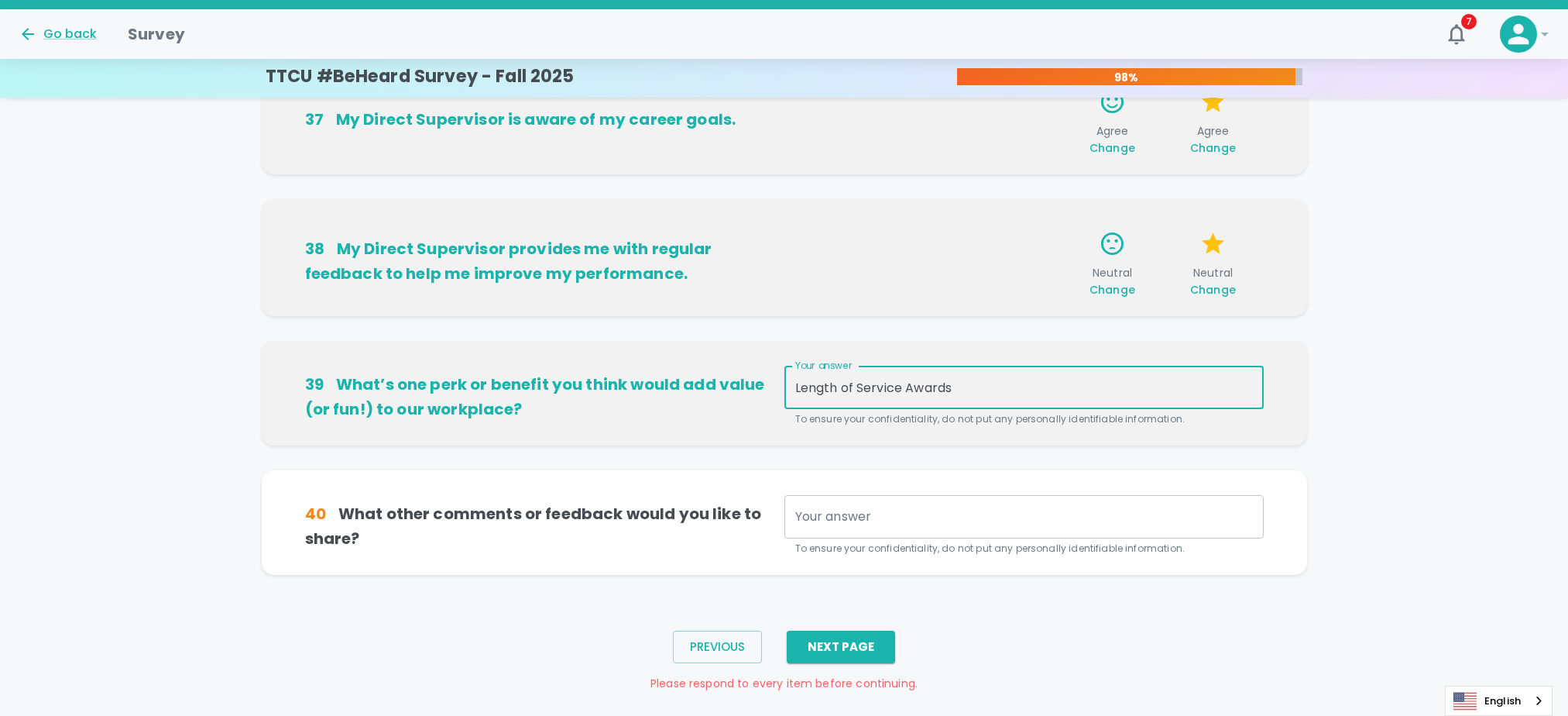
type textarea "Length of Service Awards"
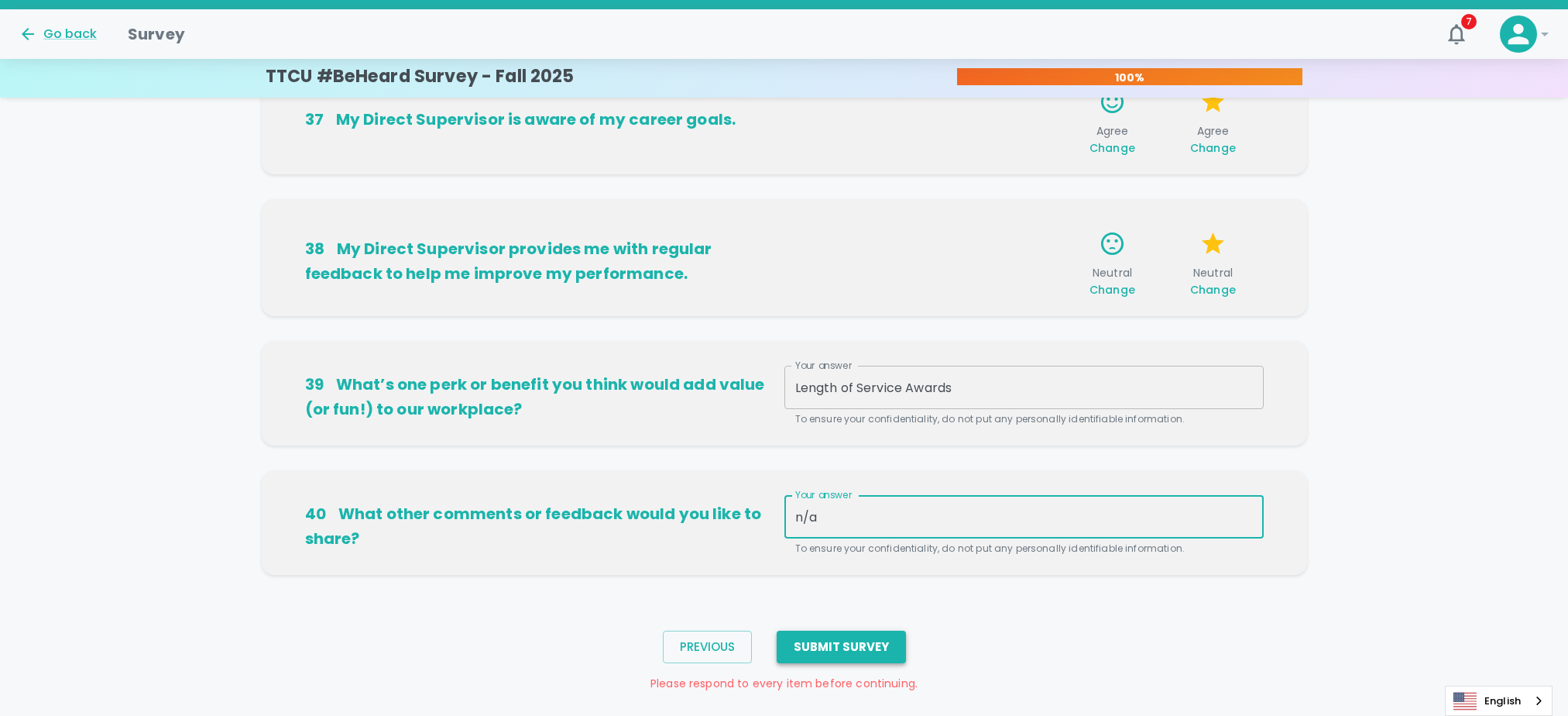
type textarea "n/a"
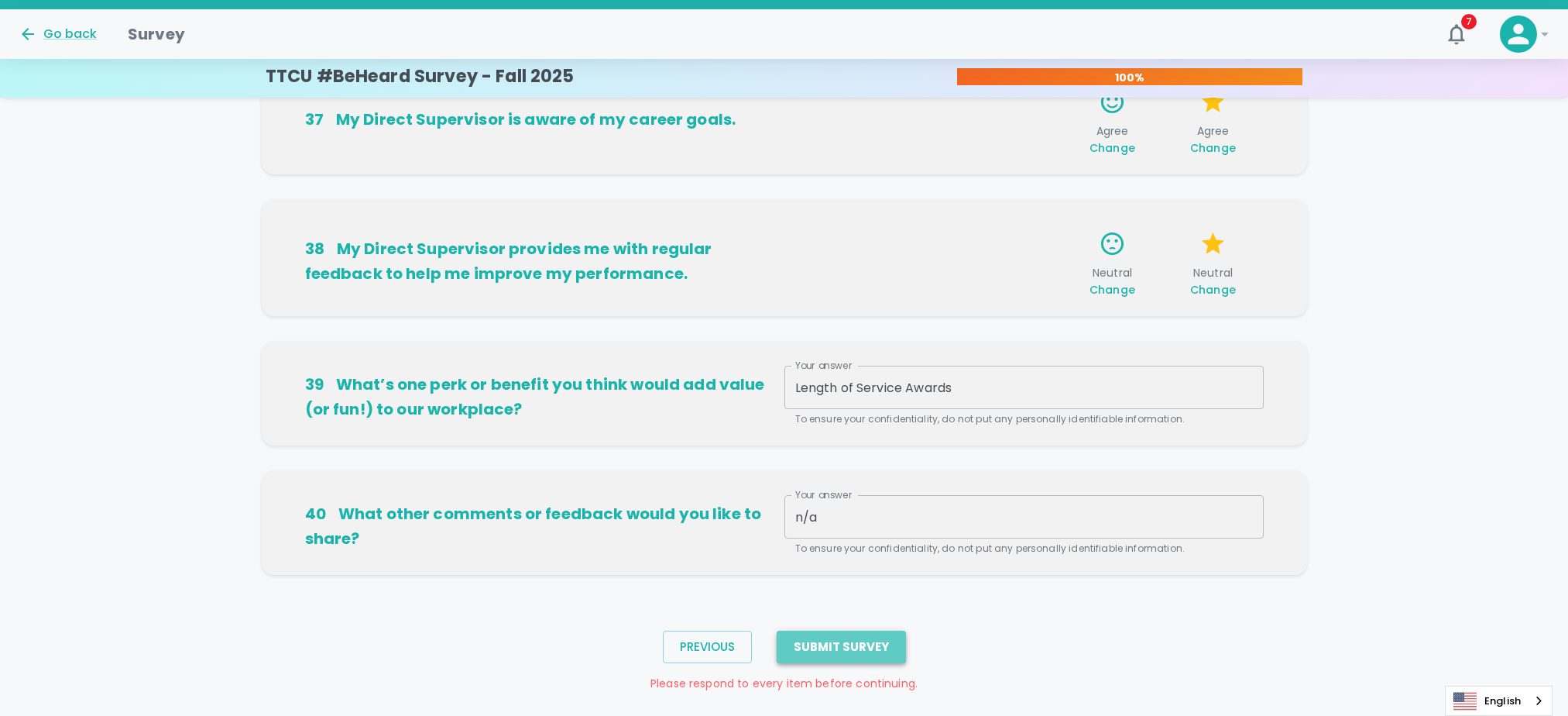
click at [869, 646] on button "Submit Survey" at bounding box center [841, 648] width 130 height 33
